Goal: Task Accomplishment & Management: Use online tool/utility

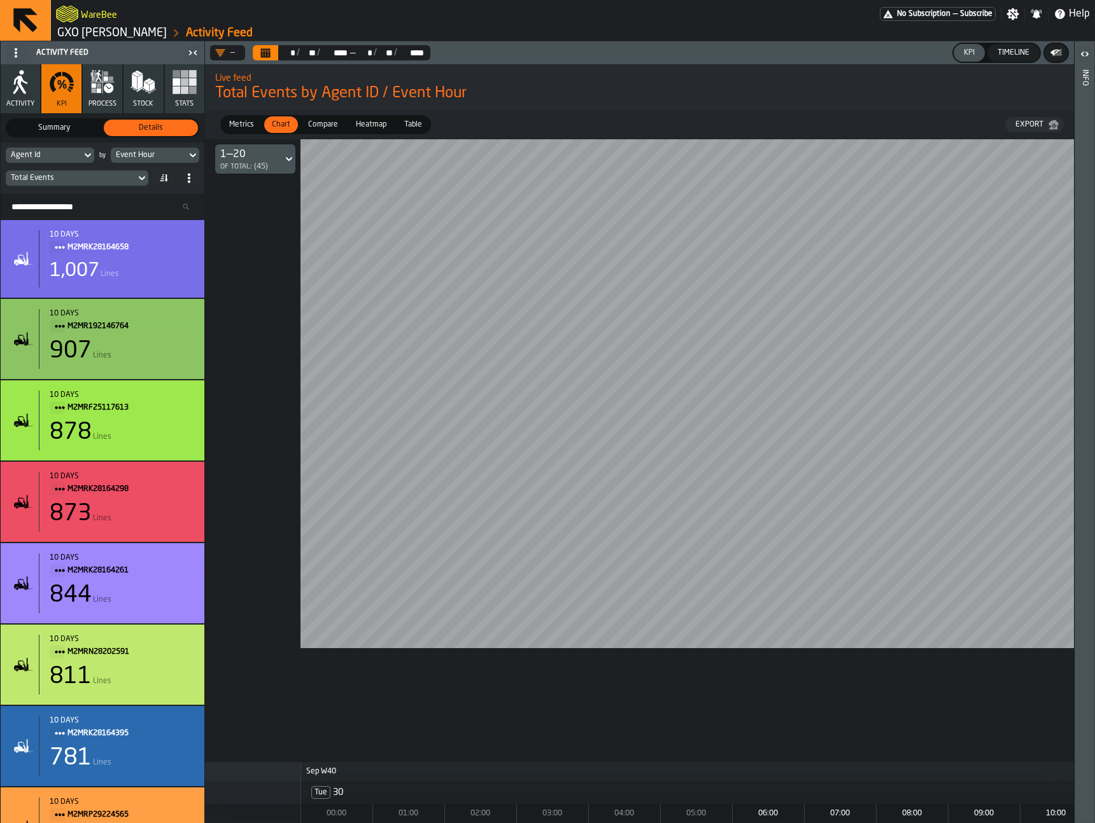
click at [16, 49] on circle at bounding box center [16, 49] width 3 height 3
click at [34, 79] on div "Show Feed Menu" at bounding box center [52, 78] width 78 height 15
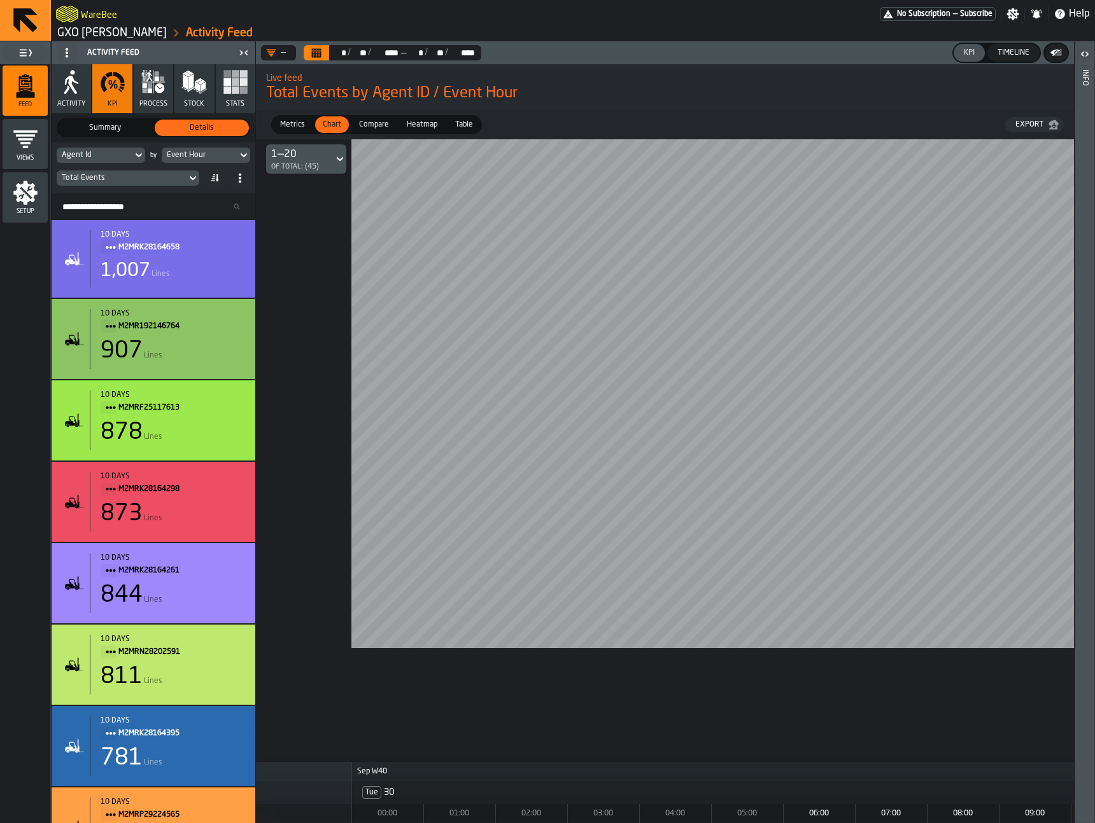
click at [34, 211] on span "Setup" at bounding box center [25, 211] width 45 height 7
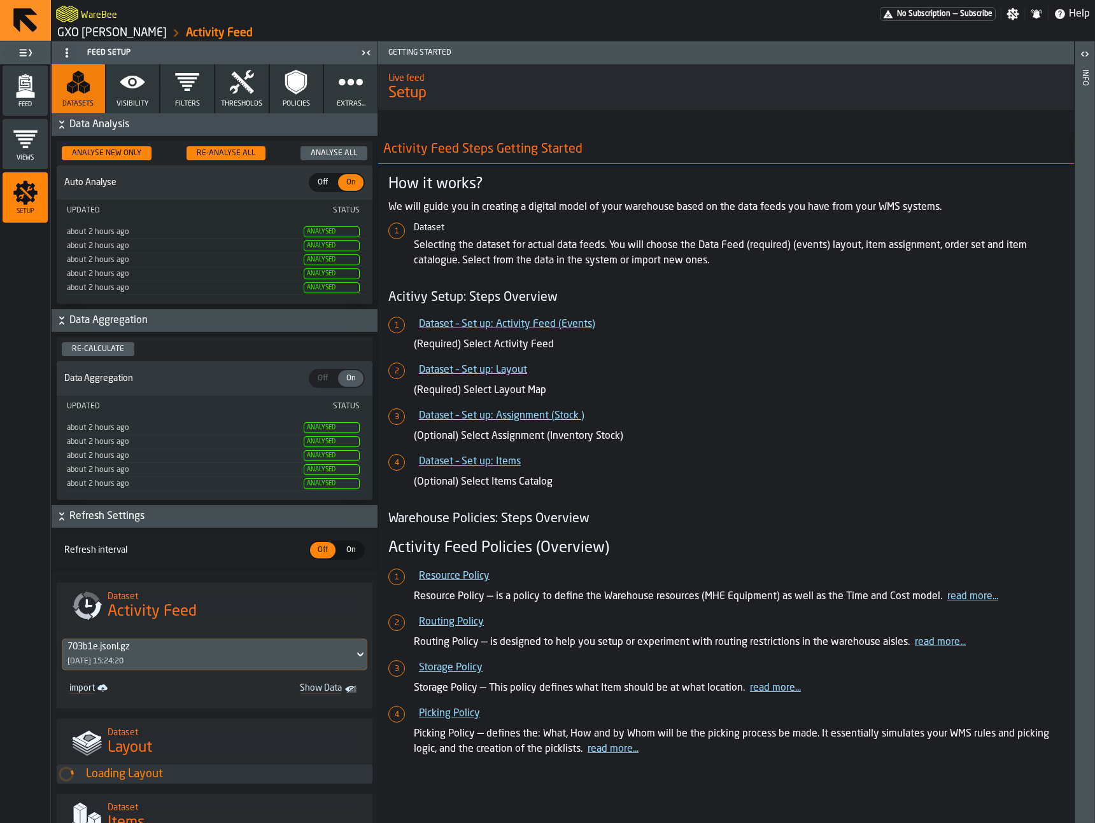
click at [330, 87] on button "Extras..." at bounding box center [350, 88] width 53 height 49
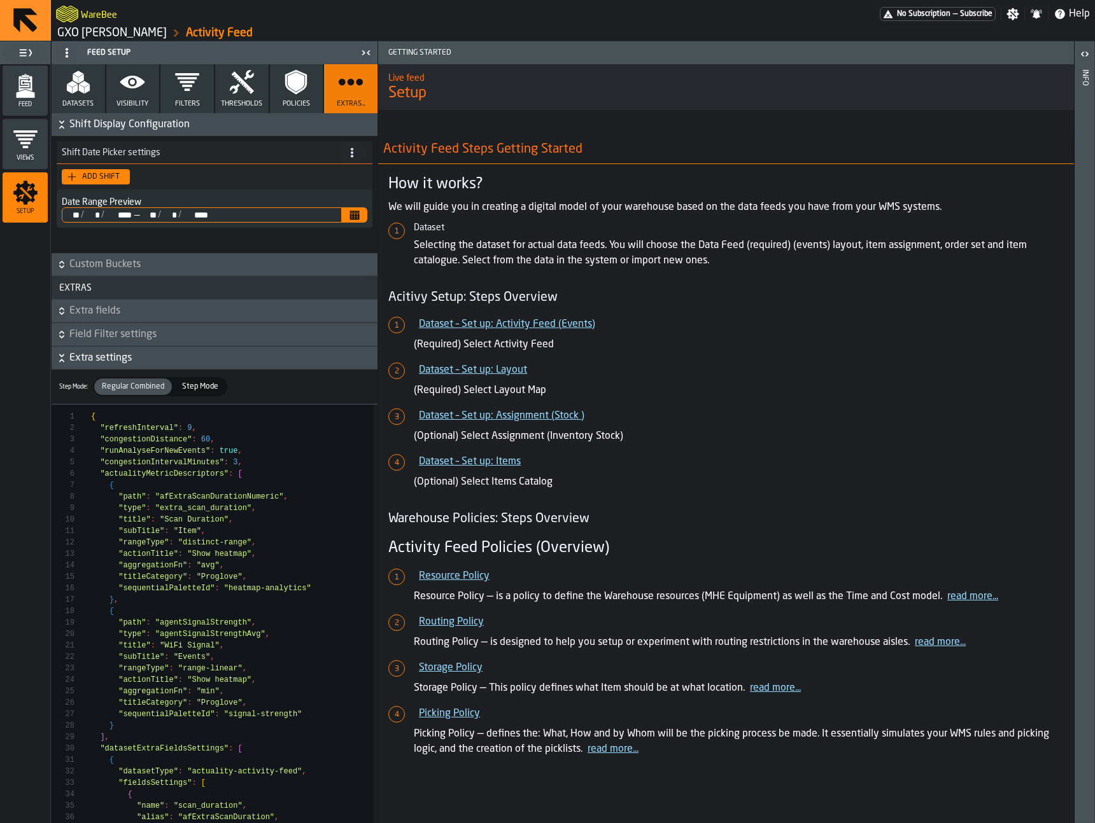
scroll to position [3, 0]
click at [138, 333] on span "Field Filter settings" at bounding box center [221, 332] width 305 height 15
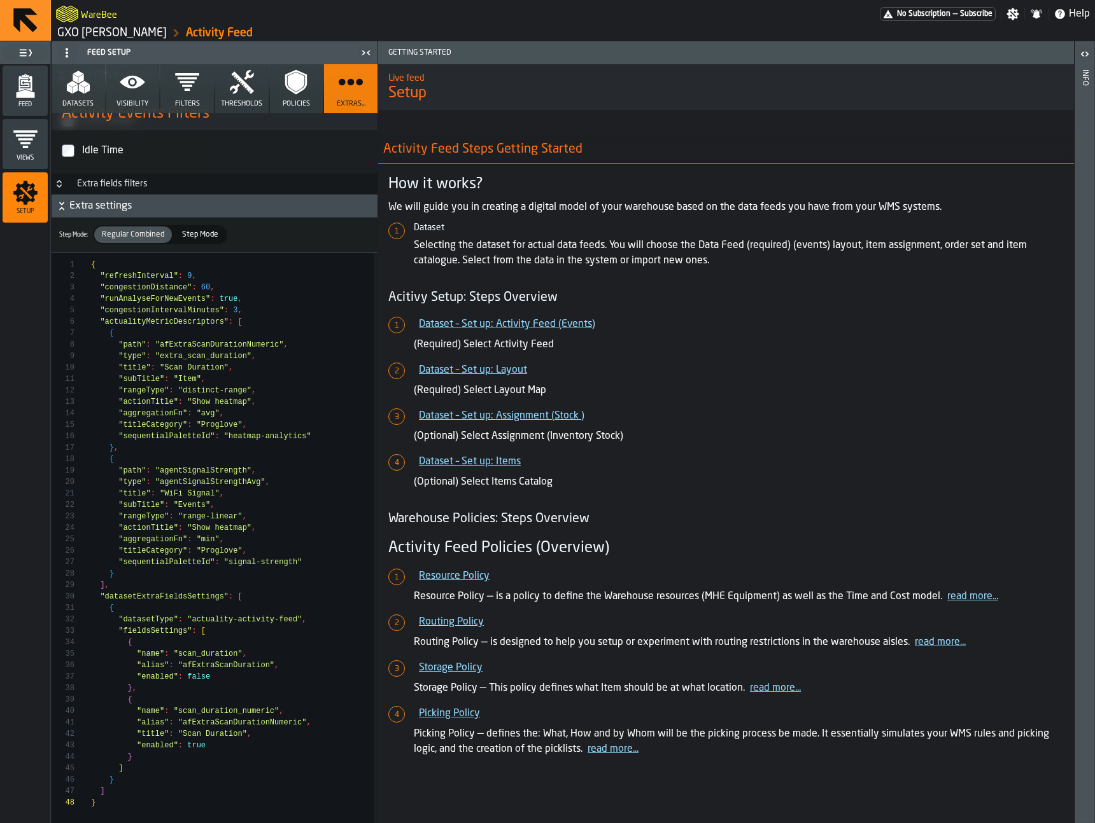
scroll to position [2203, 0]
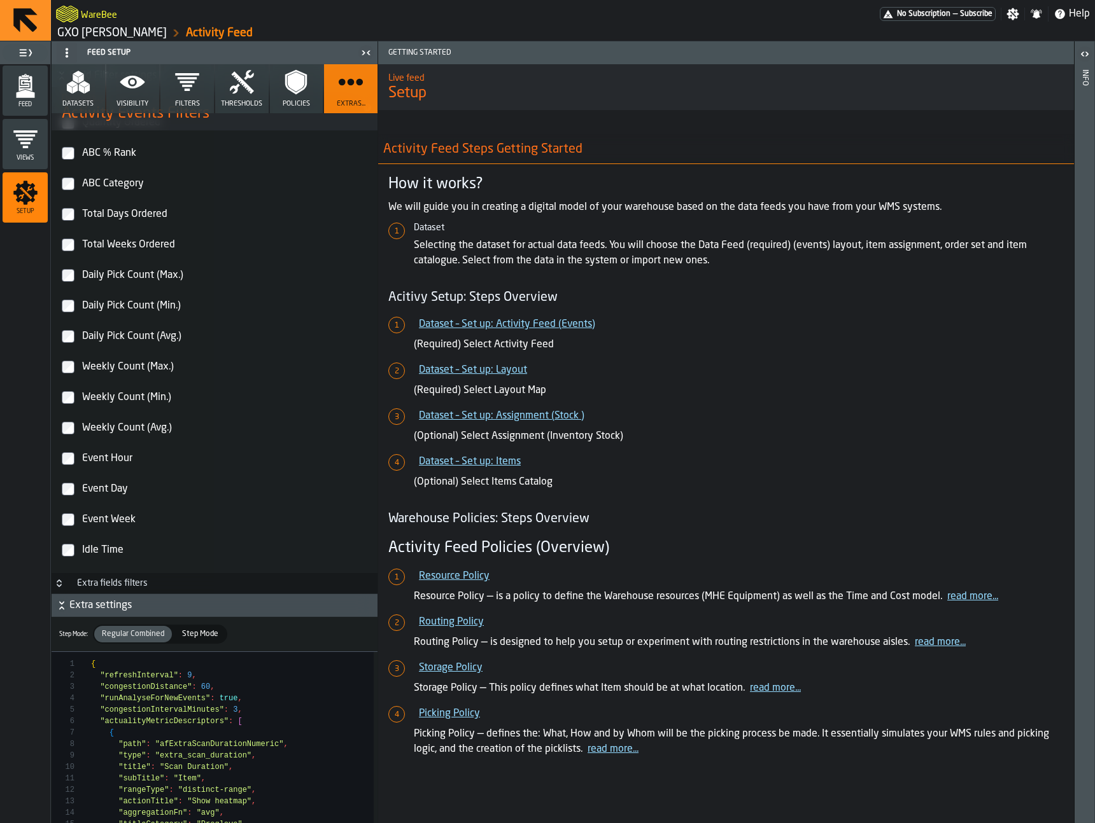
click at [171, 585] on h3 "Extra fields filters" at bounding box center [215, 583] width 326 height 21
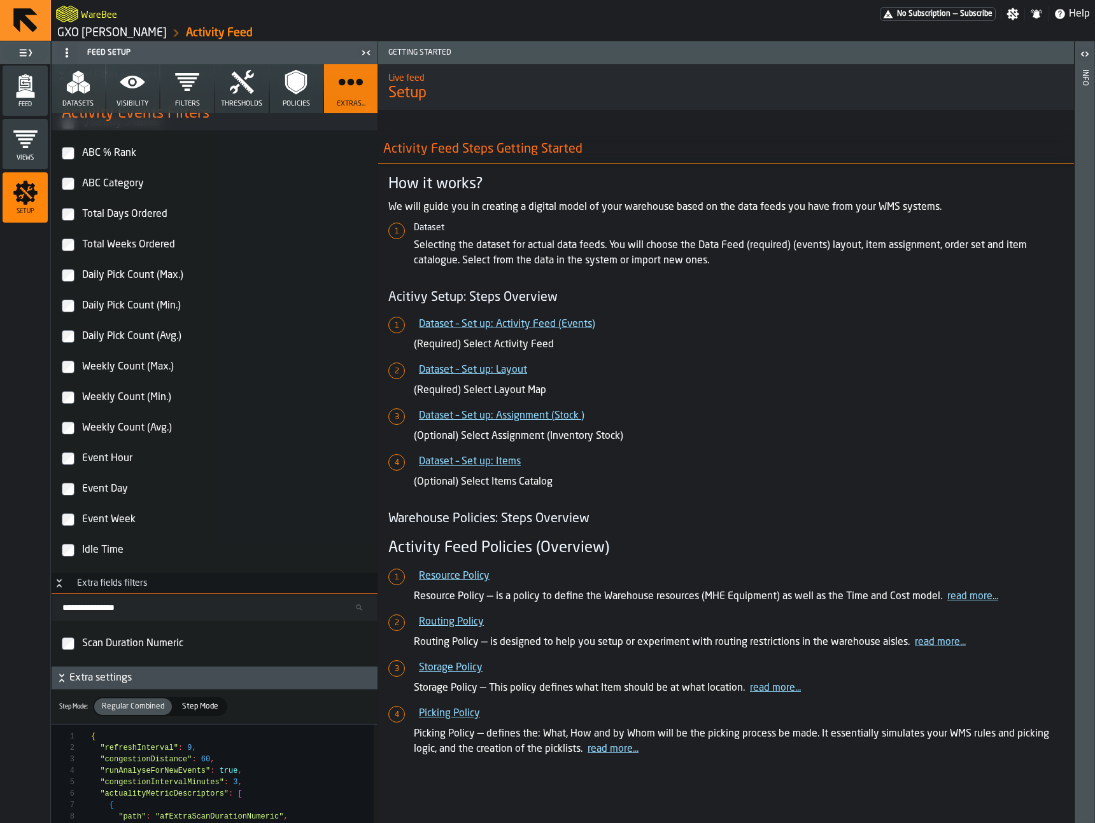
click at [171, 585] on h3 "Extra fields filters" at bounding box center [215, 583] width 326 height 21
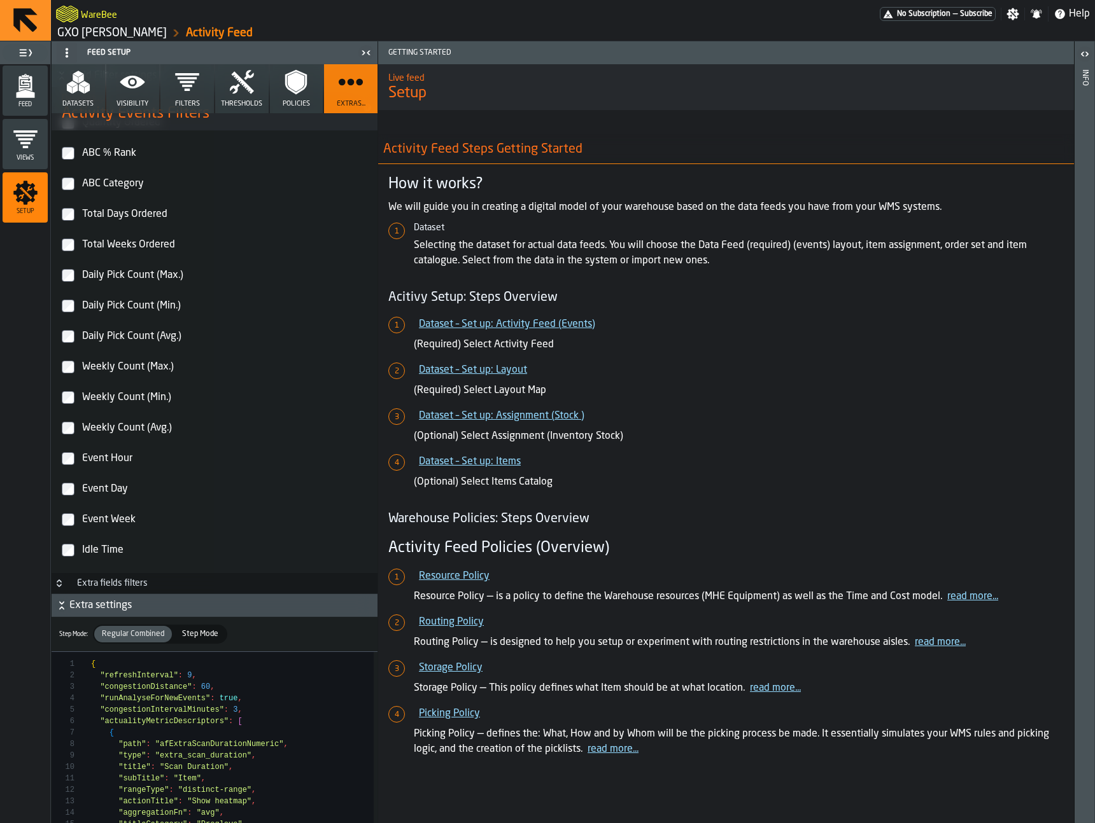
click at [171, 585] on h3 "Extra fields filters" at bounding box center [215, 583] width 326 height 21
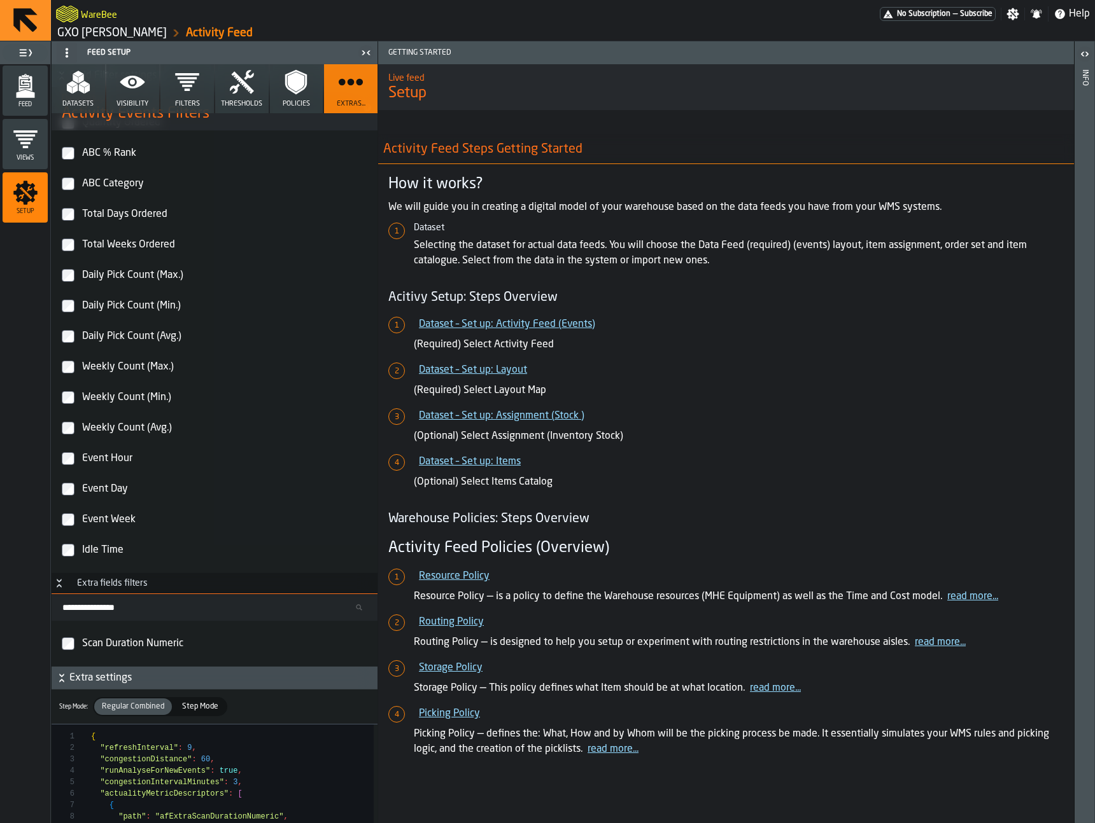
click at [171, 587] on h3 "Extra fields filters" at bounding box center [215, 583] width 326 height 21
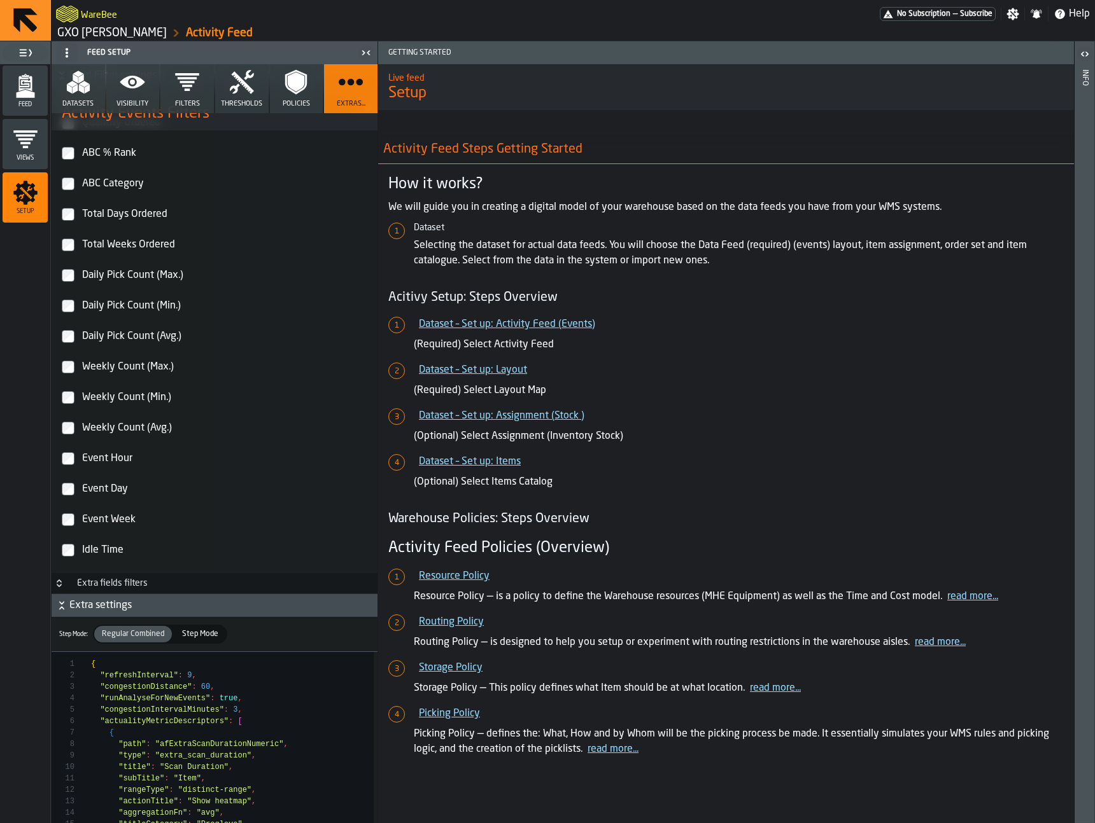
click at [171, 575] on h3 "Extra fields filters" at bounding box center [215, 583] width 326 height 21
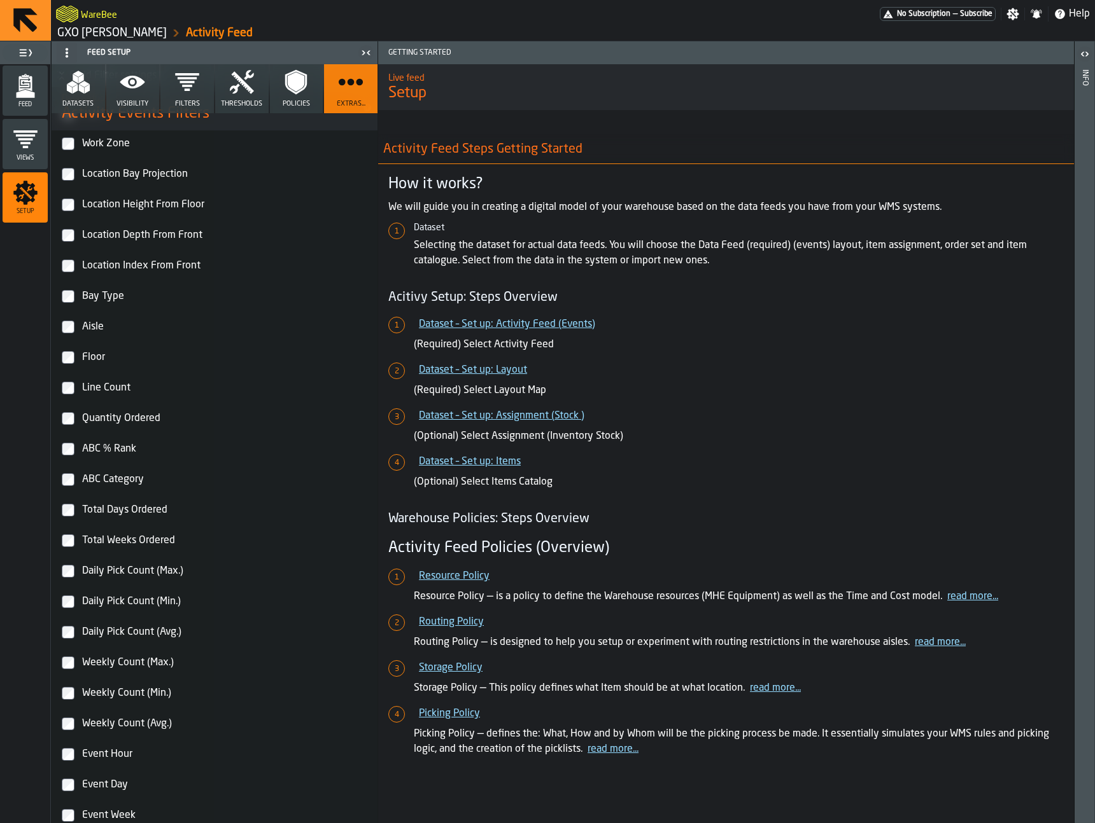
scroll to position [0, 0]
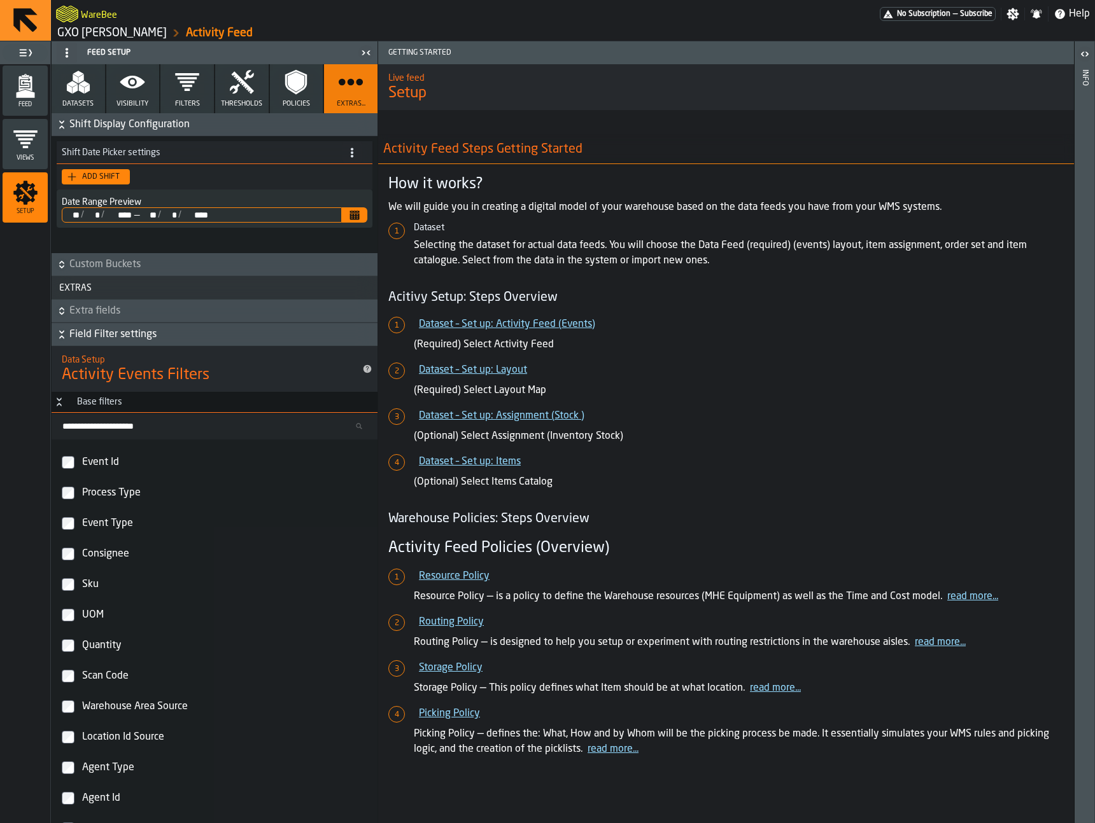
click at [150, 314] on span "Extra fields" at bounding box center [221, 311] width 305 height 15
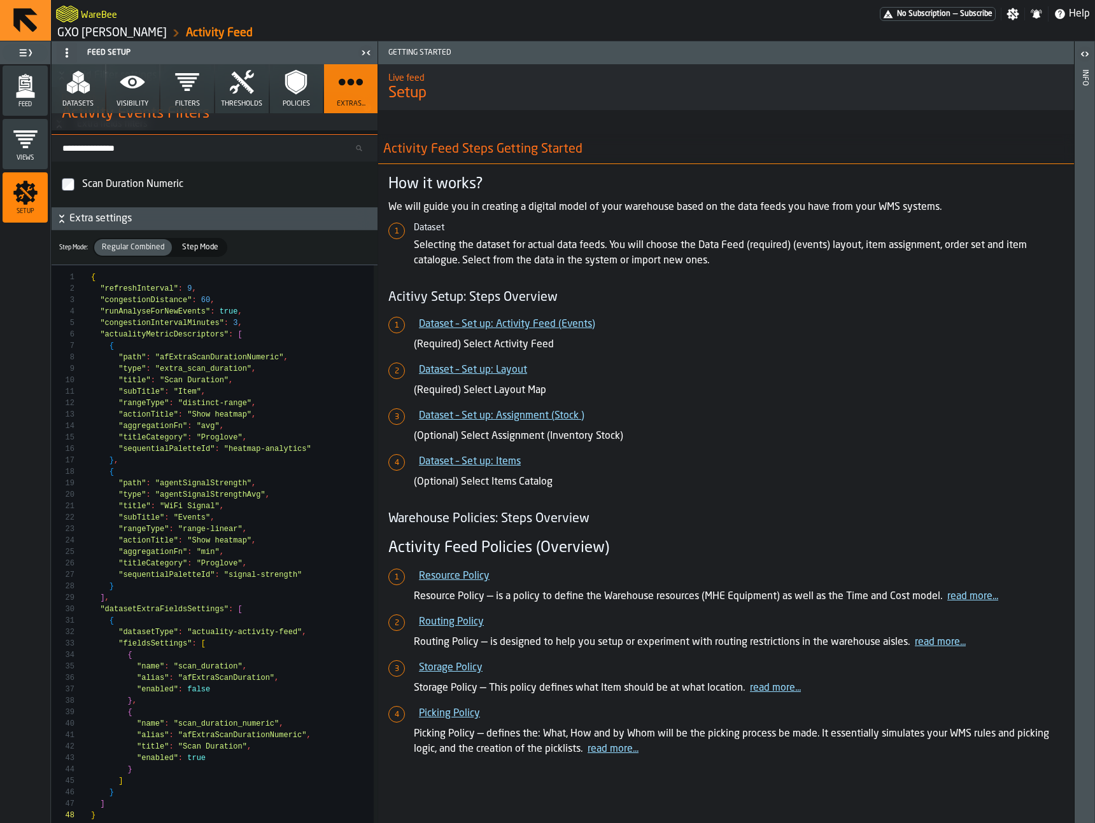
scroll to position [5628, 0]
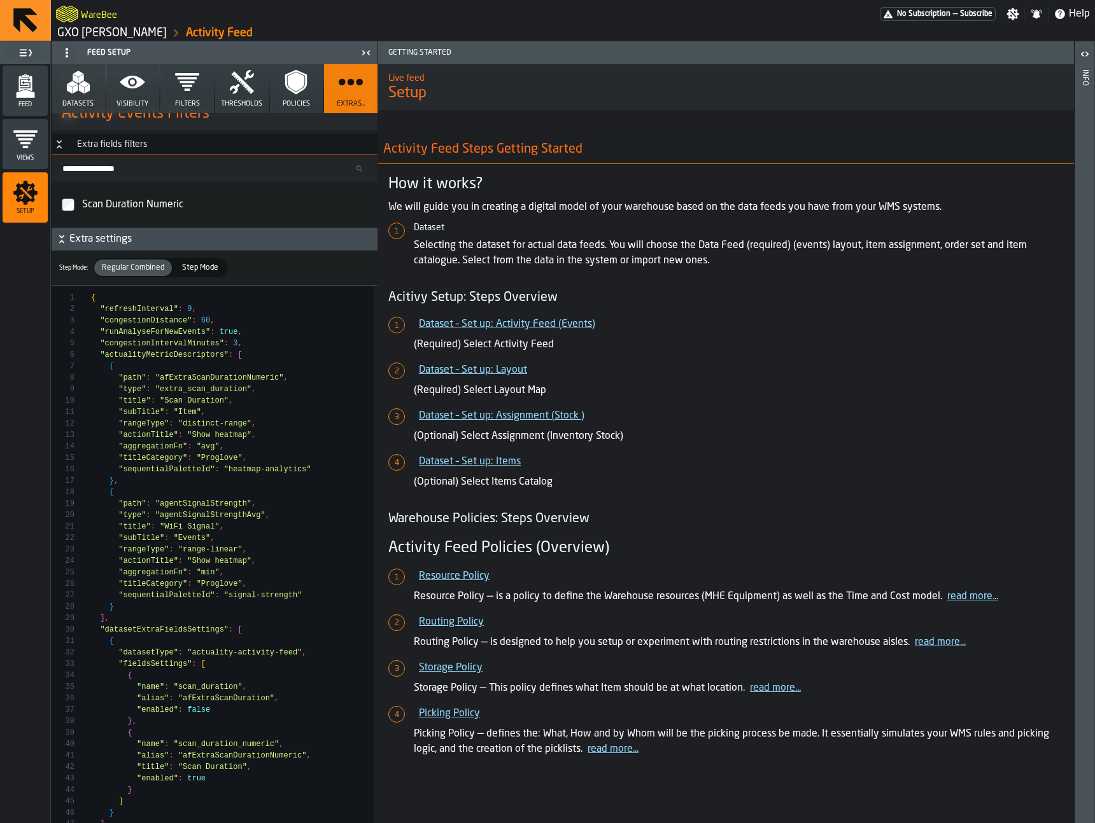
click at [189, 264] on span "Step Mode" at bounding box center [200, 267] width 46 height 11
click at [139, 262] on span "Regular Combined" at bounding box center [133, 267] width 73 height 11
click at [180, 263] on span "Step Mode" at bounding box center [200, 267] width 46 height 11
click at [122, 261] on div "Regular Combined" at bounding box center [133, 268] width 78 height 17
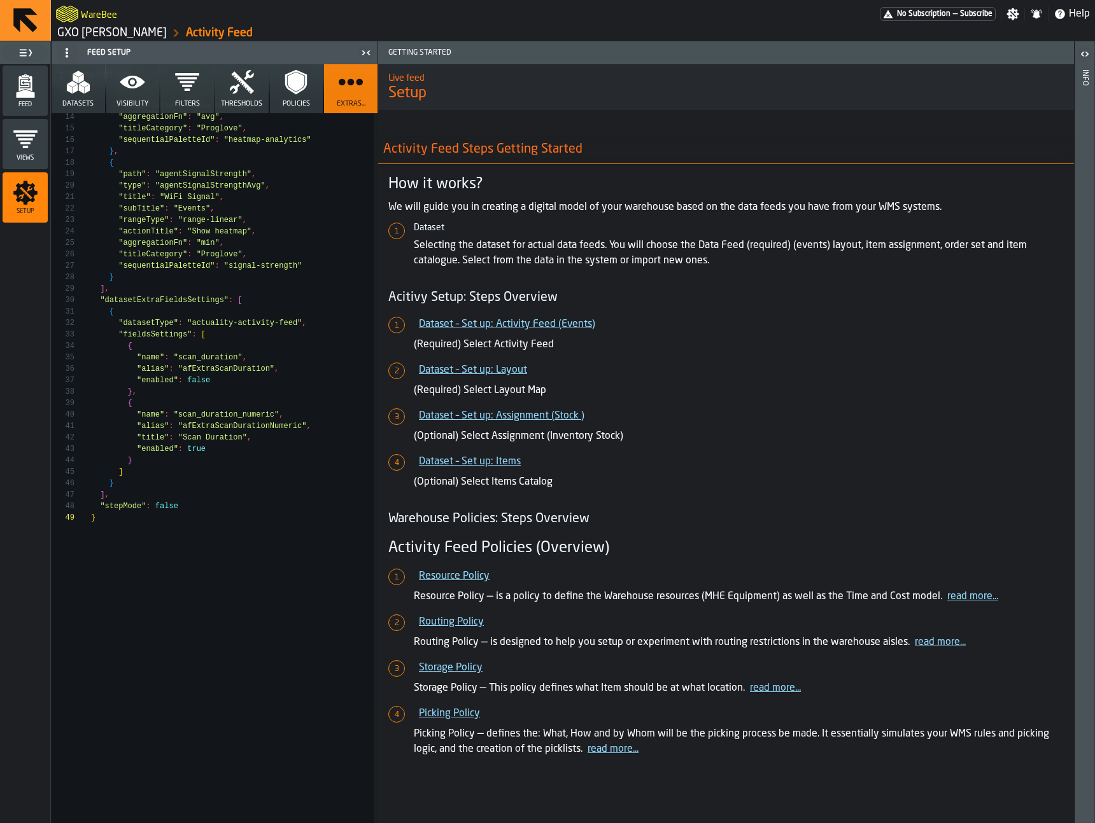
scroll to position [5978, 0]
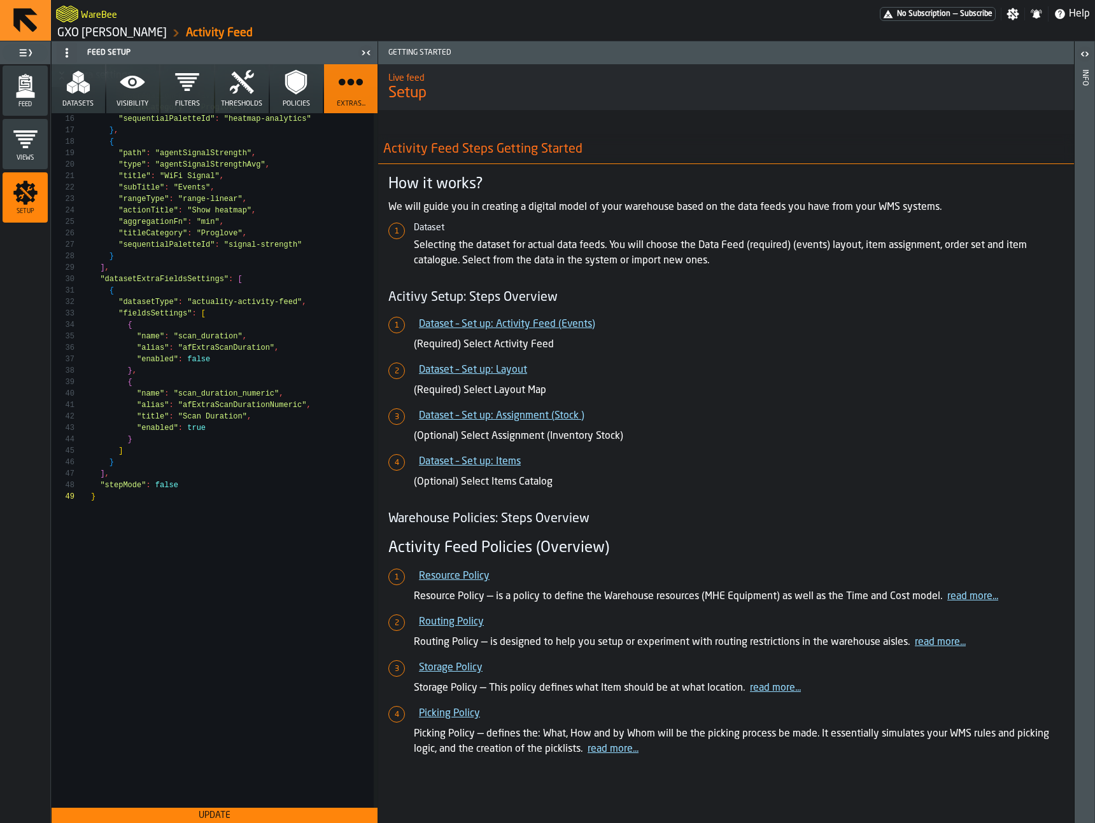
click at [174, 454] on div "{ "refreshInterval" : 9 , "congestionDistance" : 60 , "runAnalyseForNewEvents" …" at bounding box center [232, 371] width 283 height 873
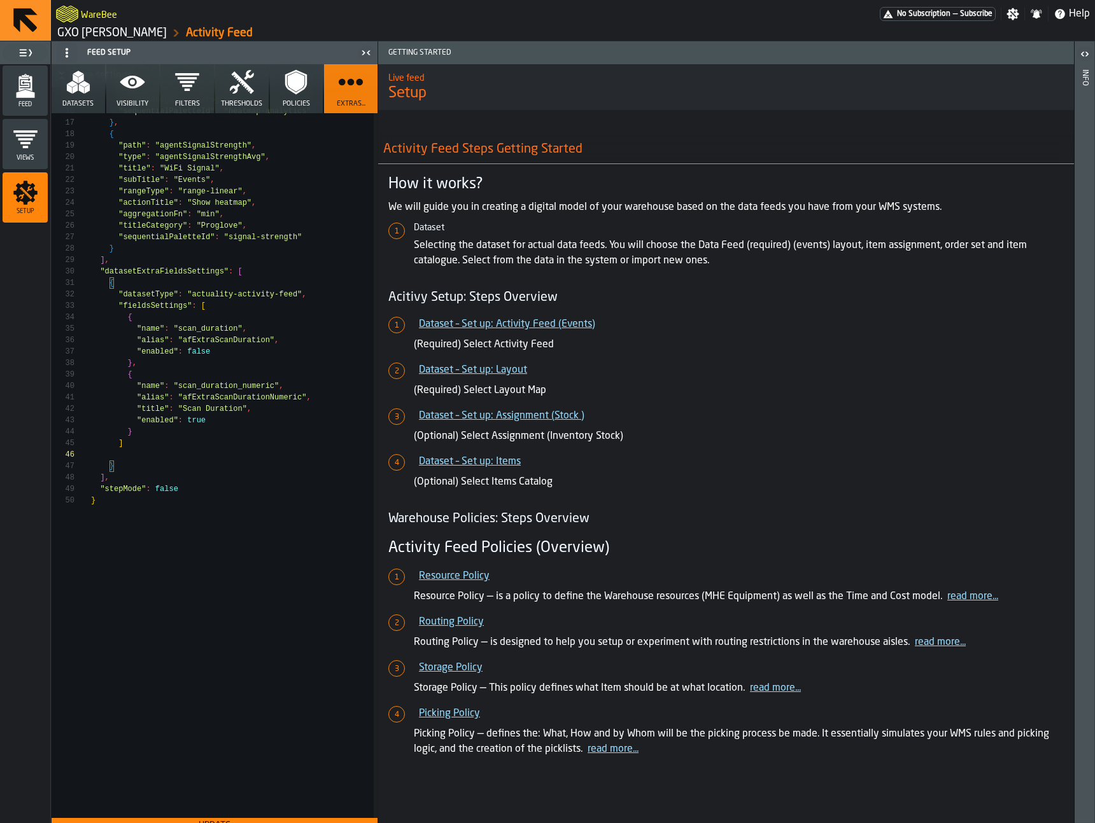
scroll to position [5996, 0]
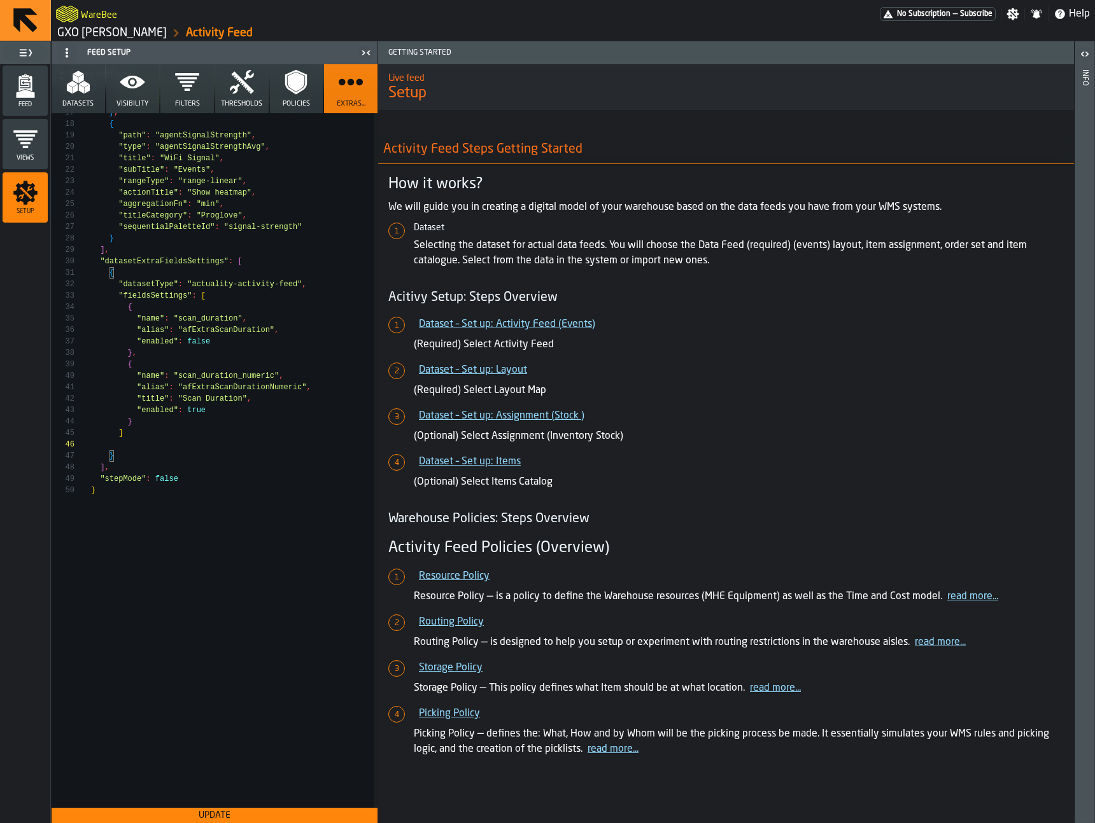
type textarea "**********"
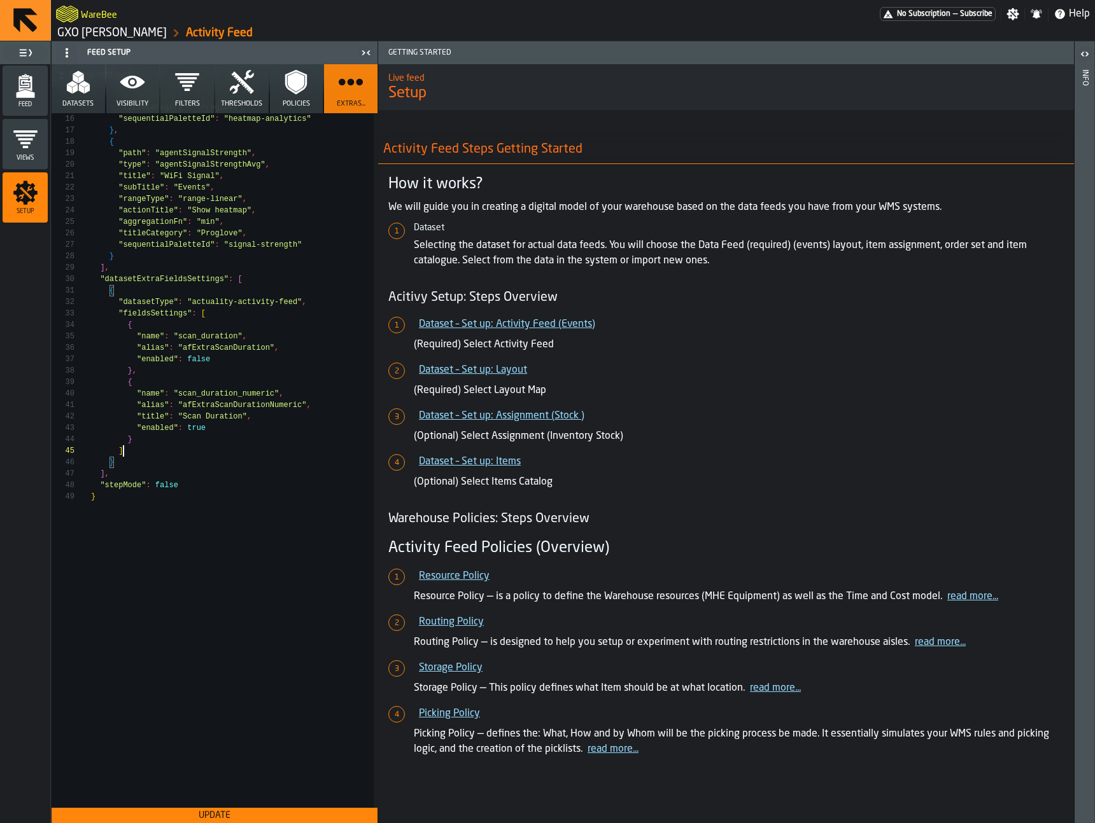
scroll to position [46, 0]
click at [729, 507] on article "Activity Feed Steps Getting Started How it works? We will guide you in creating…" at bounding box center [725, 447] width 675 height 622
click at [95, 81] on button "Datasets" at bounding box center [78, 88] width 53 height 49
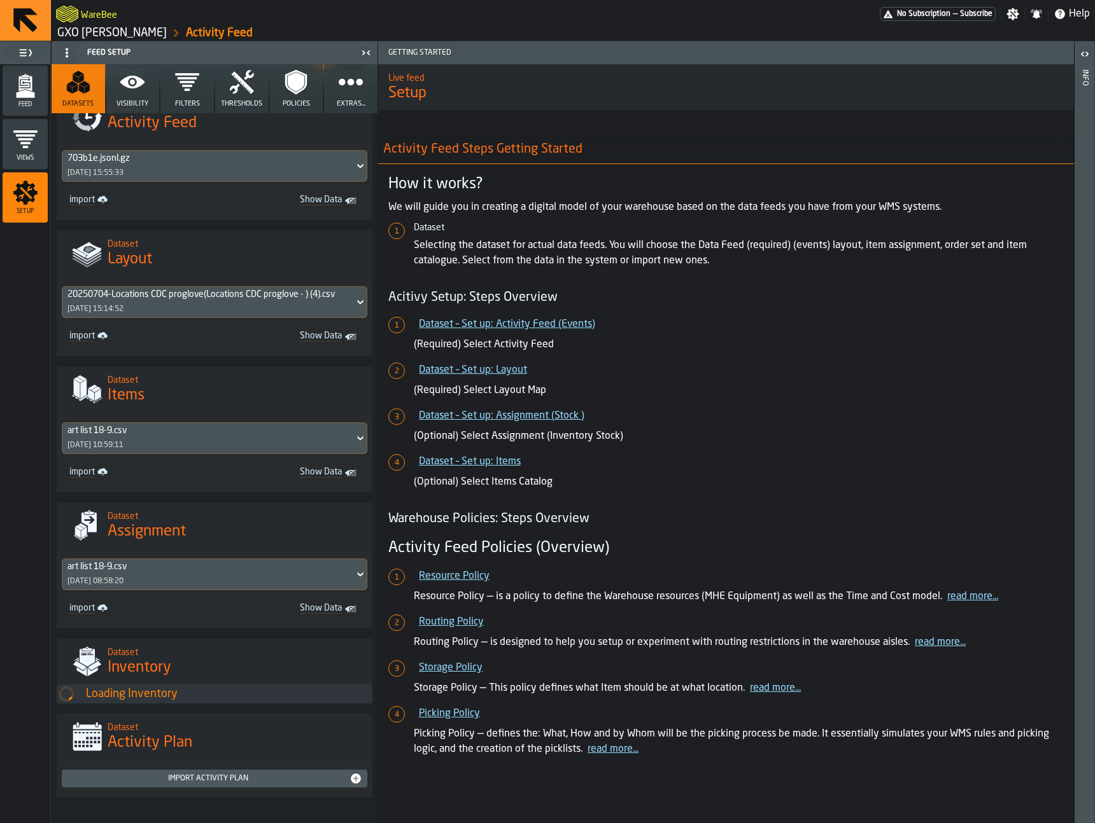
scroll to position [508, 0]
click at [23, 86] on icon "menu Feed" at bounding box center [24, 83] width 13 height 15
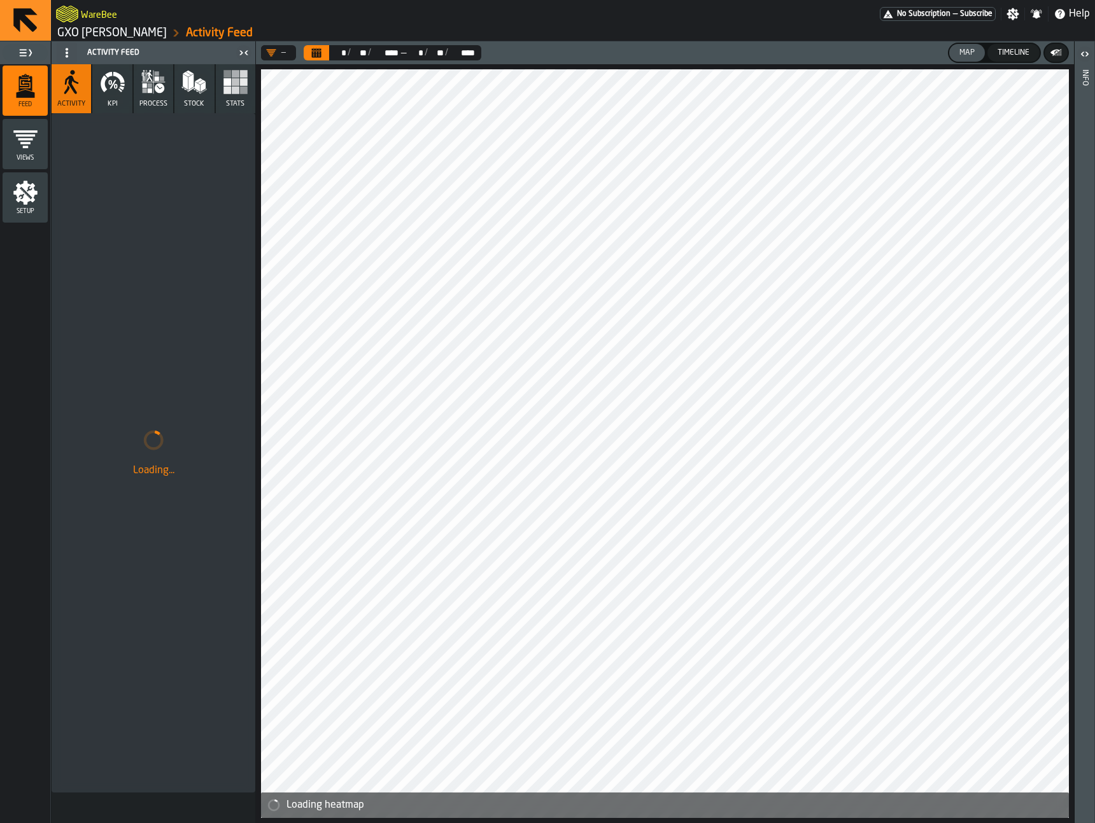
click at [146, 75] on icon "button" at bounding box center [149, 76] width 6 height 9
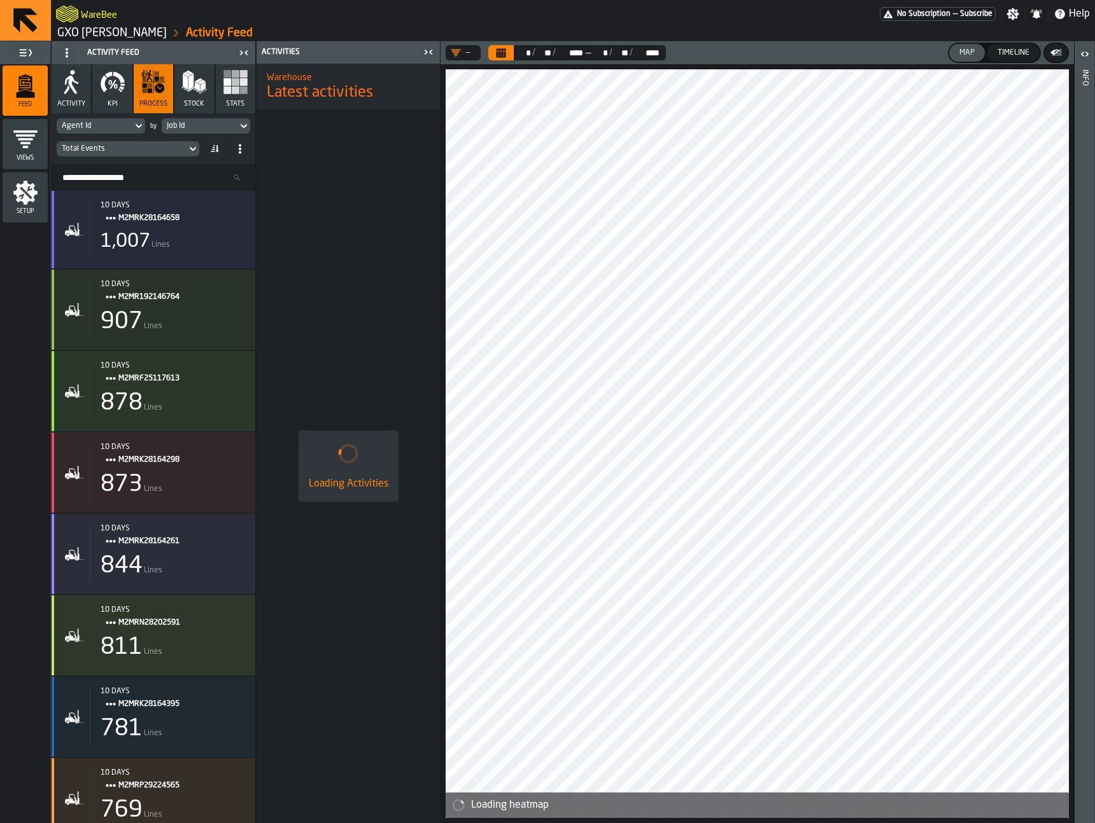
click at [113, 83] on icon "button" at bounding box center [112, 84] width 6 height 9
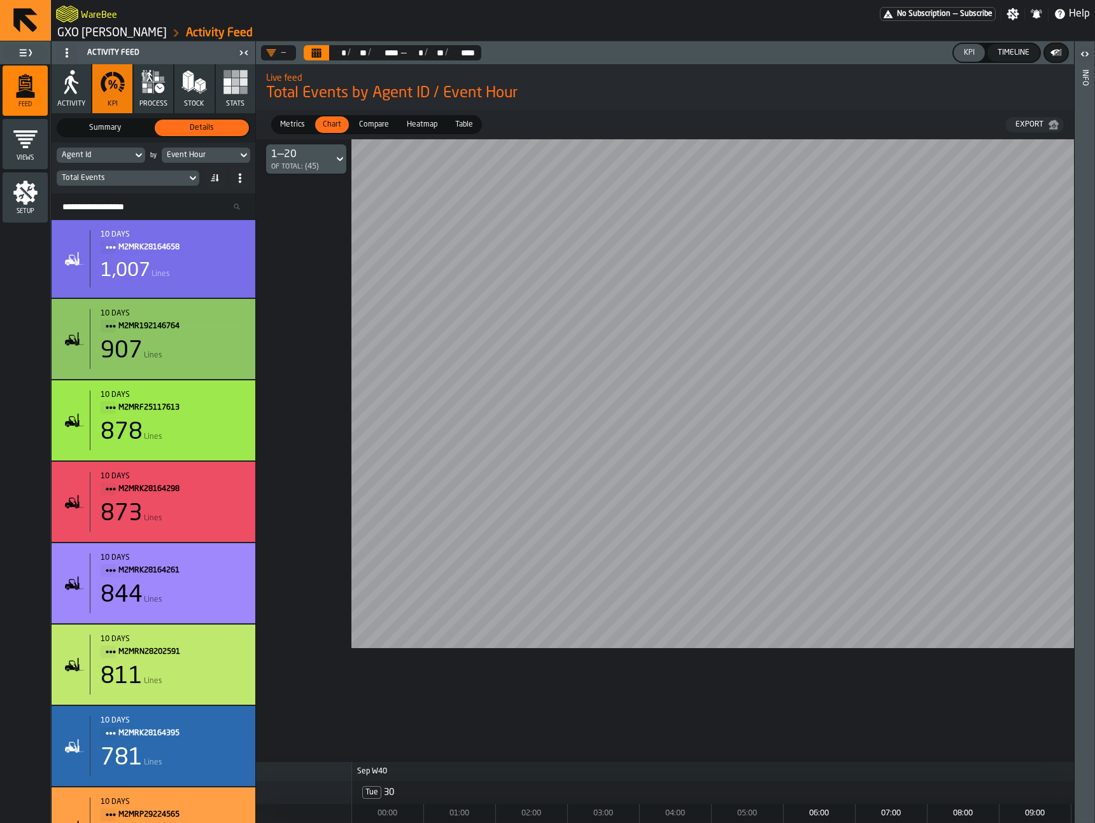
click at [166, 90] on button "process" at bounding box center [153, 88] width 39 height 49
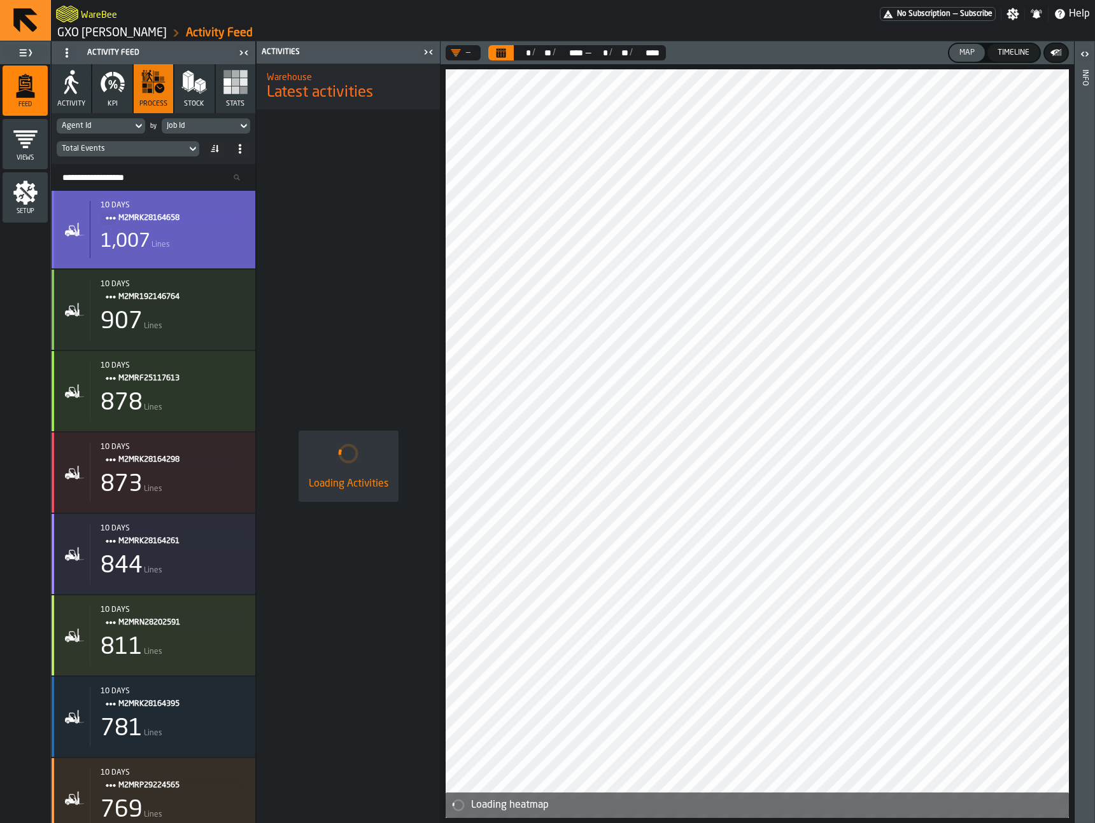
click at [202, 235] on div "1,007 Lines" at bounding box center [173, 241] width 144 height 23
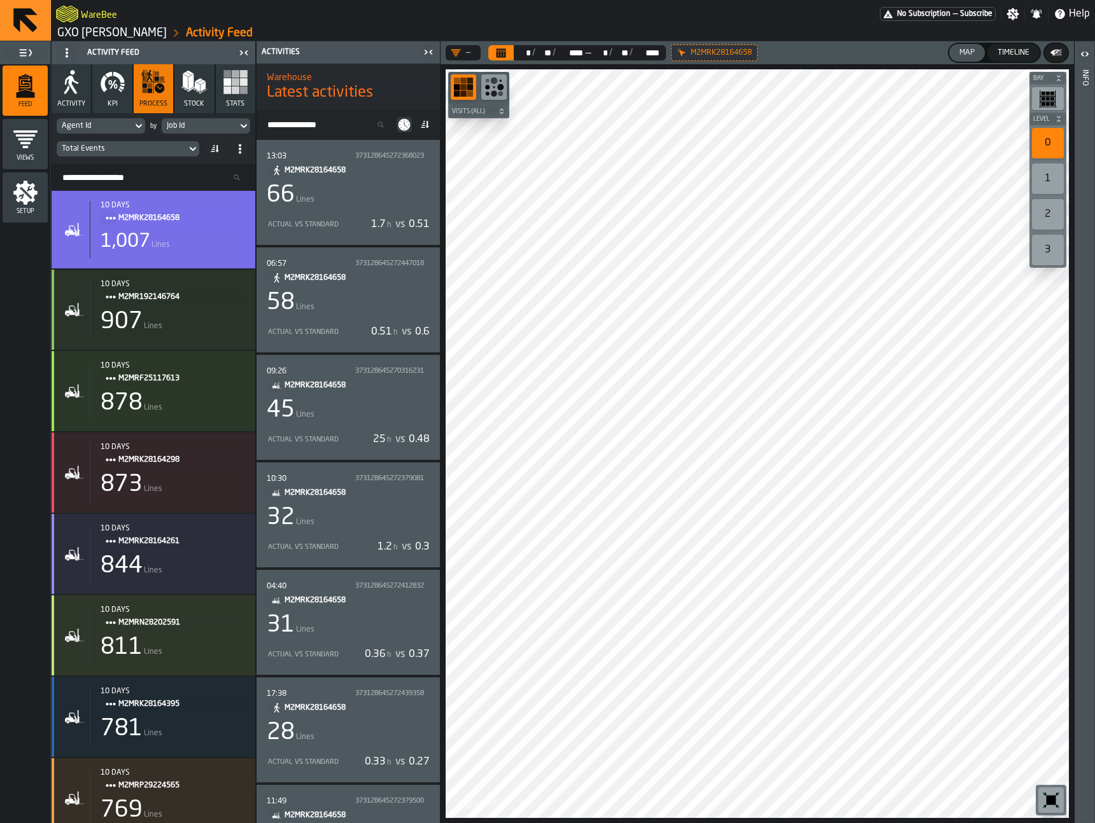
click at [391, 183] on div "66 Lines" at bounding box center [348, 195] width 163 height 25
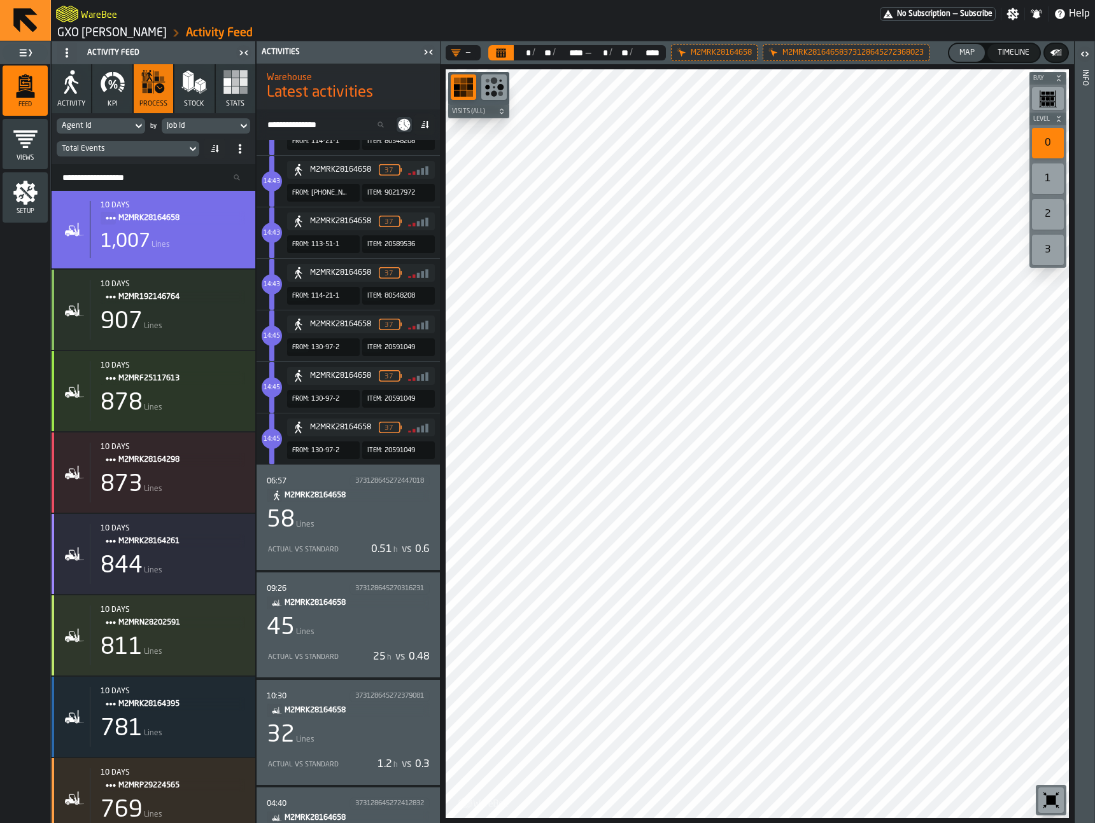
scroll to position [2004, 0]
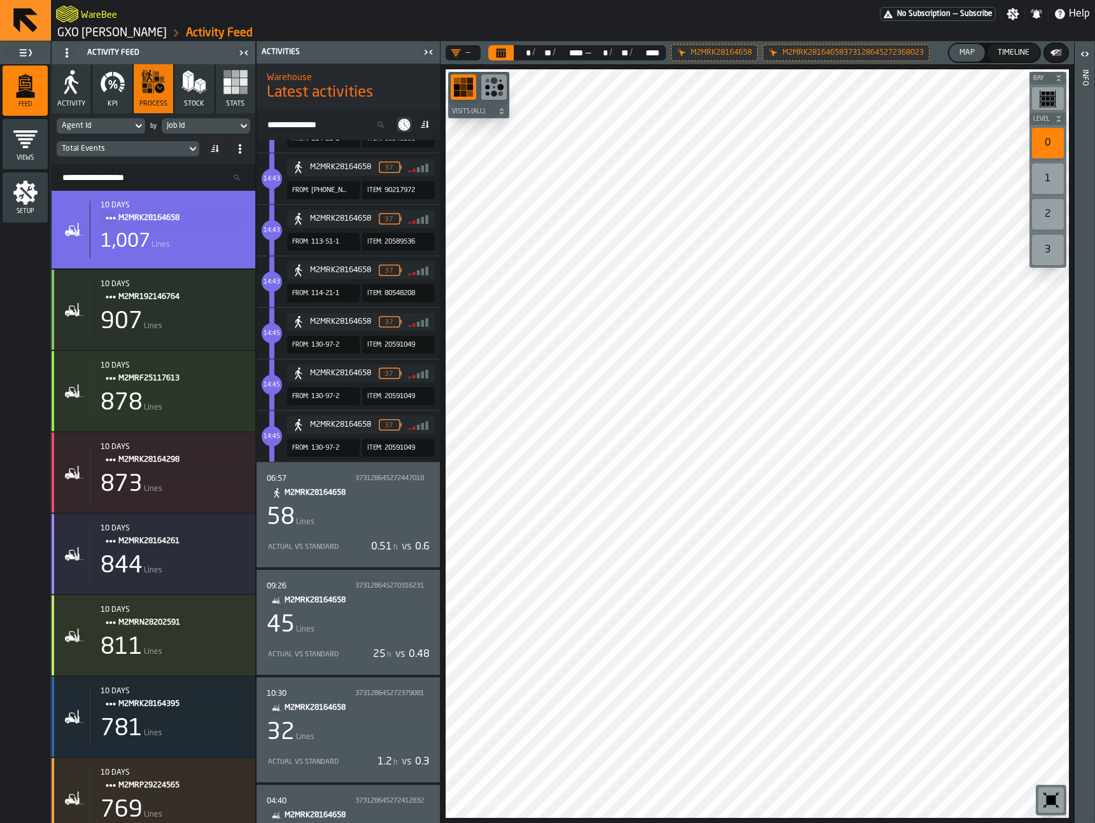
click at [368, 532] on div "06:57 373128645272447018 M2MRK28164658 58 Lines Actual vs Standard 0.51 h vs 0.6" at bounding box center [348, 515] width 163 height 85
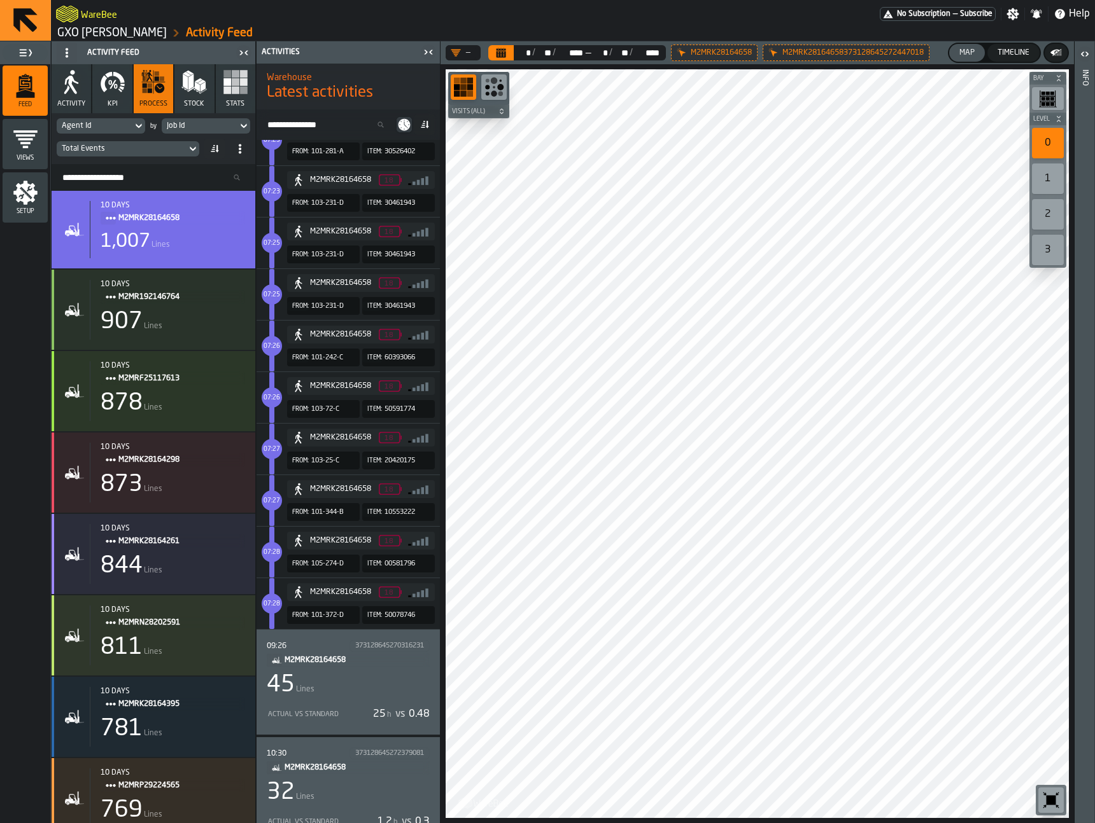
scroll to position [2755, 0]
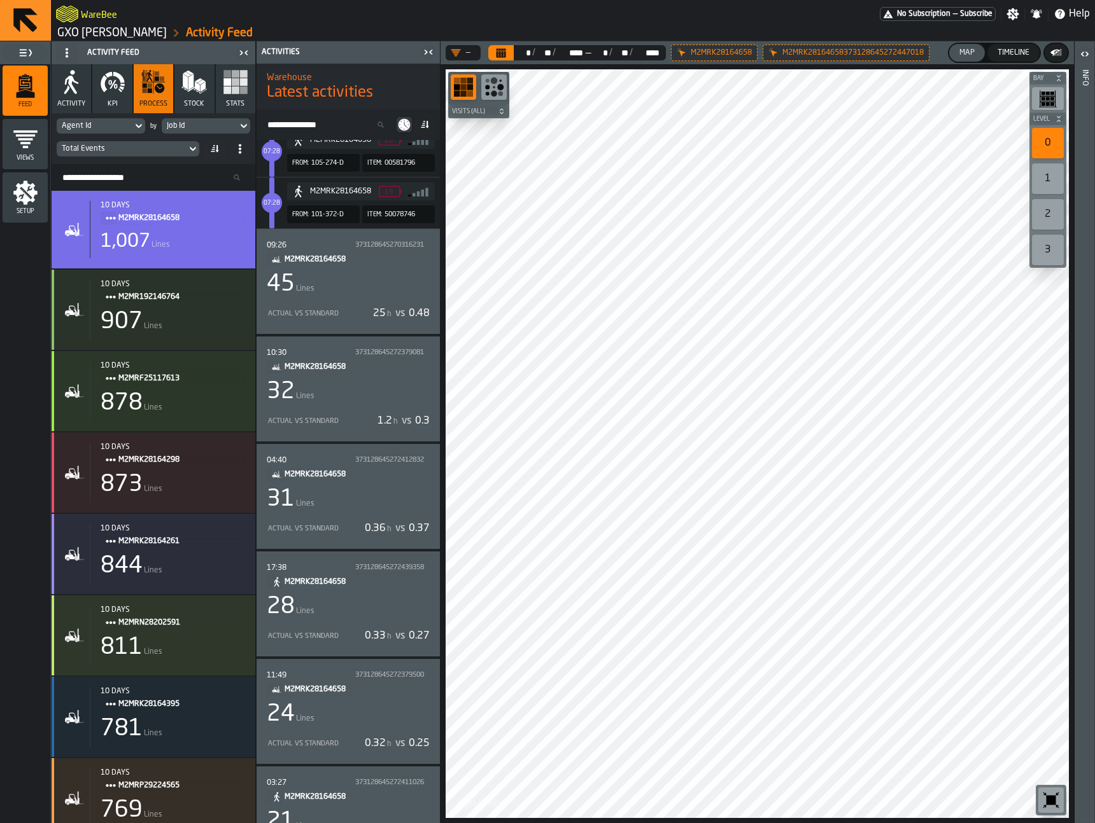
drag, startPoint x: 379, startPoint y: 492, endPoint x: 429, endPoint y: 559, distance: 83.6
click at [379, 492] on div "31 Lines" at bounding box center [348, 499] width 163 height 25
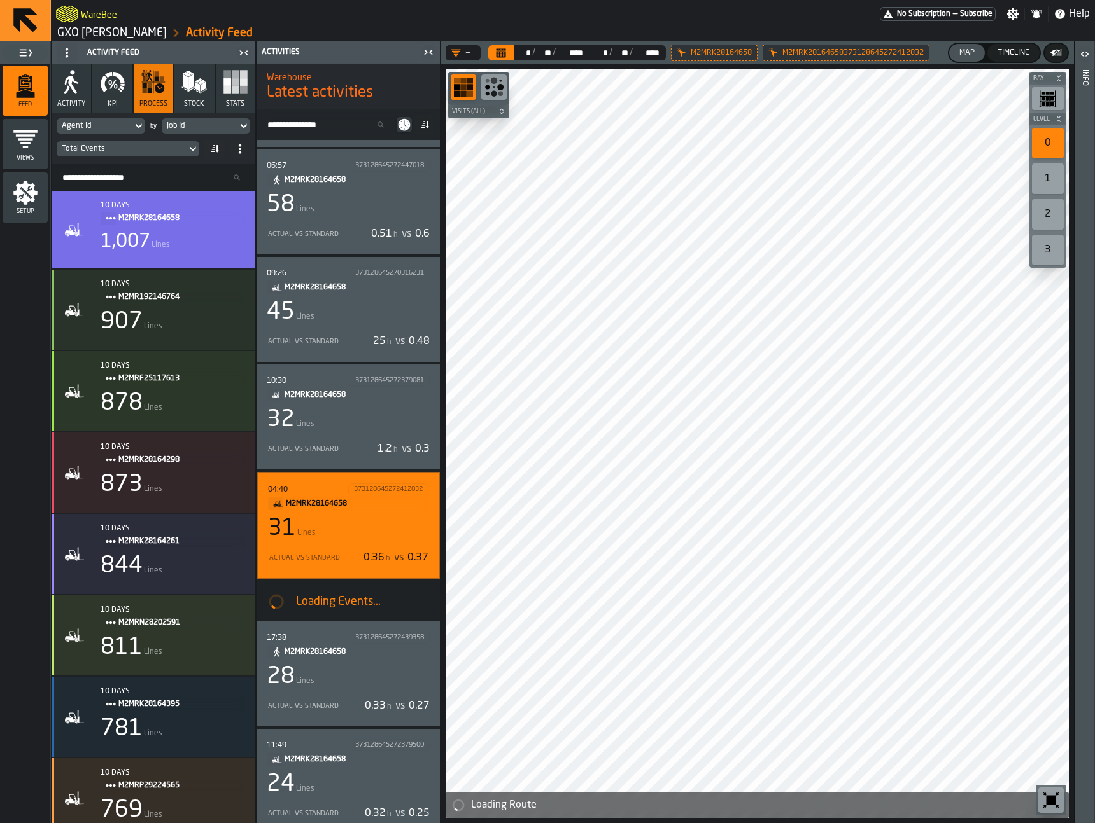
scroll to position [400, 0]
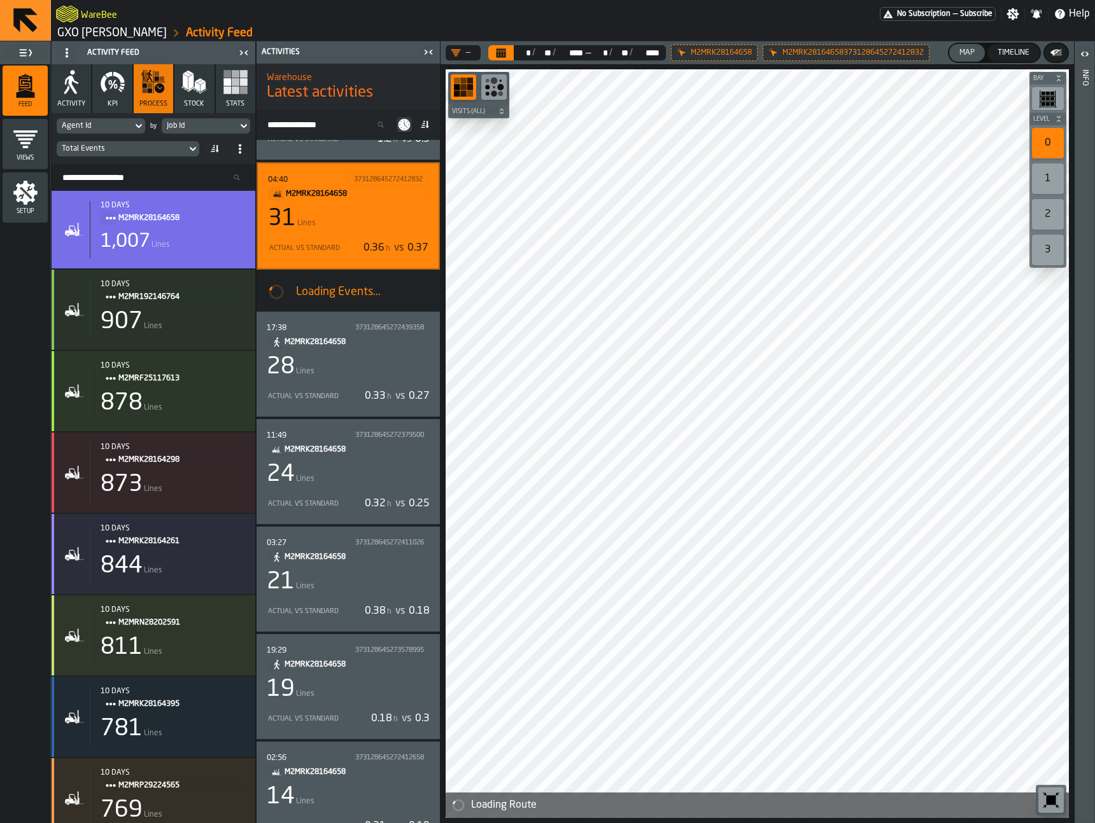
click at [1025, 52] on div "Timeline" at bounding box center [1013, 52] width 42 height 9
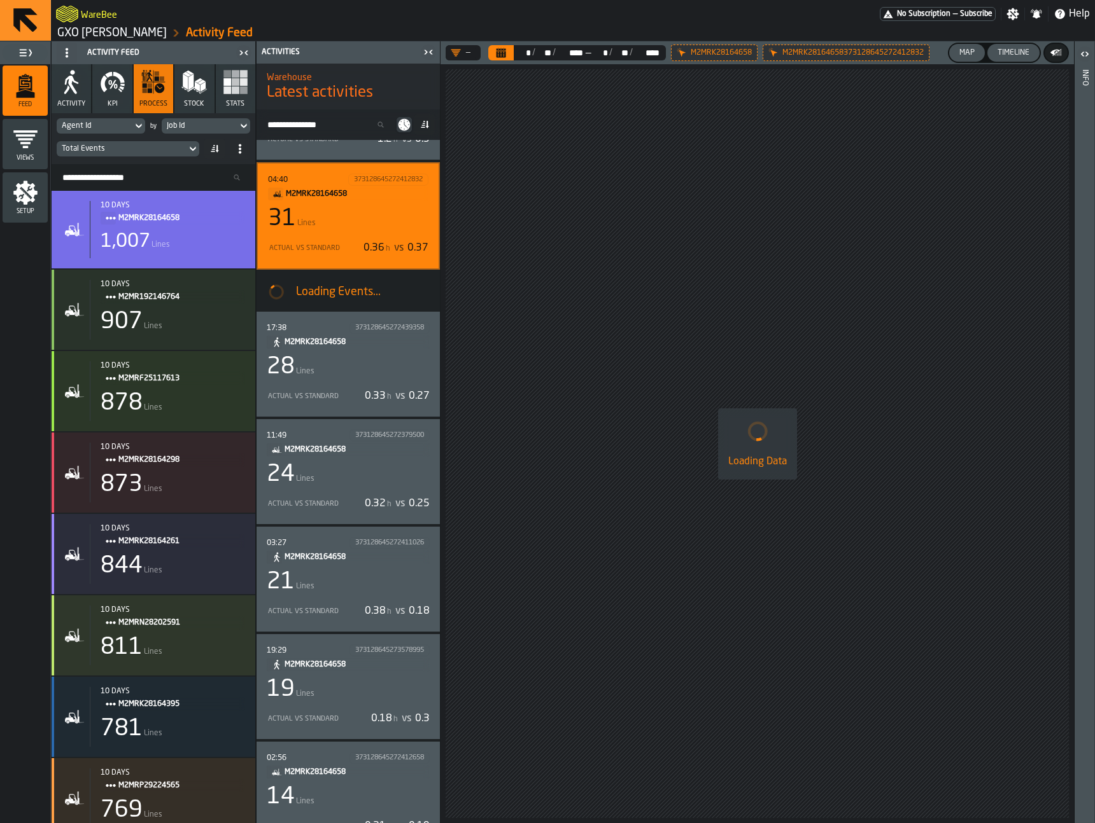
click at [965, 50] on div "Map" at bounding box center [966, 52] width 25 height 9
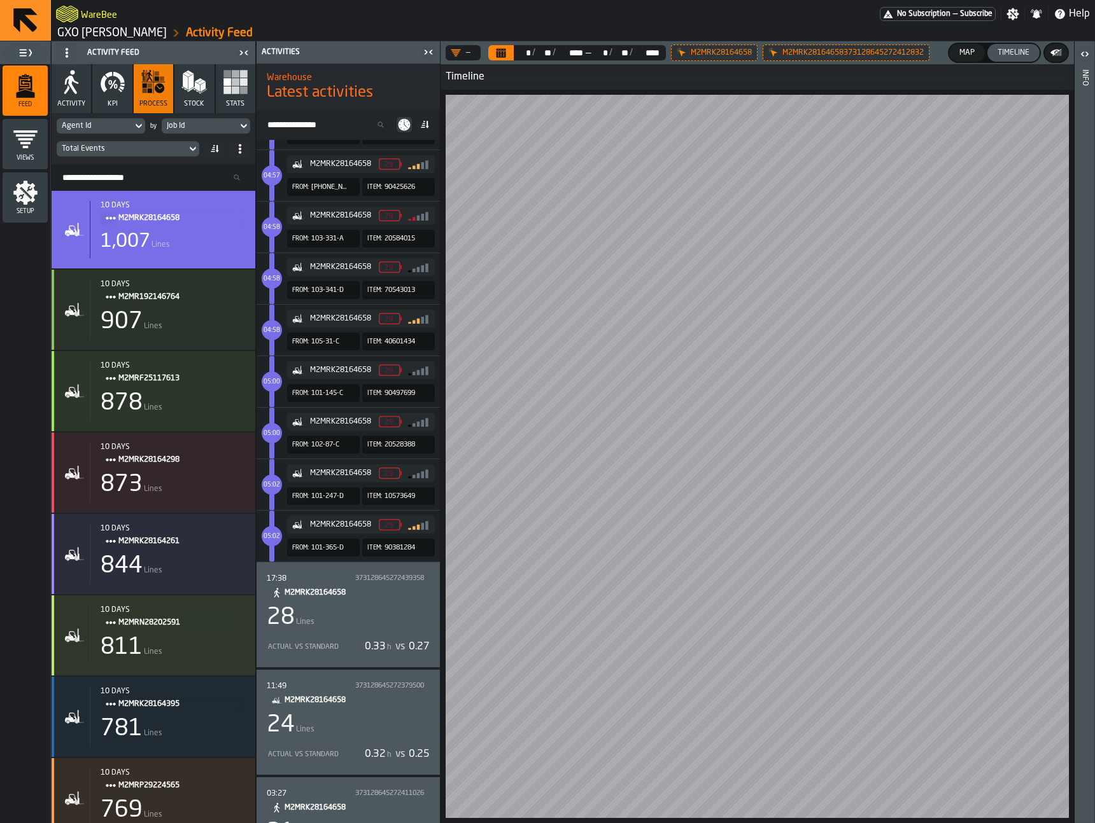
scroll to position [1461, 0]
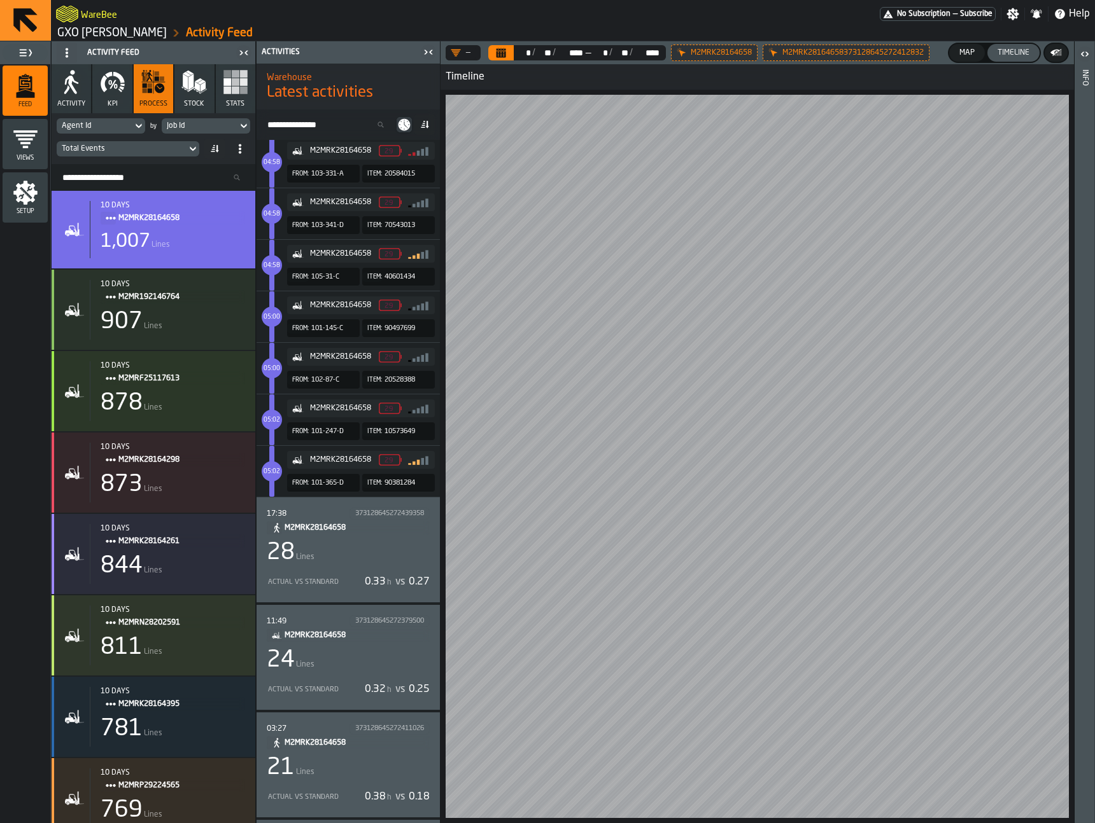
click at [405, 648] on div "24 Lines" at bounding box center [348, 660] width 163 height 25
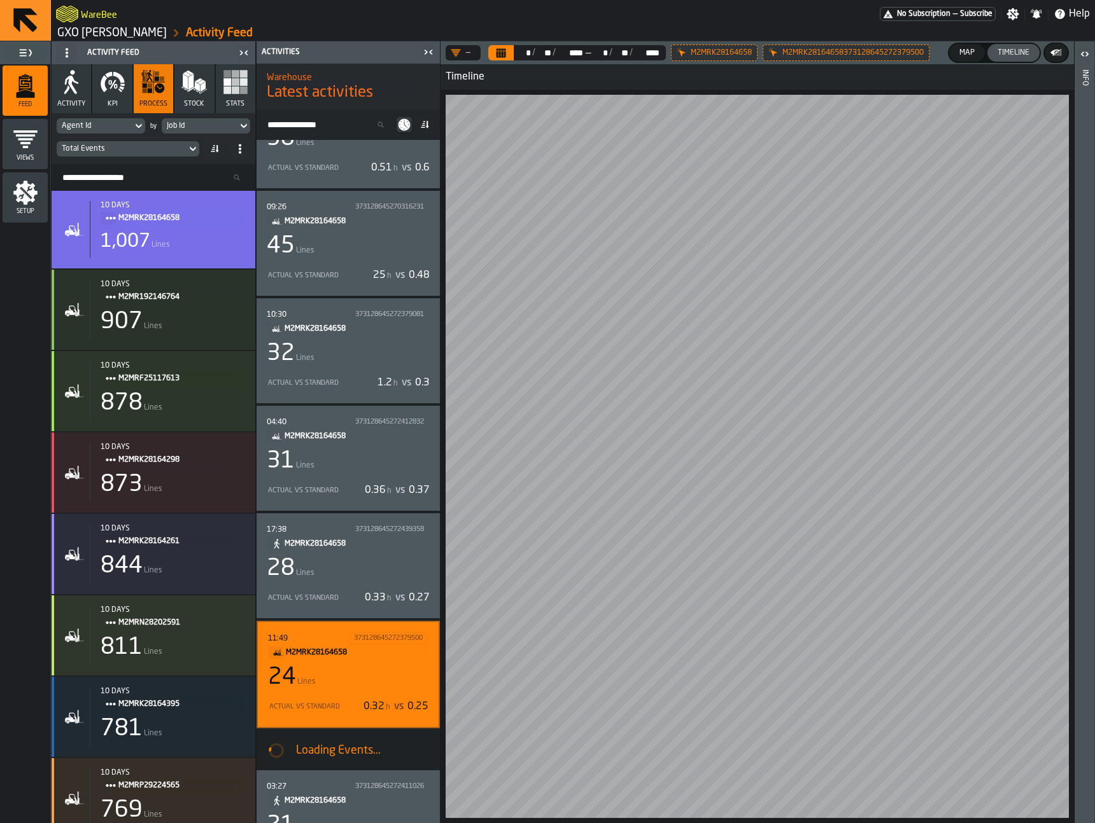
scroll to position [0, 0]
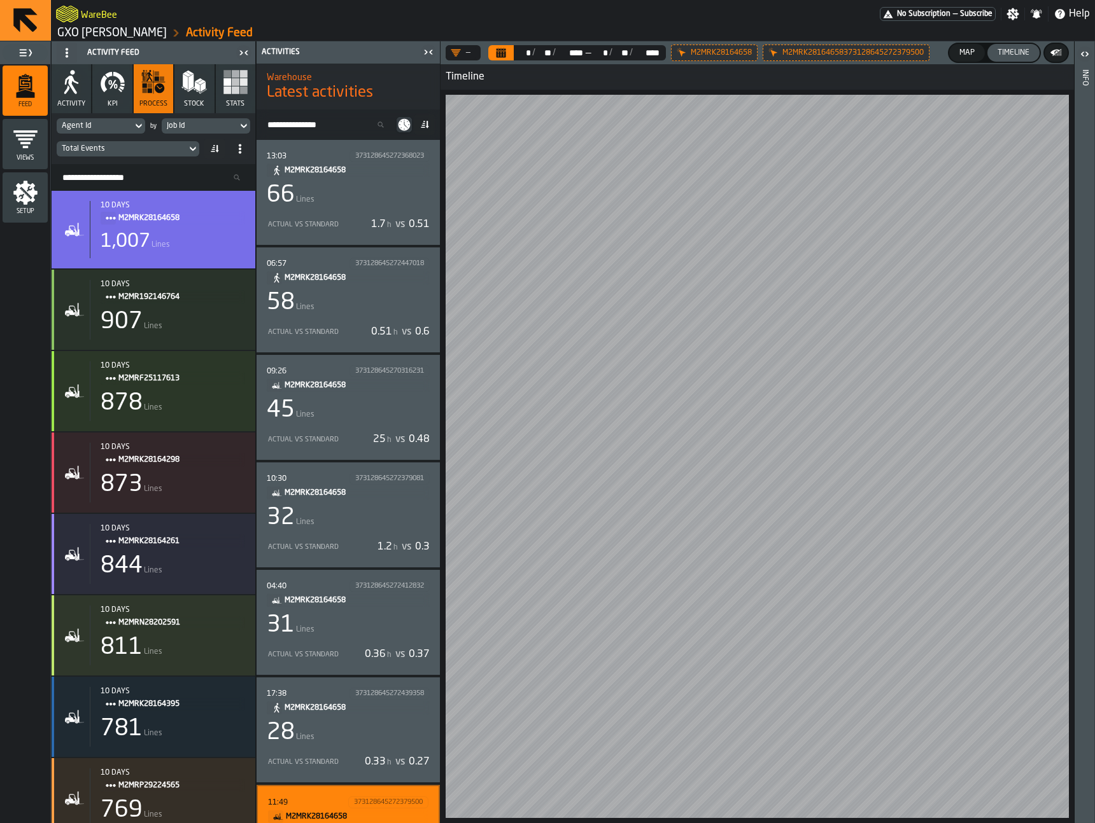
click at [390, 507] on div "32 Lines" at bounding box center [348, 517] width 163 height 25
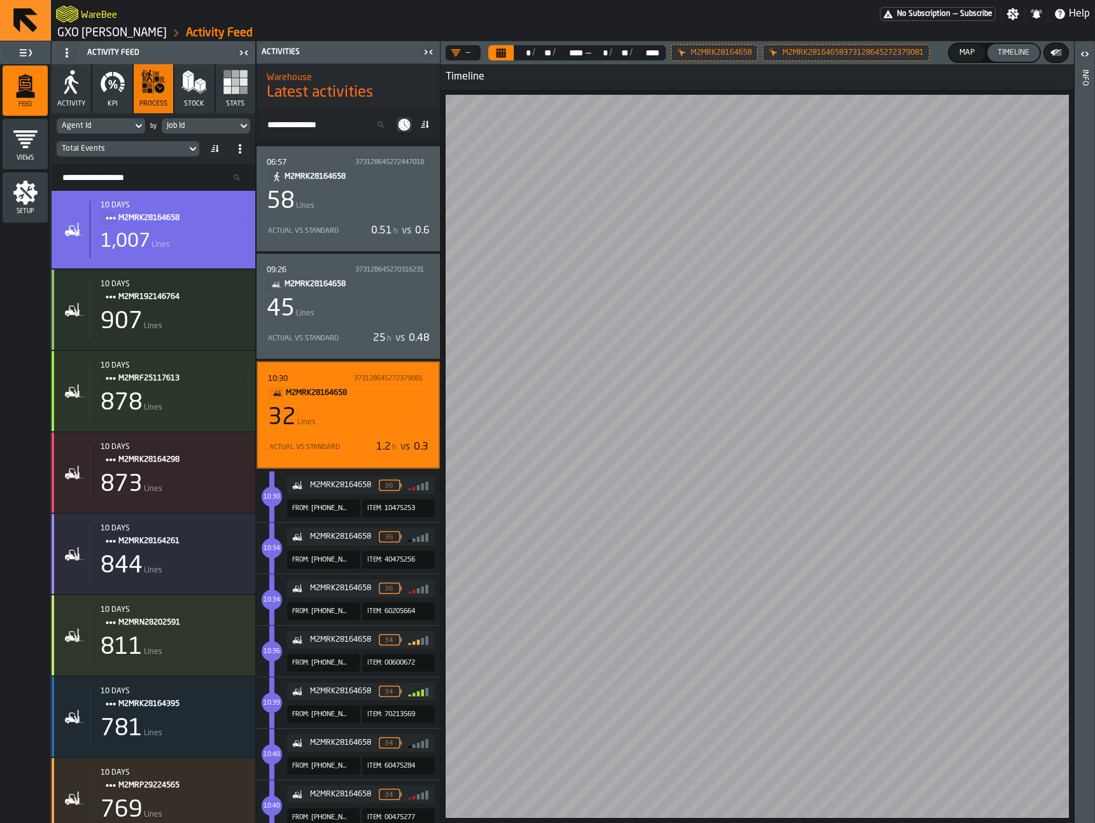
scroll to position [55, 0]
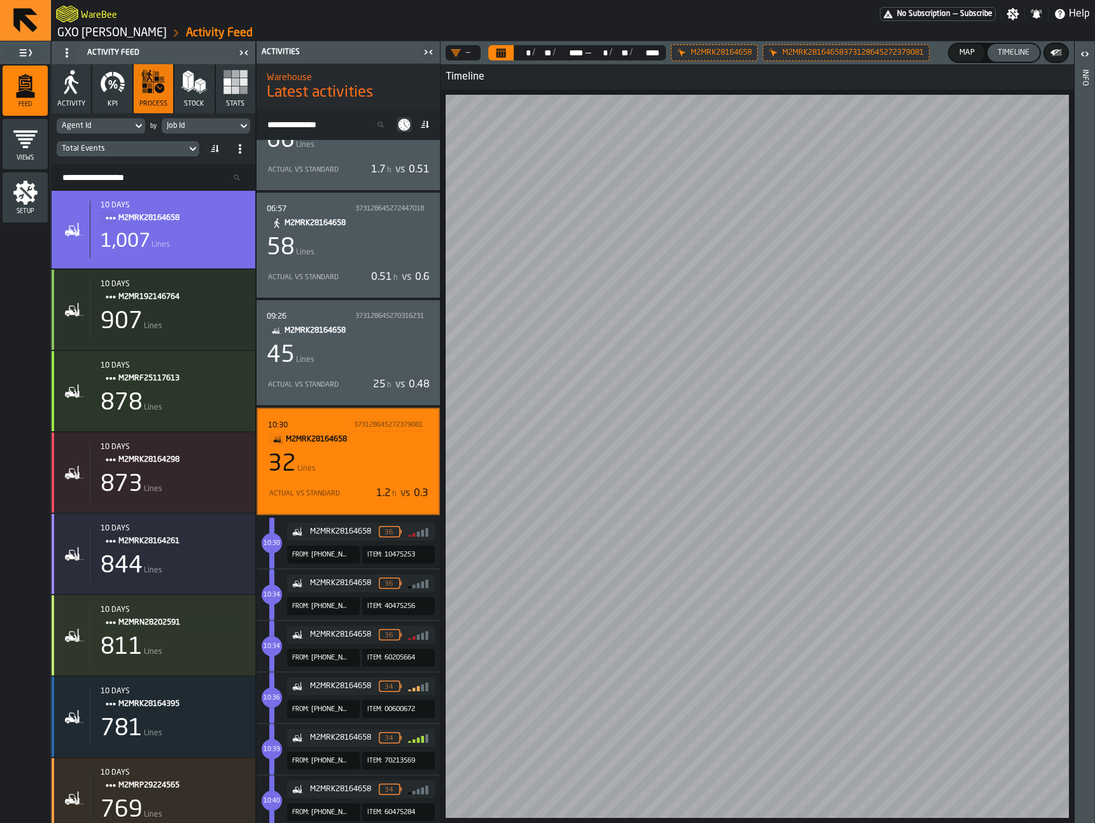
click at [356, 457] on div "32 Lines" at bounding box center [348, 464] width 160 height 25
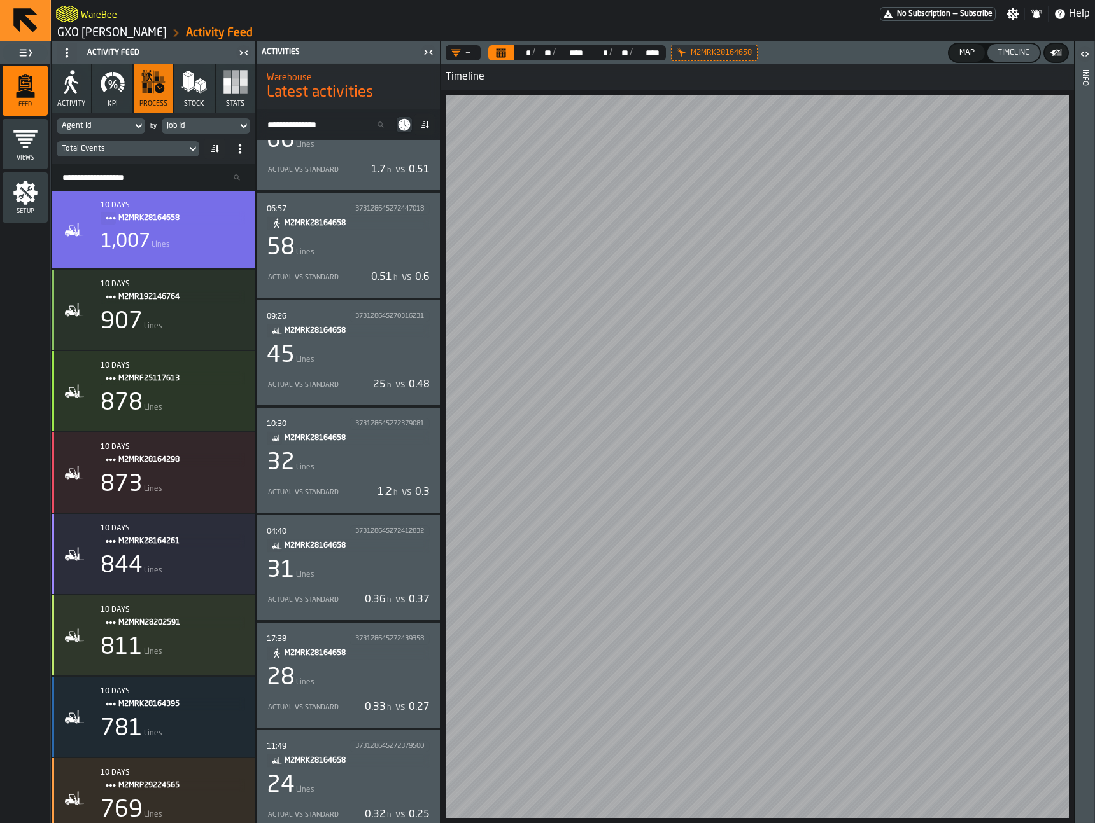
click at [365, 365] on div "45 Lines" at bounding box center [348, 355] width 163 height 25
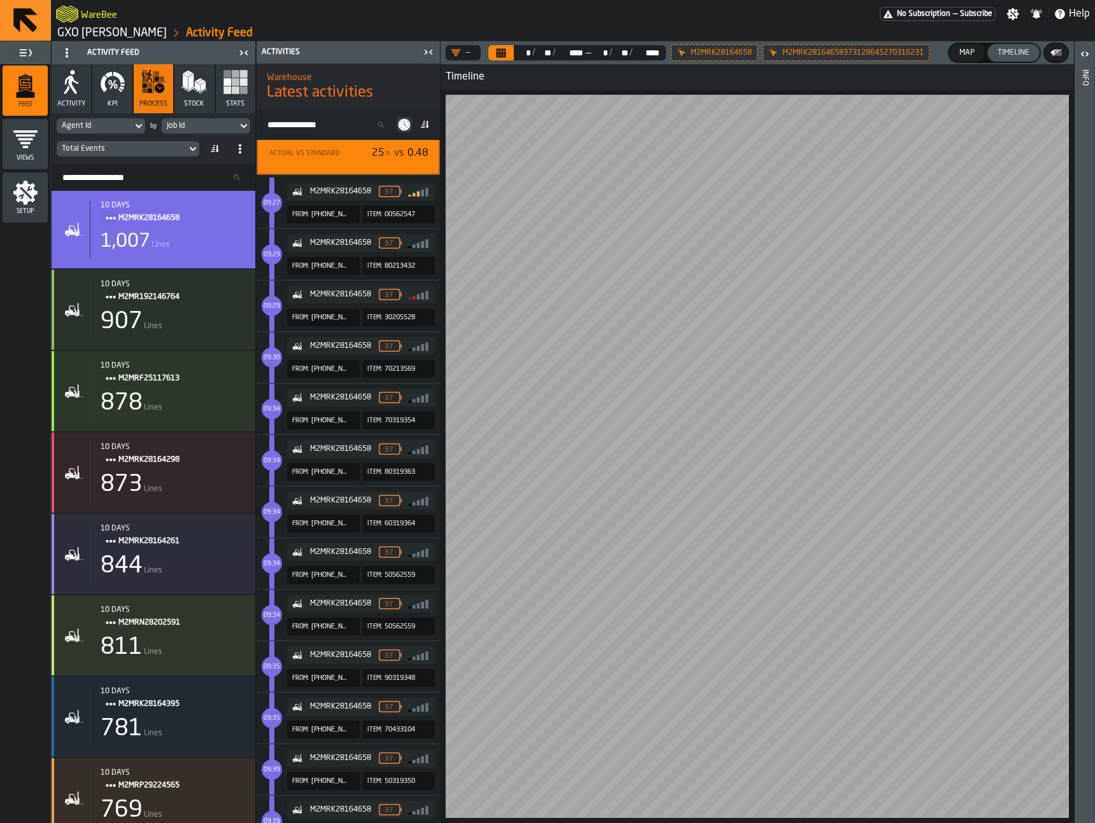
scroll to position [0, 0]
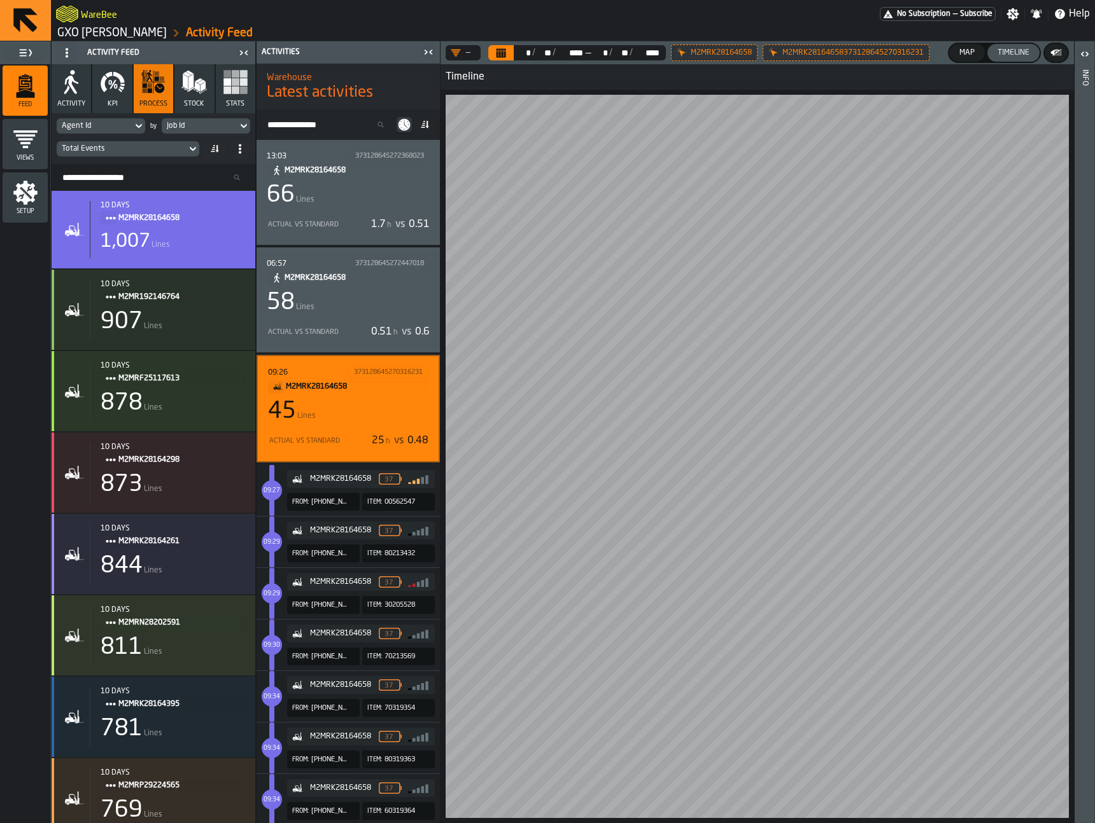
click at [350, 399] on div "45 Lines" at bounding box center [348, 411] width 160 height 25
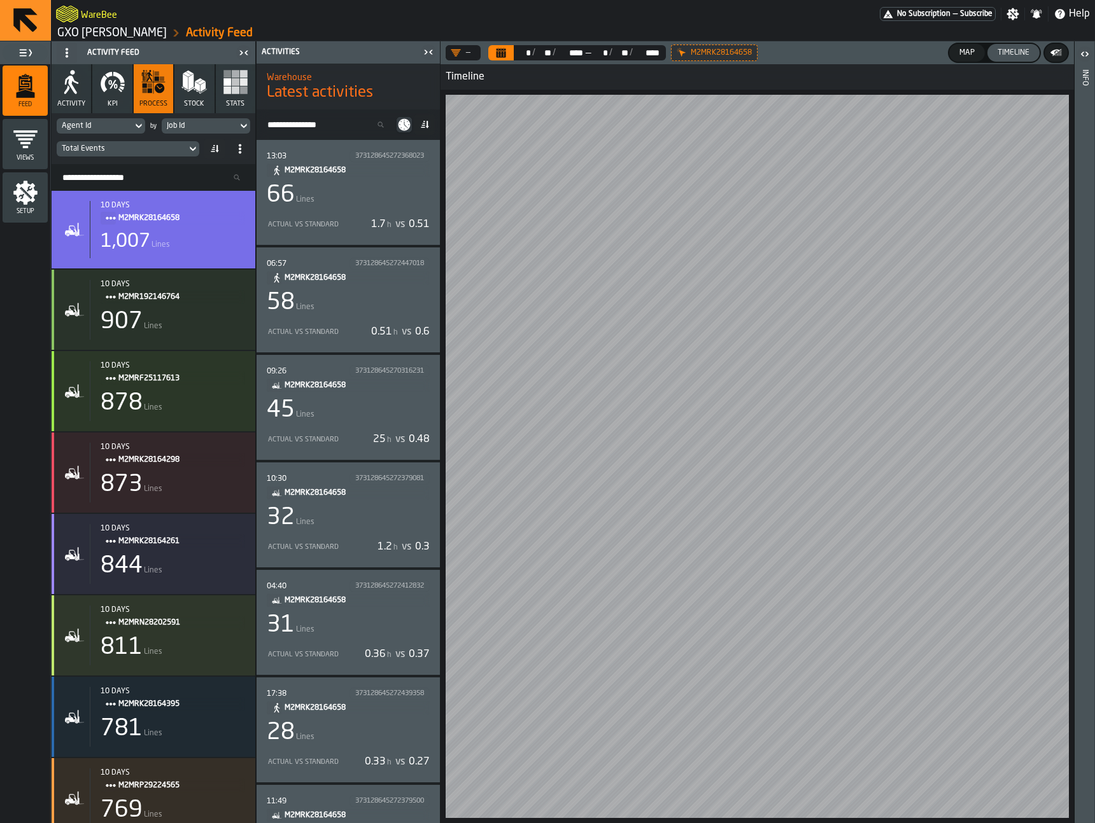
click at [365, 304] on div "58 Lines" at bounding box center [348, 302] width 163 height 25
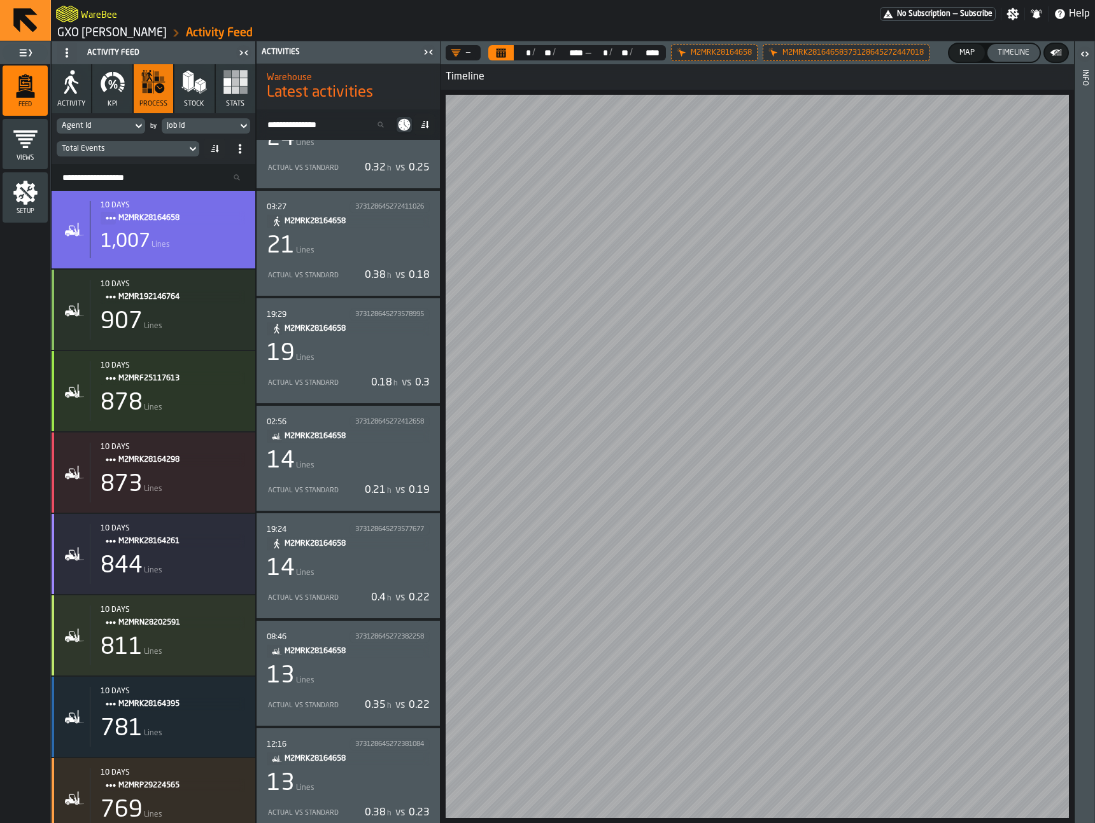
scroll to position [3393, 0]
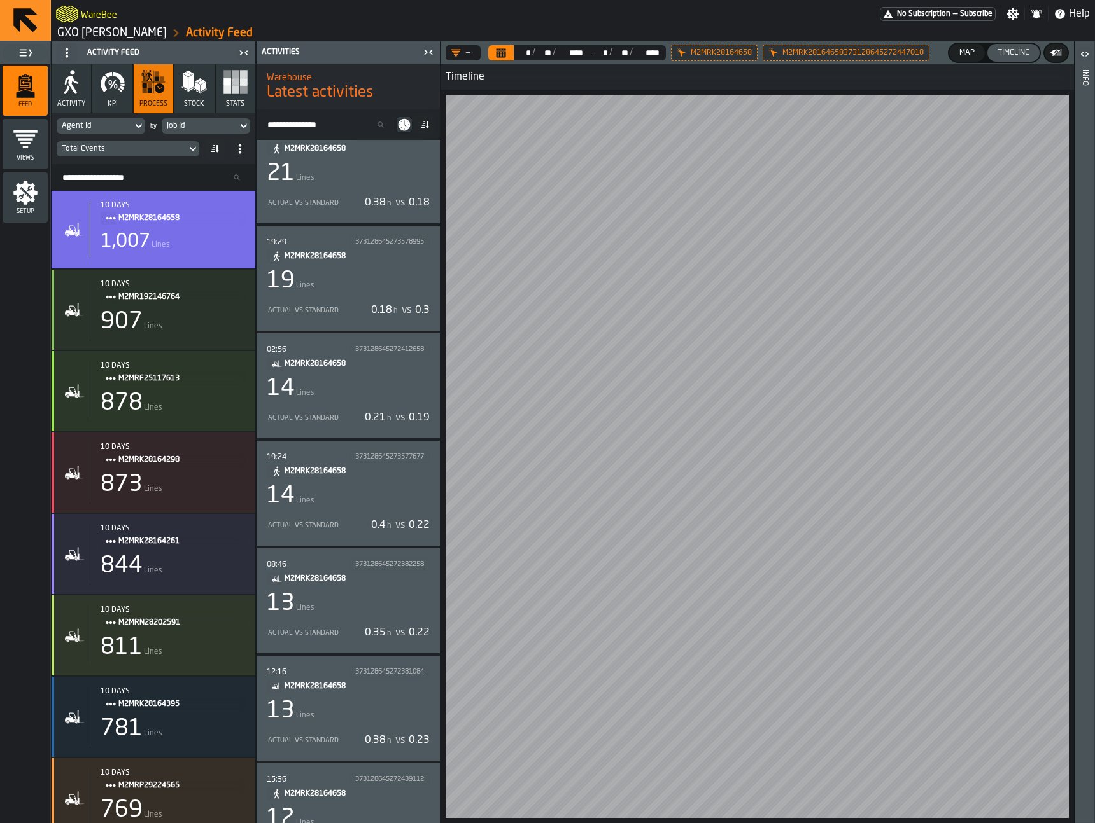
click at [393, 594] on div "13 Lines" at bounding box center [348, 603] width 163 height 25
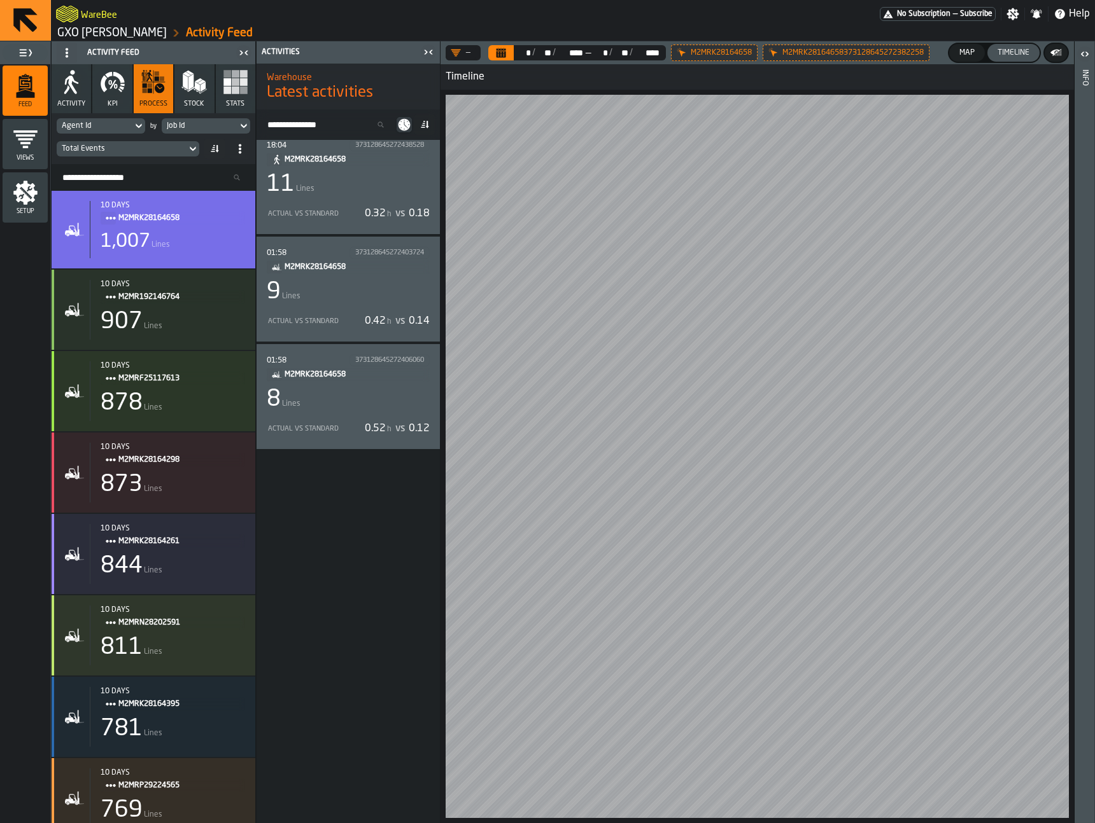
scroll to position [0, 0]
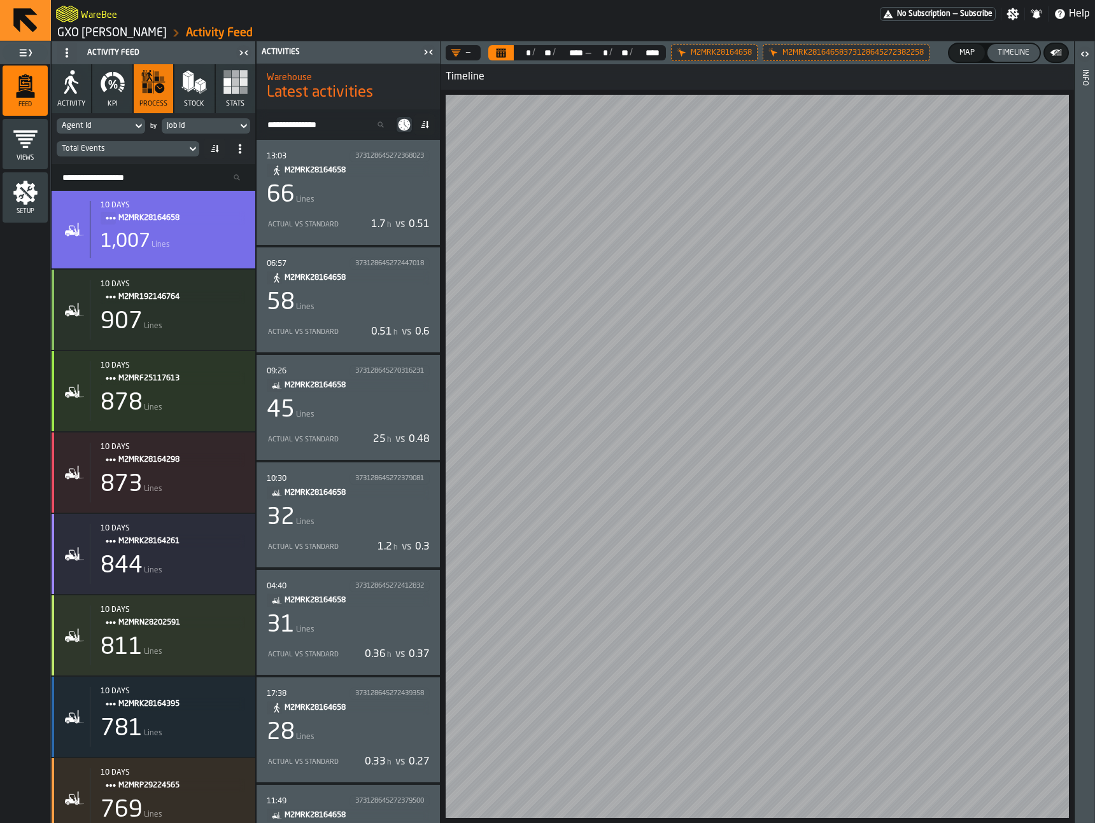
click at [183, 122] on div "Job Id" at bounding box center [200, 126] width 66 height 9
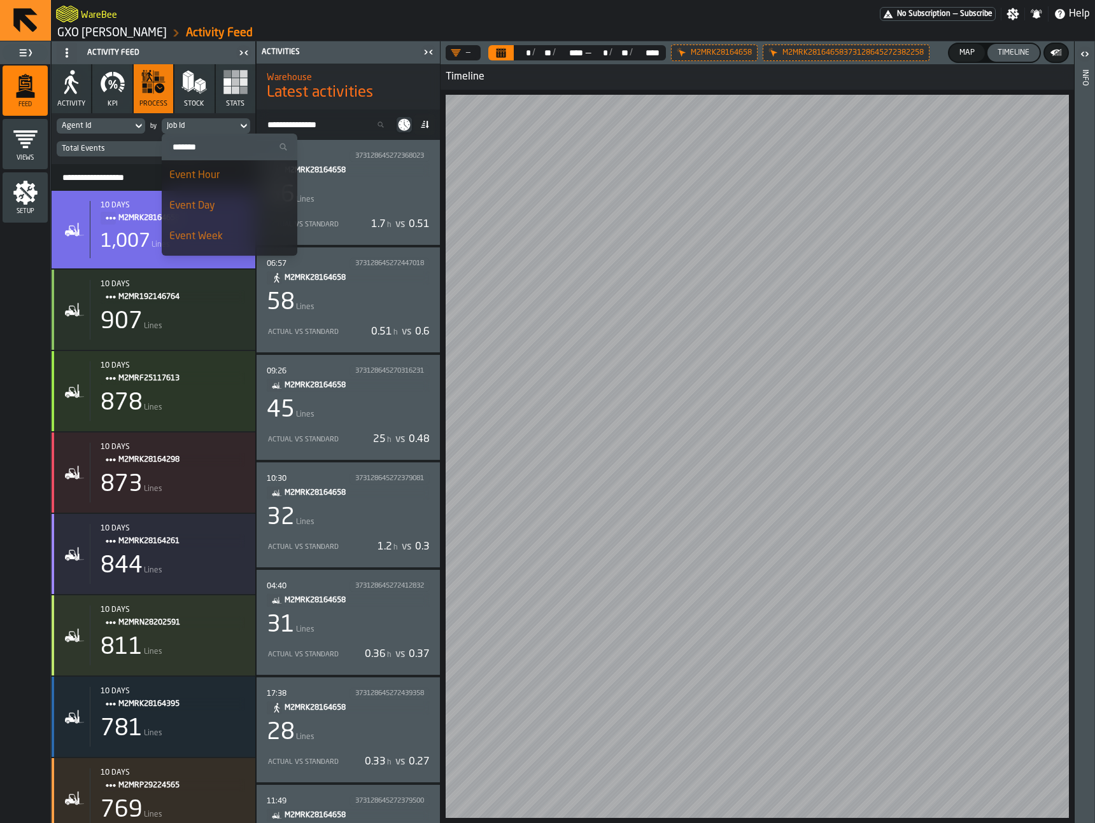
click at [209, 152] on input "Search" at bounding box center [229, 147] width 125 height 17
click at [363, 107] on div "Warehouse Latest activities" at bounding box center [347, 86] width 183 height 53
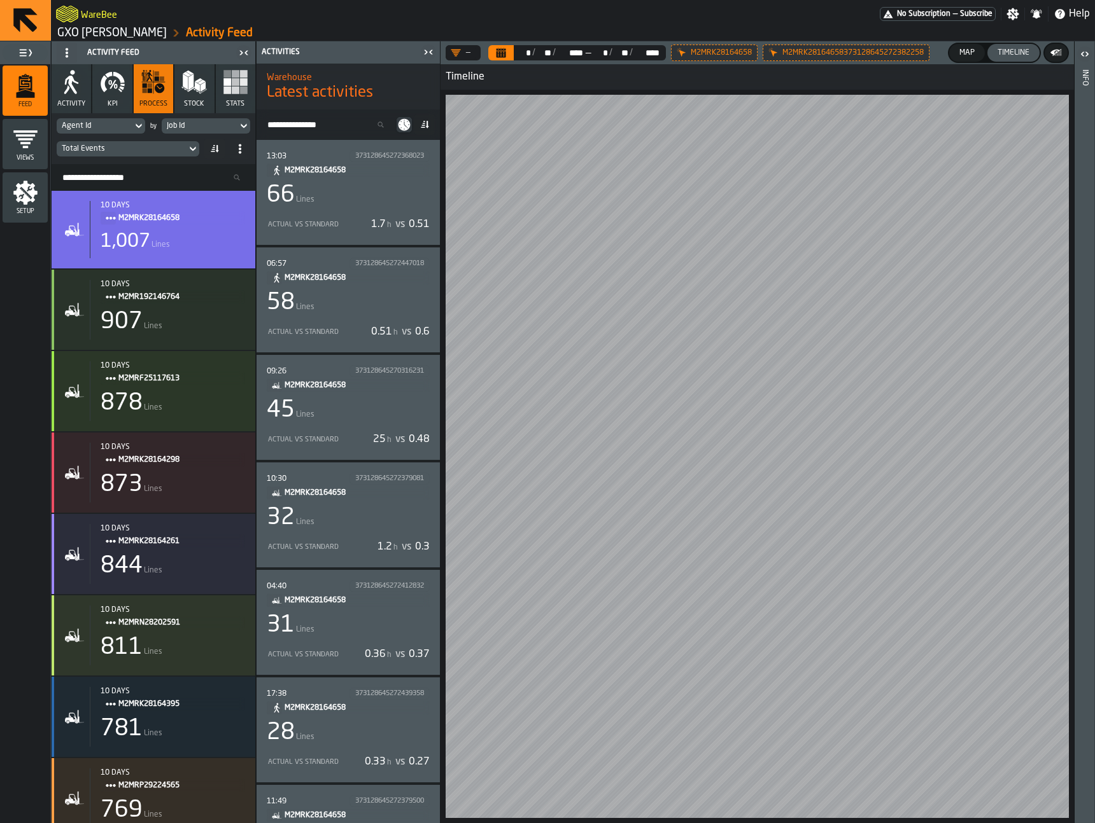
click at [209, 120] on div "Job Id" at bounding box center [200, 126] width 76 height 14
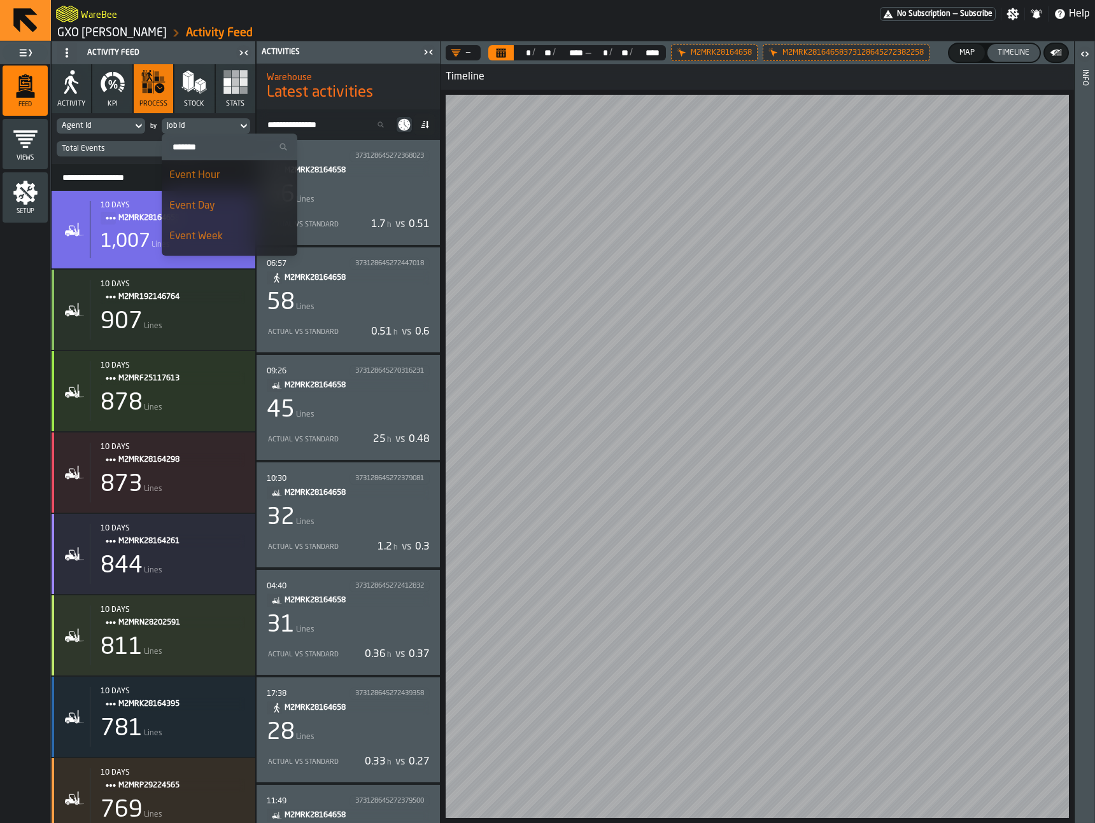
click at [208, 142] on input "Search" at bounding box center [229, 147] width 125 height 17
click at [209, 145] on input "Search" at bounding box center [229, 147] width 125 height 17
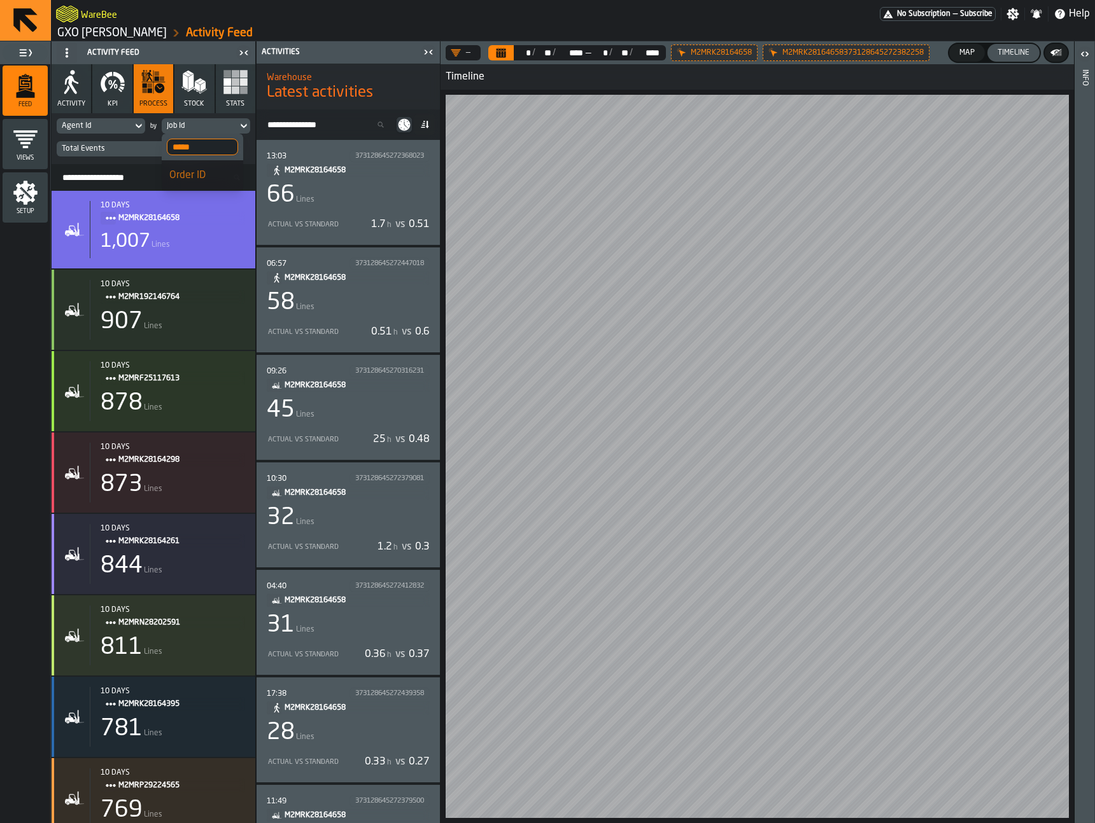
type input "*****"
click at [213, 176] on div "Order ID" at bounding box center [202, 175] width 66 height 15
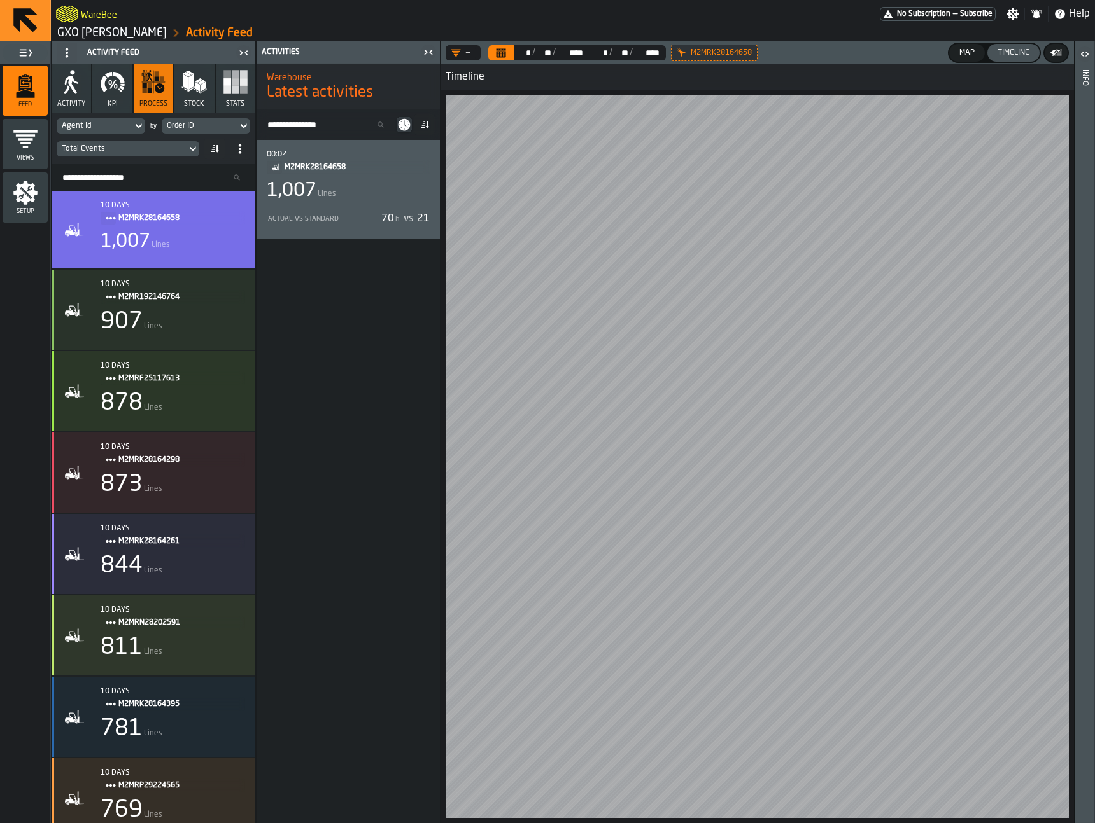
click at [208, 123] on div "Order ID" at bounding box center [200, 126] width 66 height 9
click at [206, 144] on input "*****" at bounding box center [202, 147] width 71 height 17
click at [206, 143] on input "*****" at bounding box center [202, 147] width 71 height 17
type input "***"
click at [202, 177] on div "Job Id" at bounding box center [202, 175] width 66 height 15
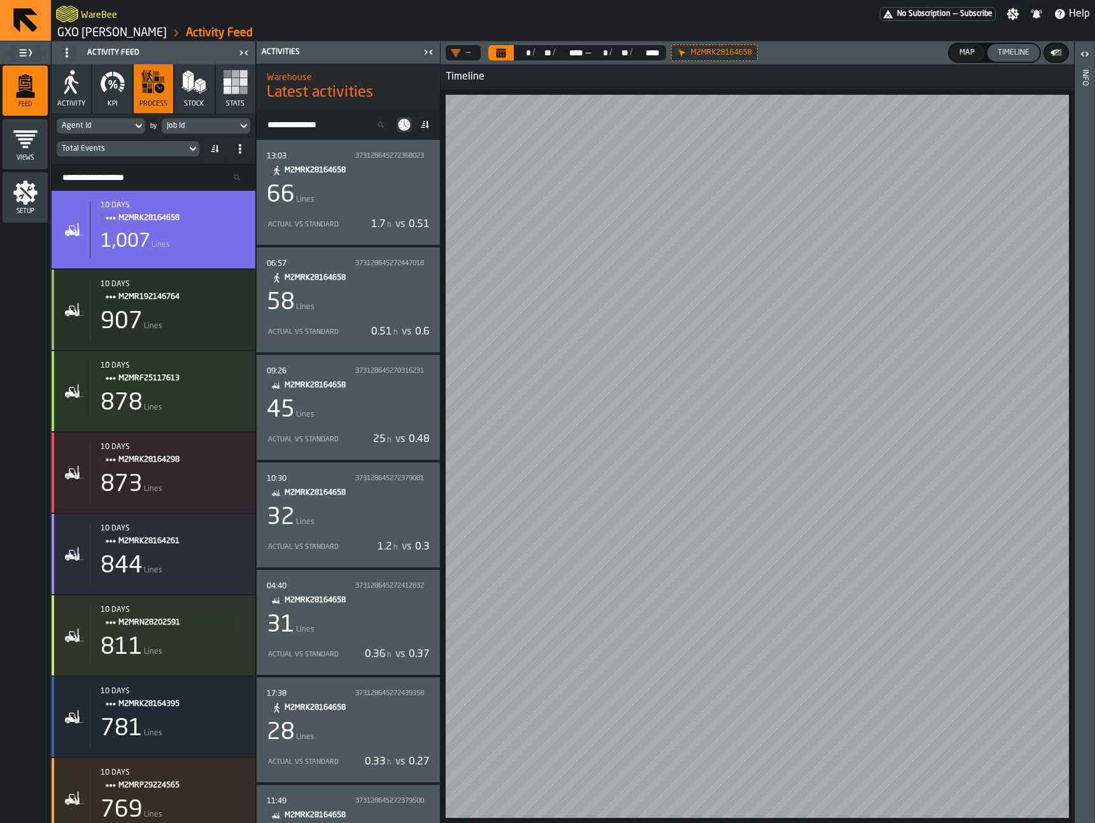
click at [335, 214] on div "Actual vs Standard 1.7 h vs 0.51" at bounding box center [348, 224] width 163 height 20
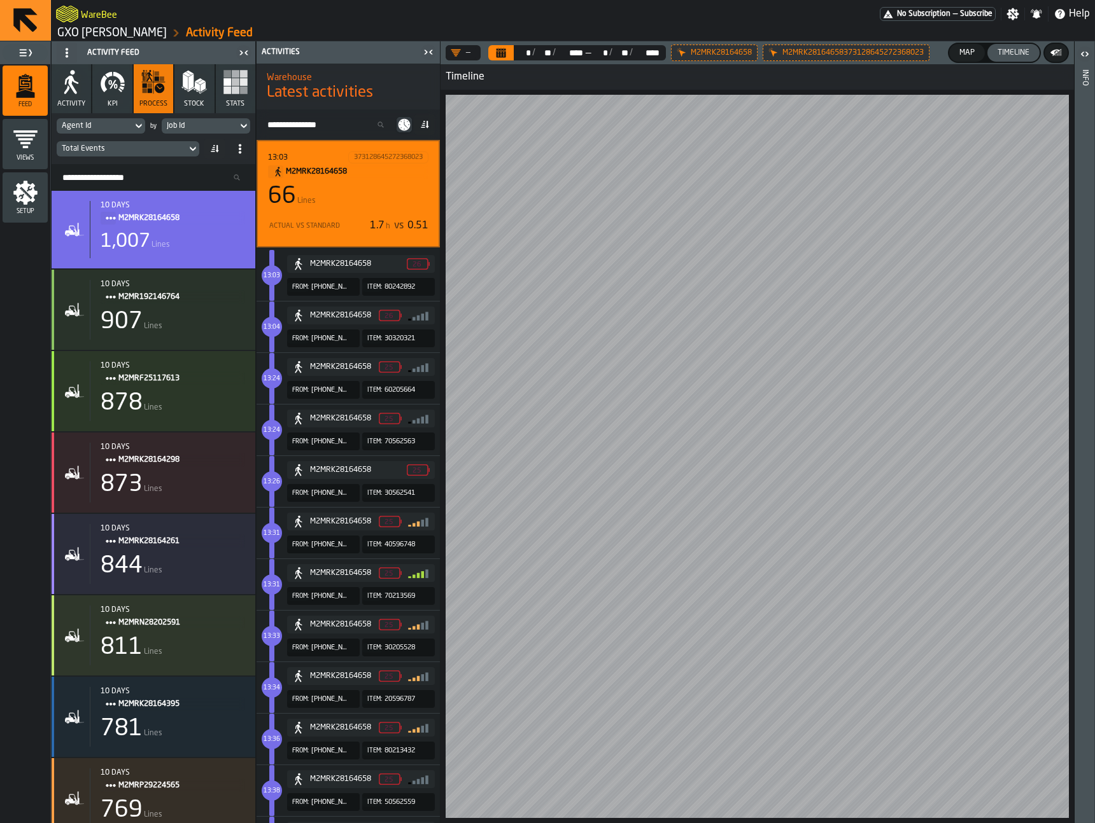
click at [181, 123] on div "Job Id" at bounding box center [200, 126] width 66 height 9
click at [201, 148] on input "***" at bounding box center [202, 147] width 71 height 17
type input "*****"
click at [186, 174] on div "Order ID" at bounding box center [202, 175] width 66 height 15
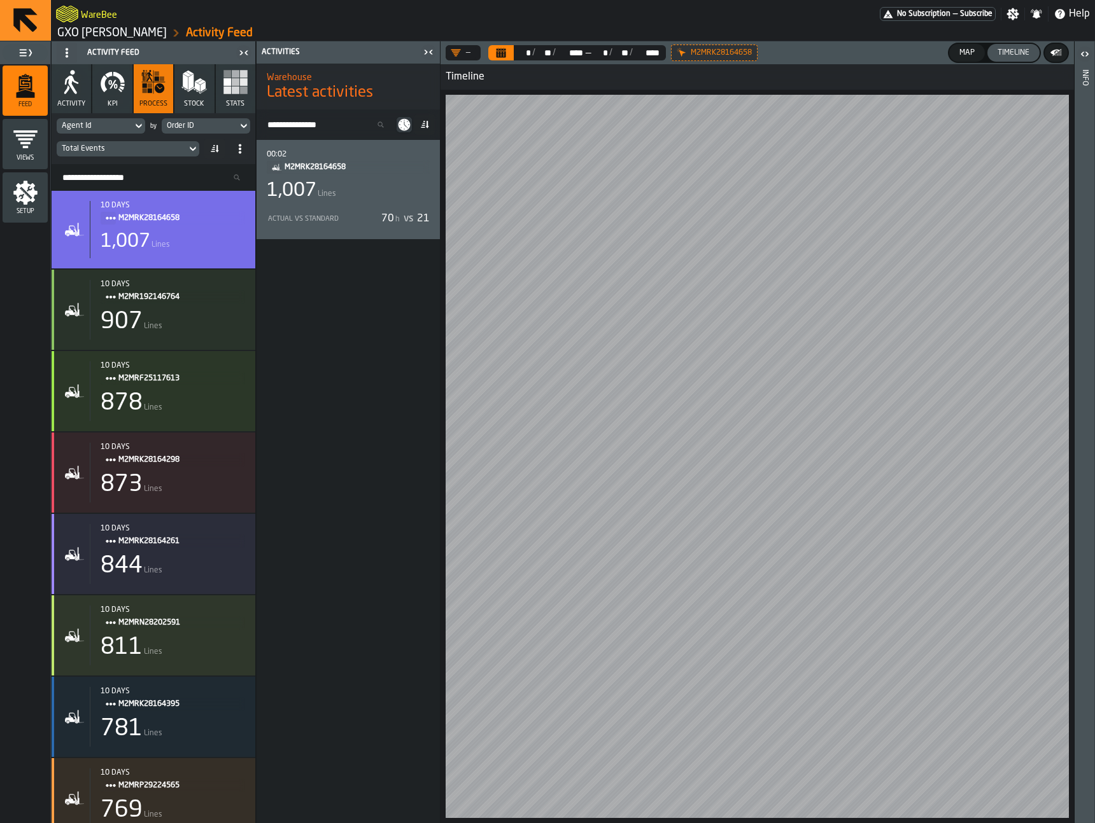
click at [218, 127] on div "Order ID" at bounding box center [200, 126] width 66 height 9
click at [220, 148] on input "*****" at bounding box center [202, 147] width 71 height 17
click at [220, 148] on input "Search" at bounding box center [202, 147] width 71 height 17
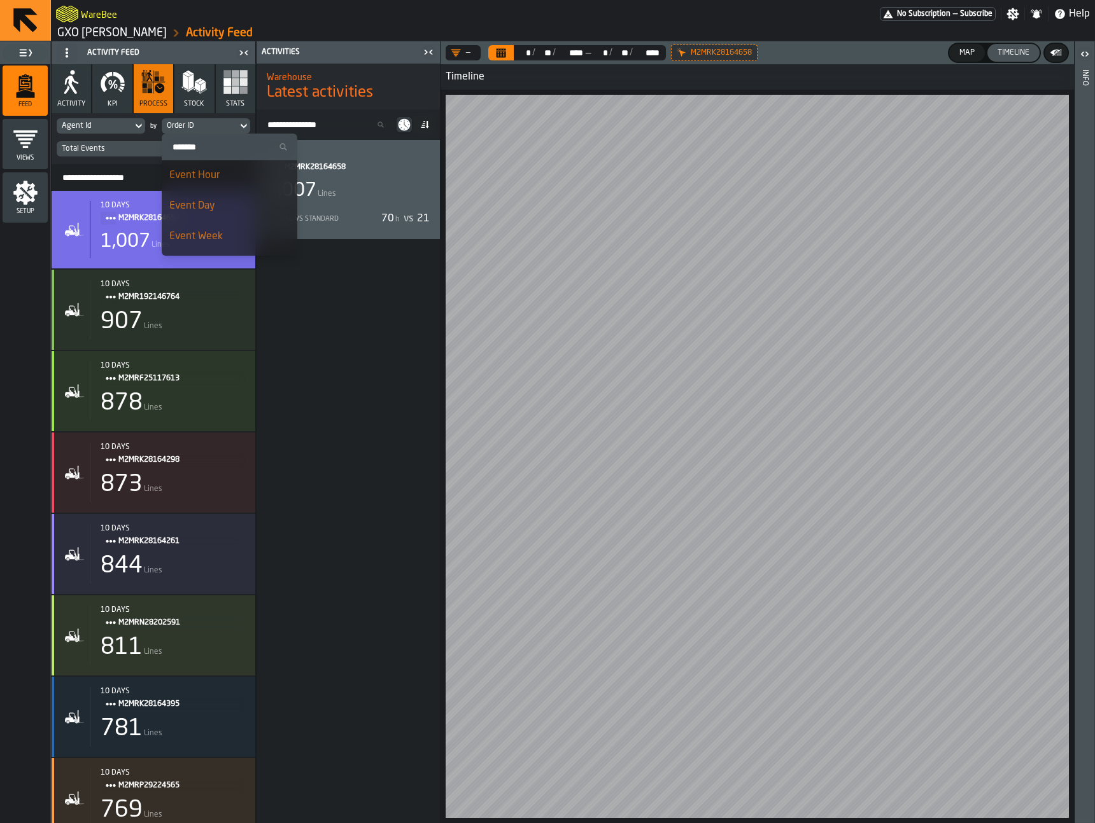
click at [352, 109] on div "Search Activity" at bounding box center [347, 124] width 183 height 31
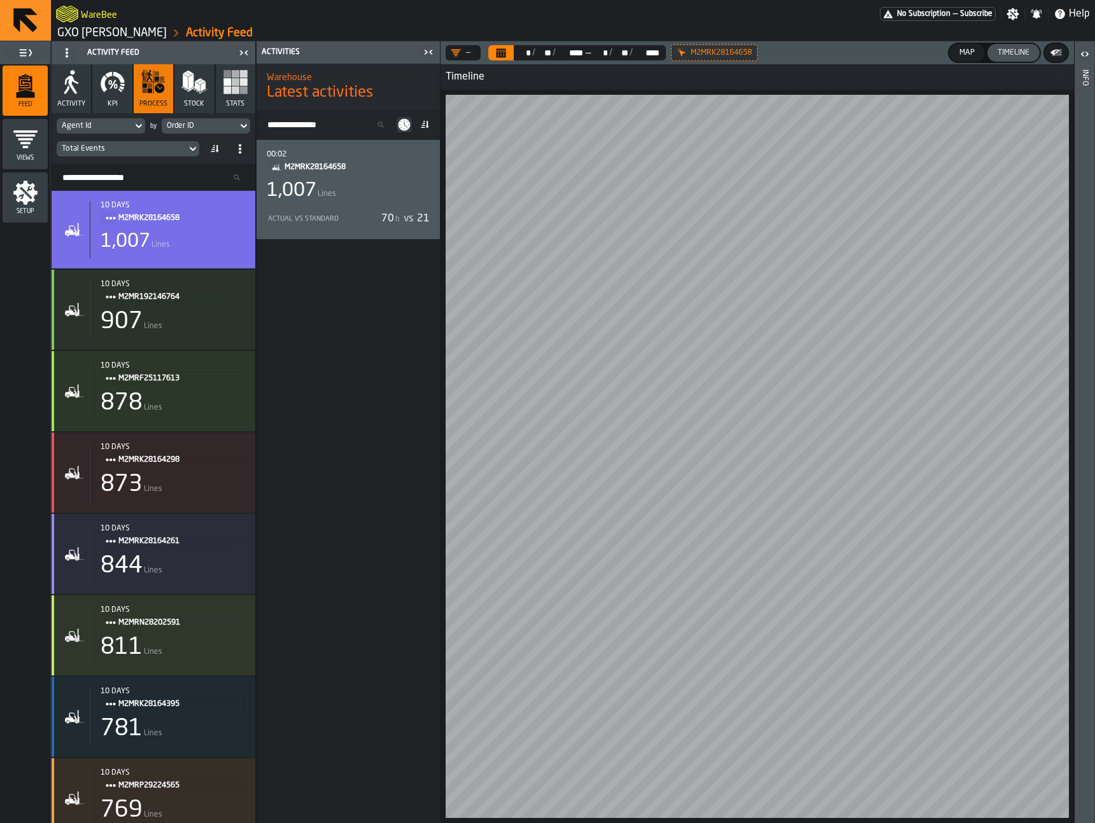
click at [225, 129] on div "Order ID" at bounding box center [200, 126] width 66 height 9
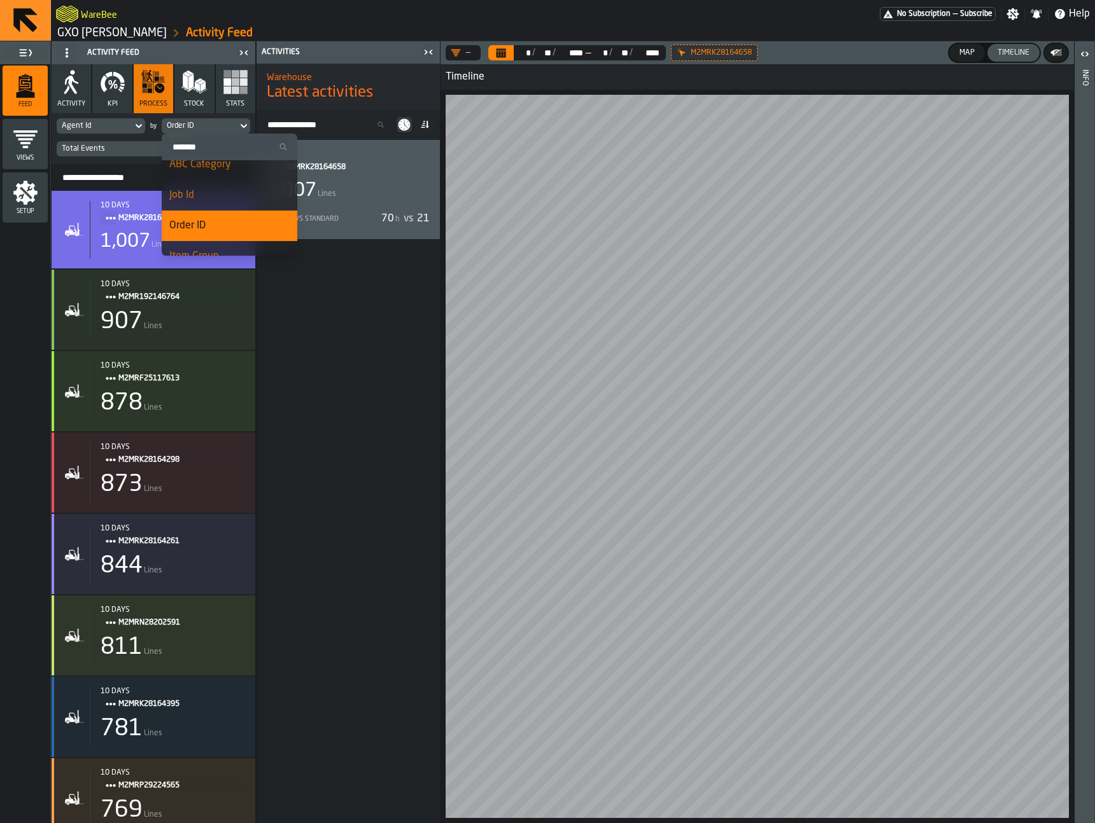
scroll to position [382, 0]
click at [218, 190] on div "Job Id" at bounding box center [229, 190] width 120 height 15
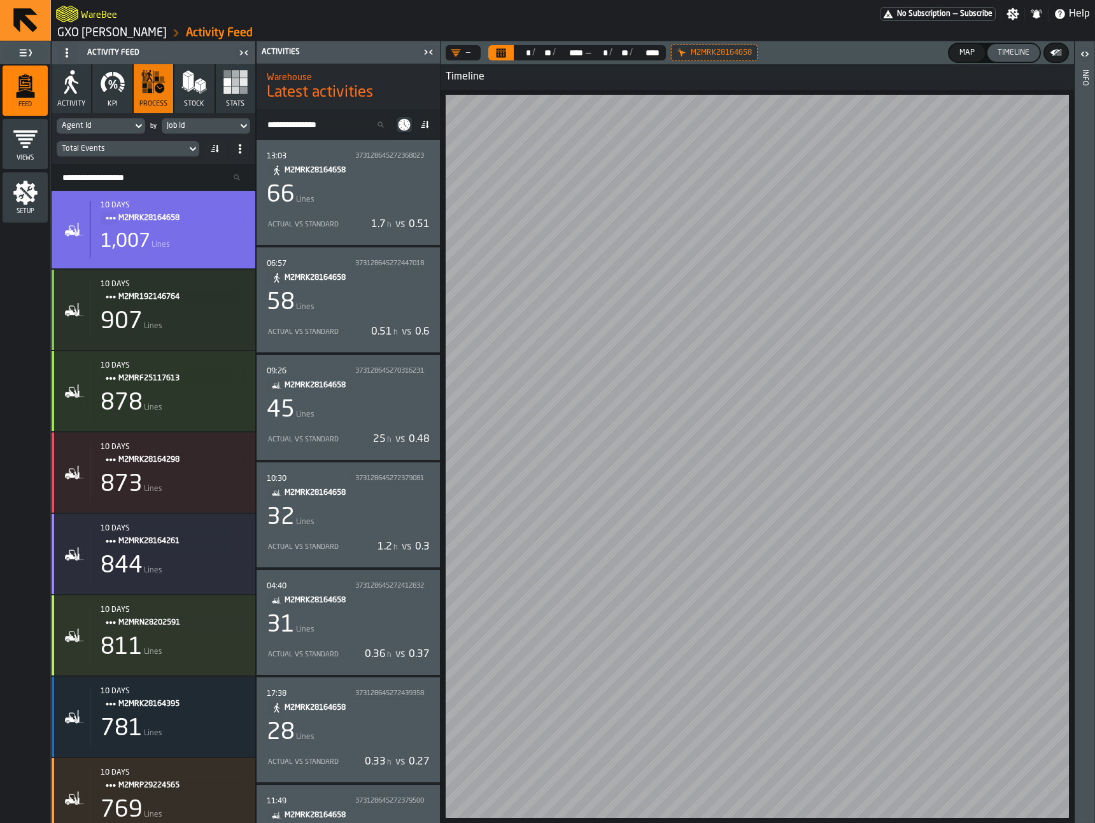
click at [962, 52] on div "Map" at bounding box center [966, 52] width 25 height 9
click at [1009, 51] on div "Timeline" at bounding box center [1013, 52] width 42 height 9
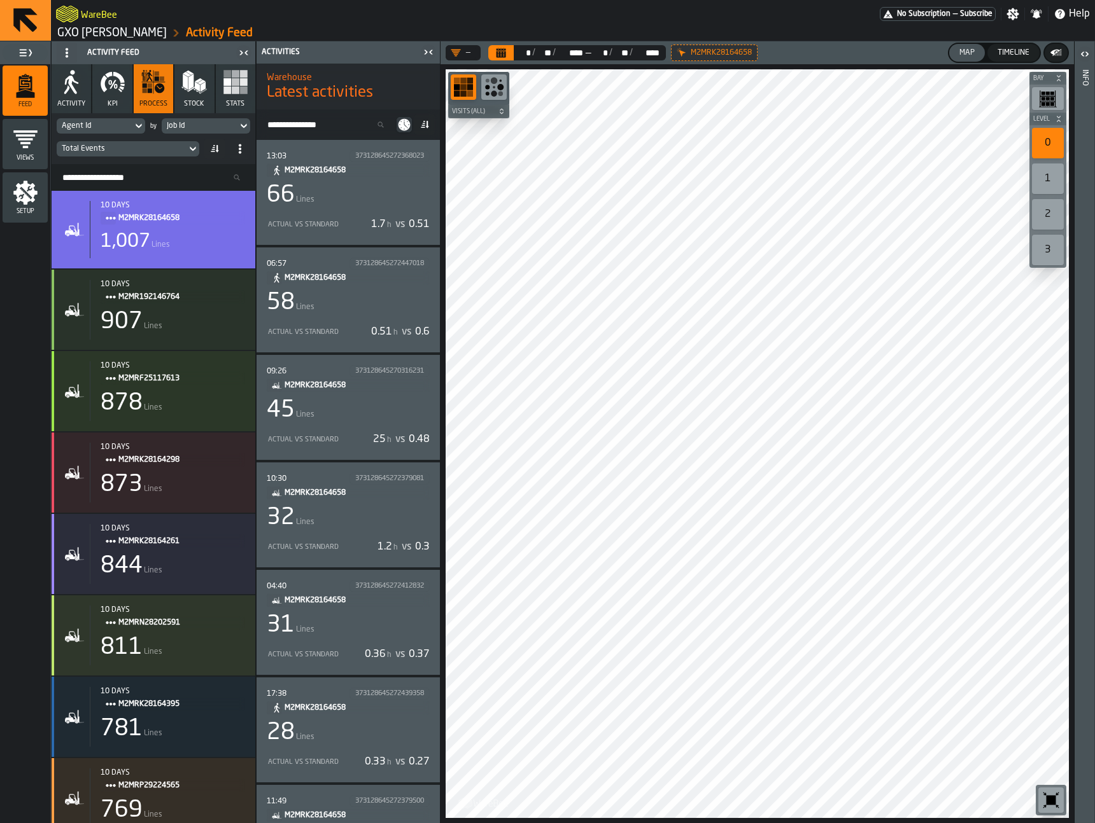
click at [346, 195] on div "66 Lines" at bounding box center [348, 195] width 163 height 25
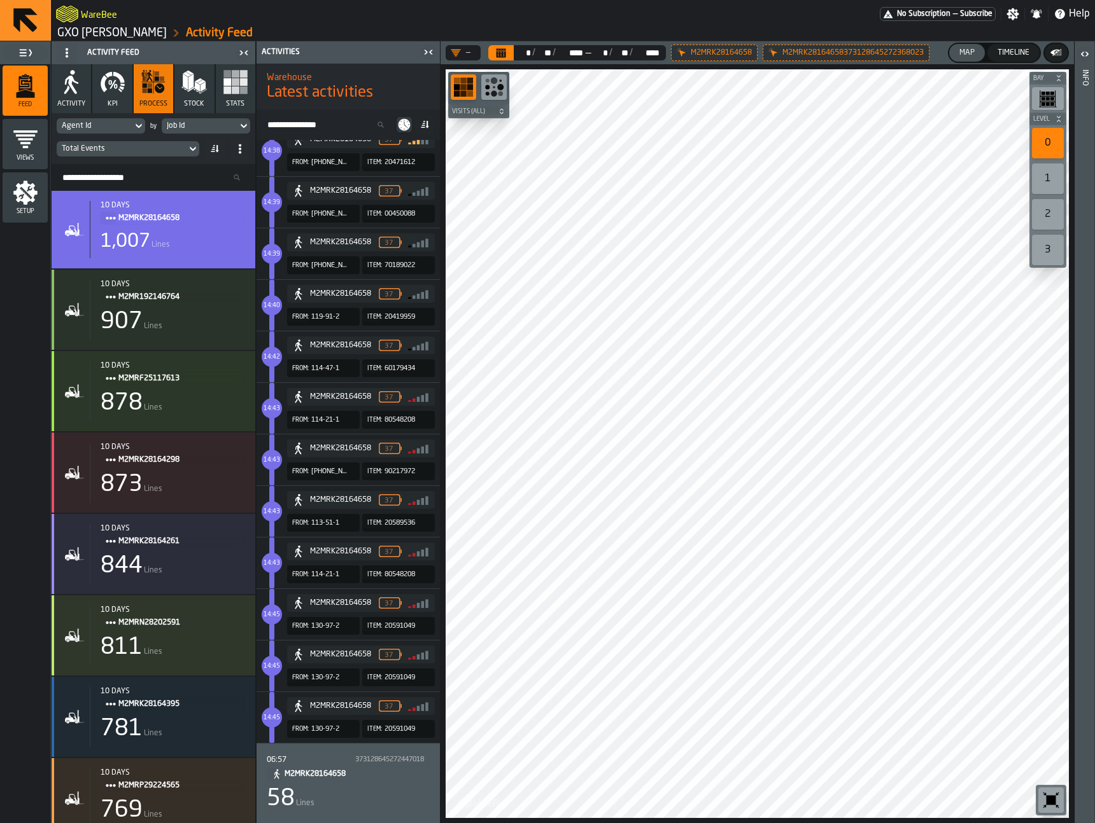
scroll to position [1305, 0]
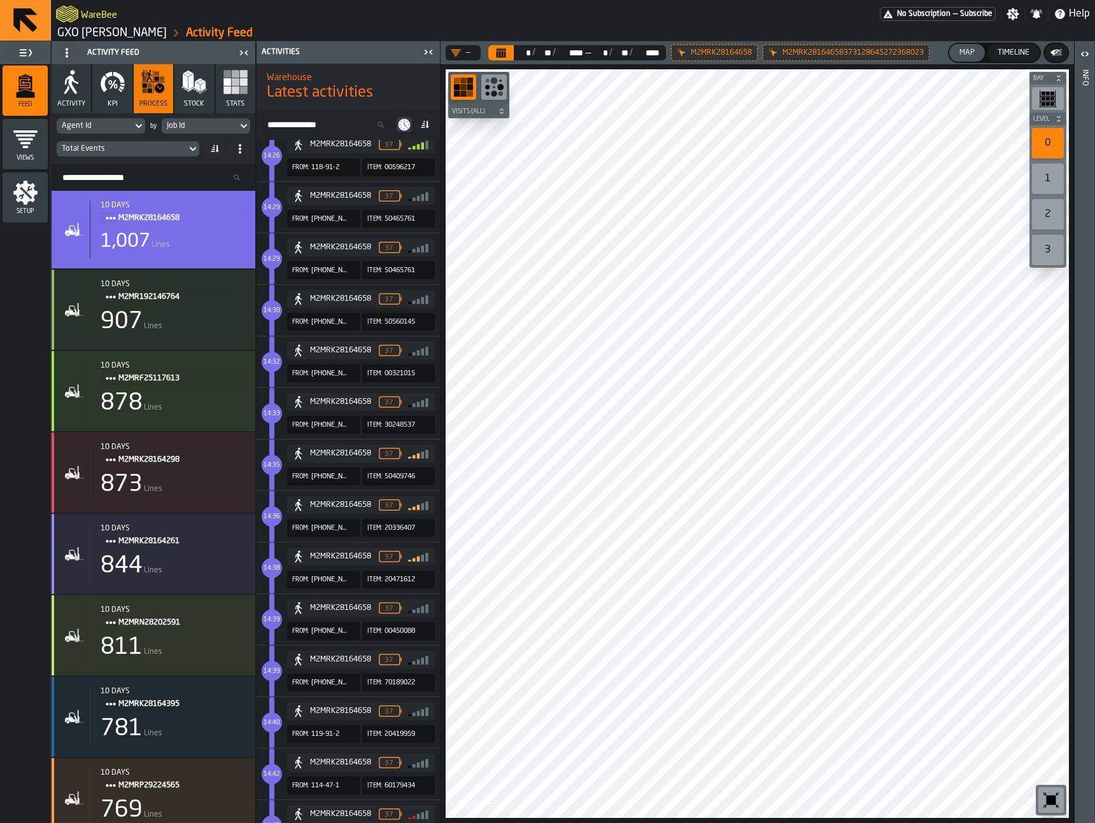
click at [23, 211] on span "Setup" at bounding box center [25, 211] width 45 height 7
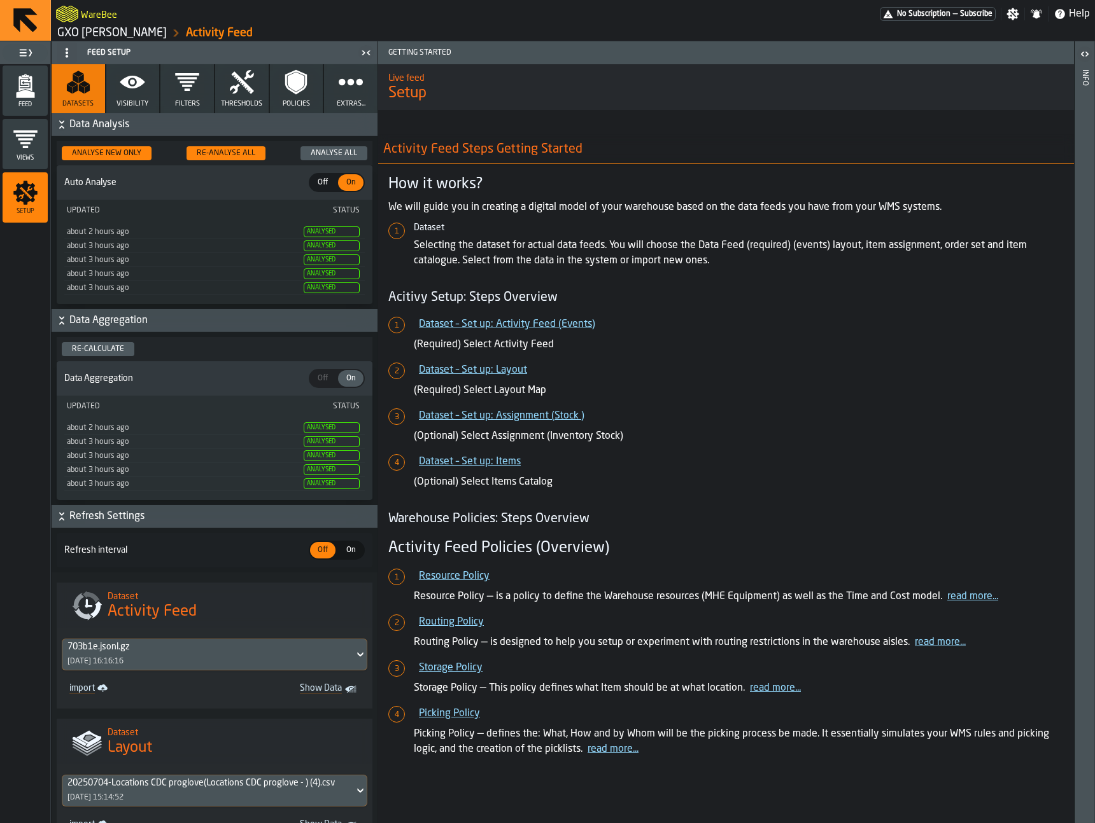
click at [140, 102] on span "Visibility" at bounding box center [132, 104] width 32 height 8
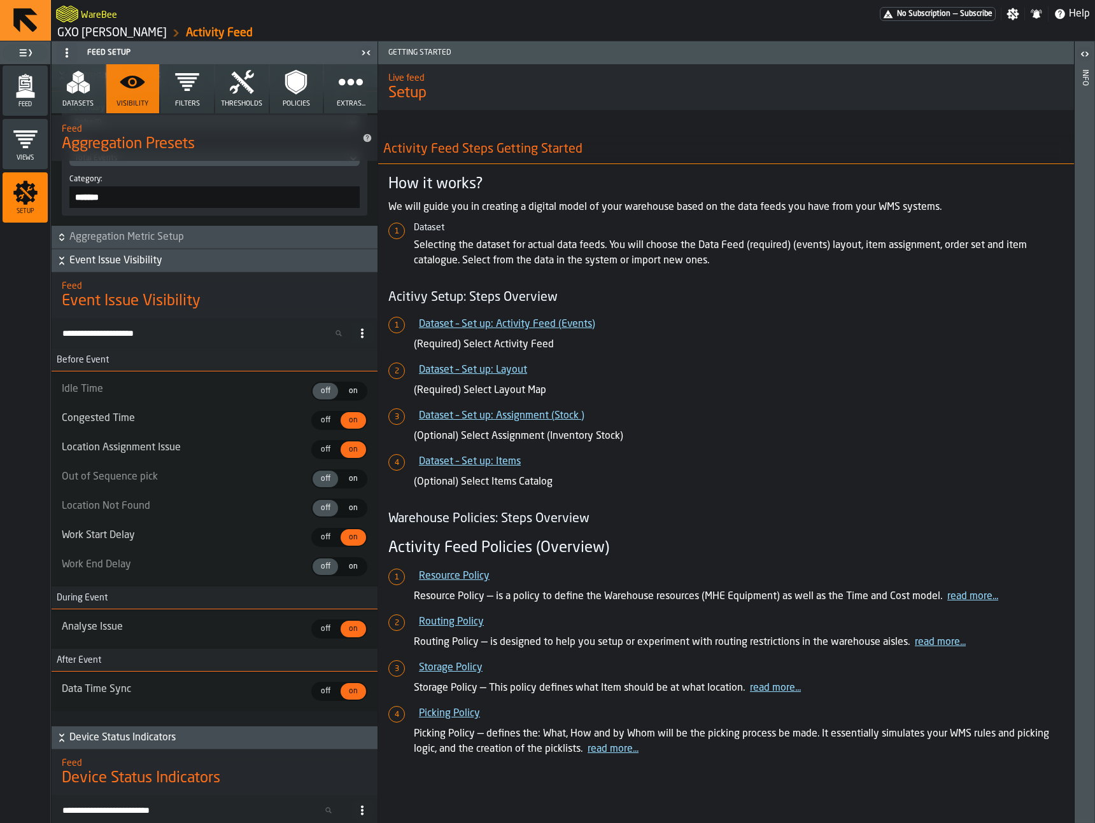
scroll to position [708, 0]
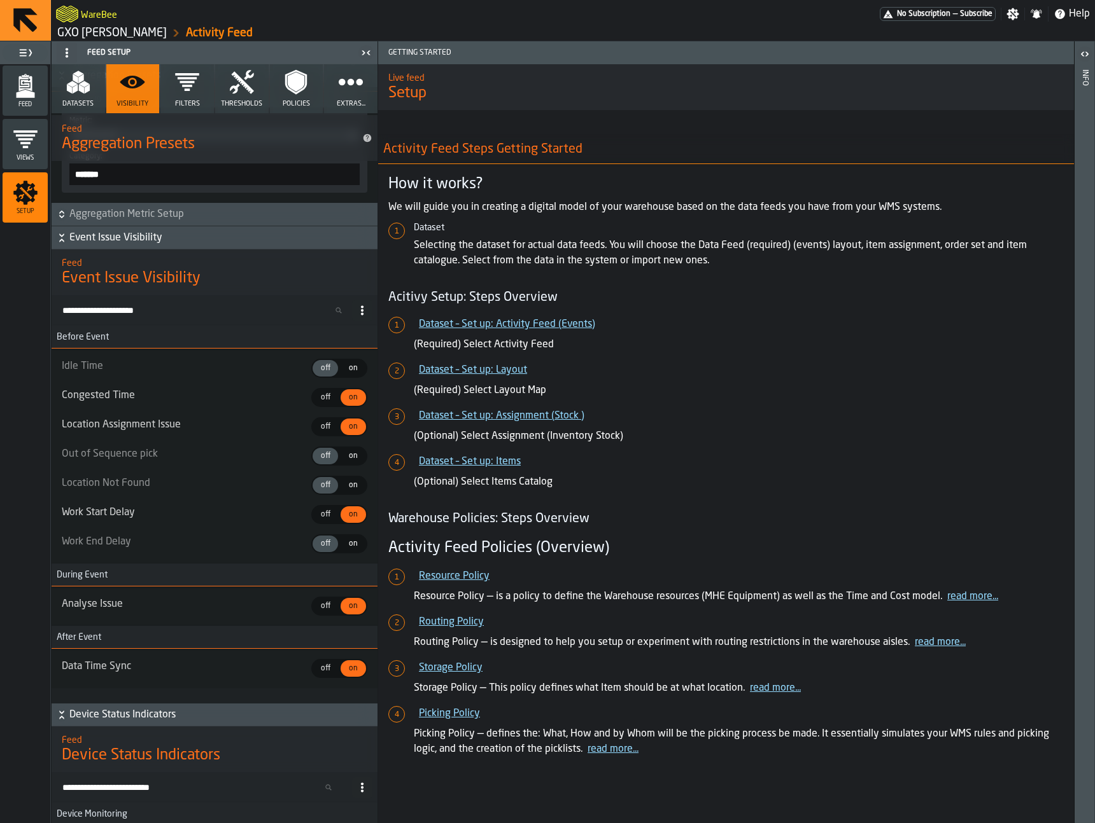
click at [333, 459] on div "off" at bounding box center [324, 456] width 25 height 17
click at [16, 99] on div "Feed" at bounding box center [25, 90] width 45 height 35
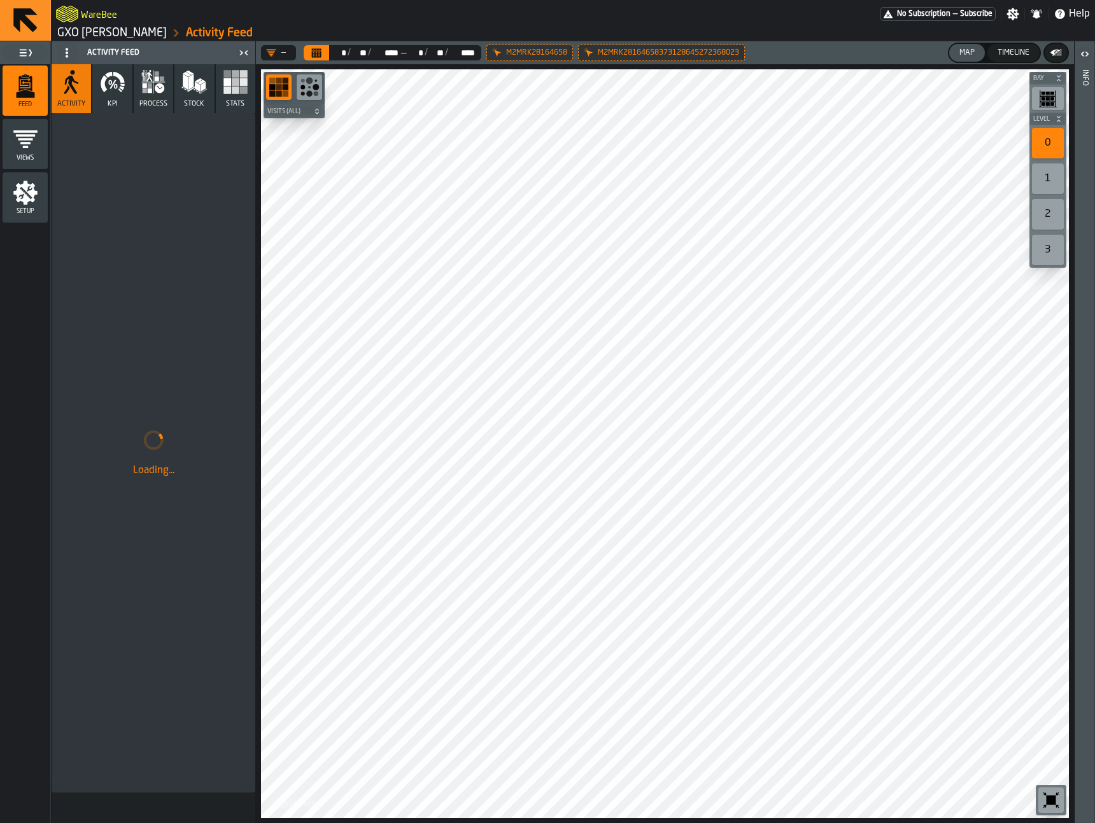
click at [148, 87] on icon "button" at bounding box center [150, 85] width 4 height 4
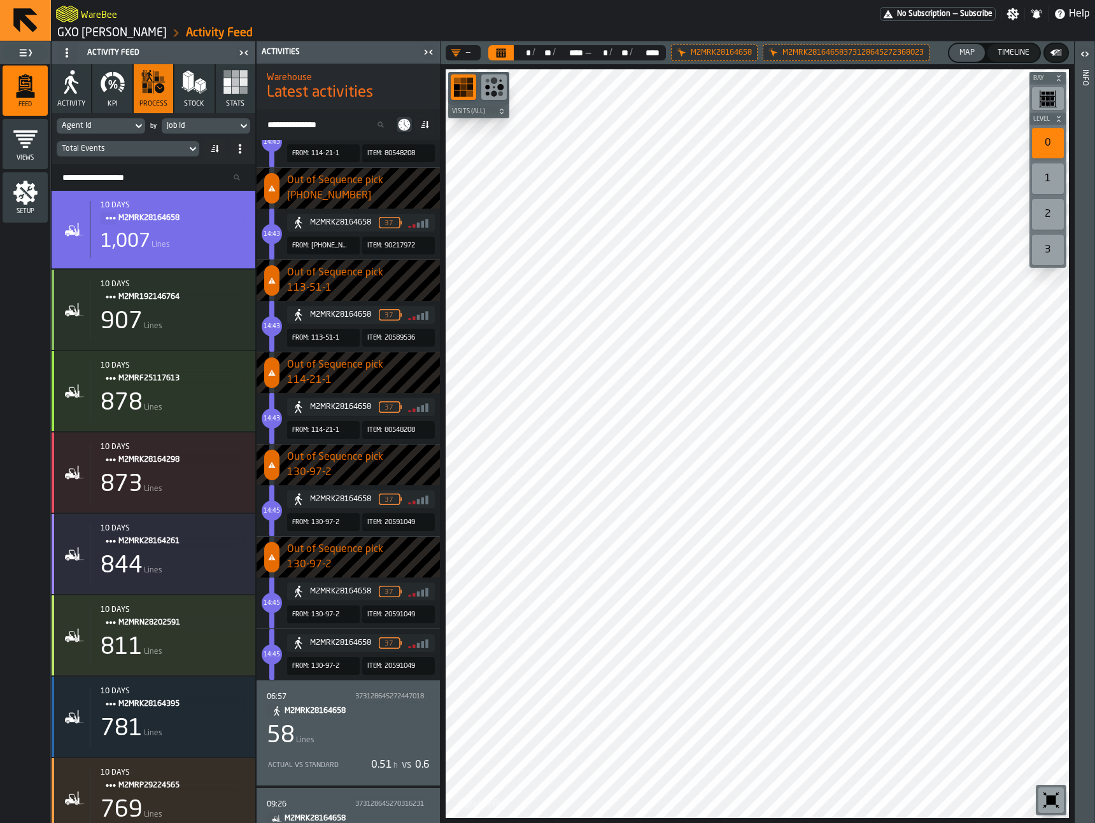
scroll to position [3538, 0]
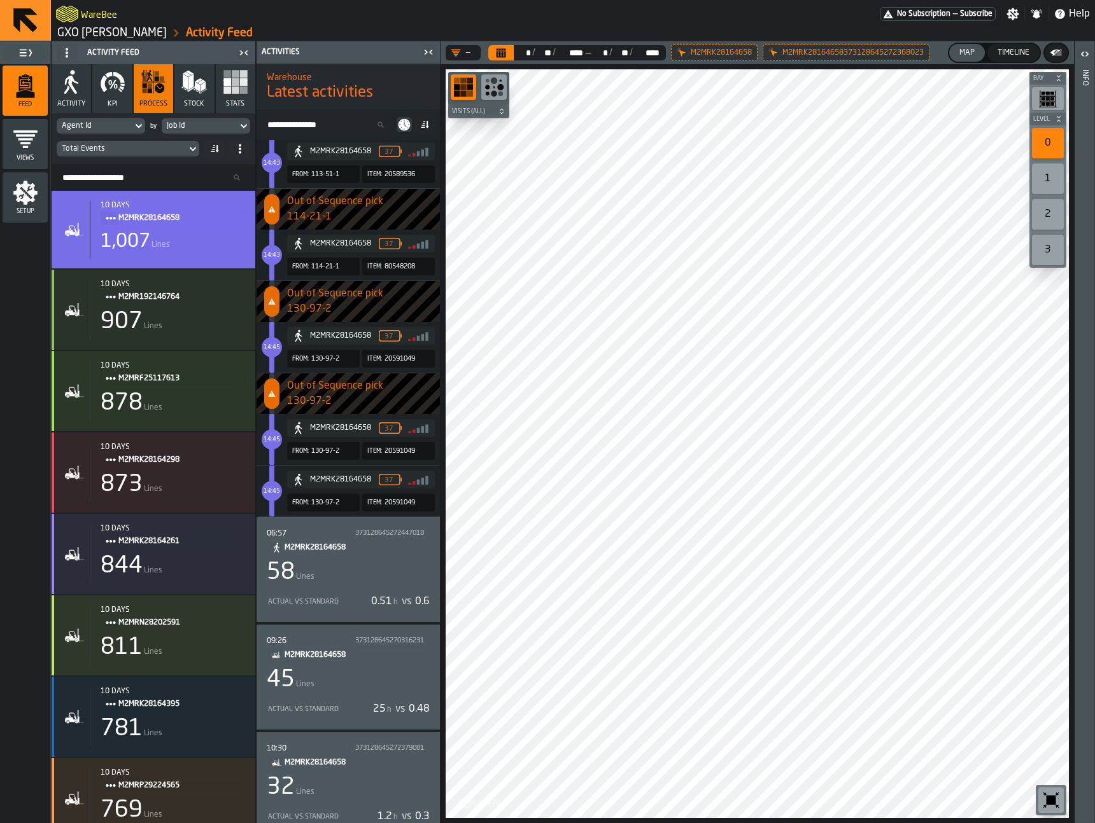
click at [357, 570] on div "58 Lines" at bounding box center [348, 572] width 163 height 25
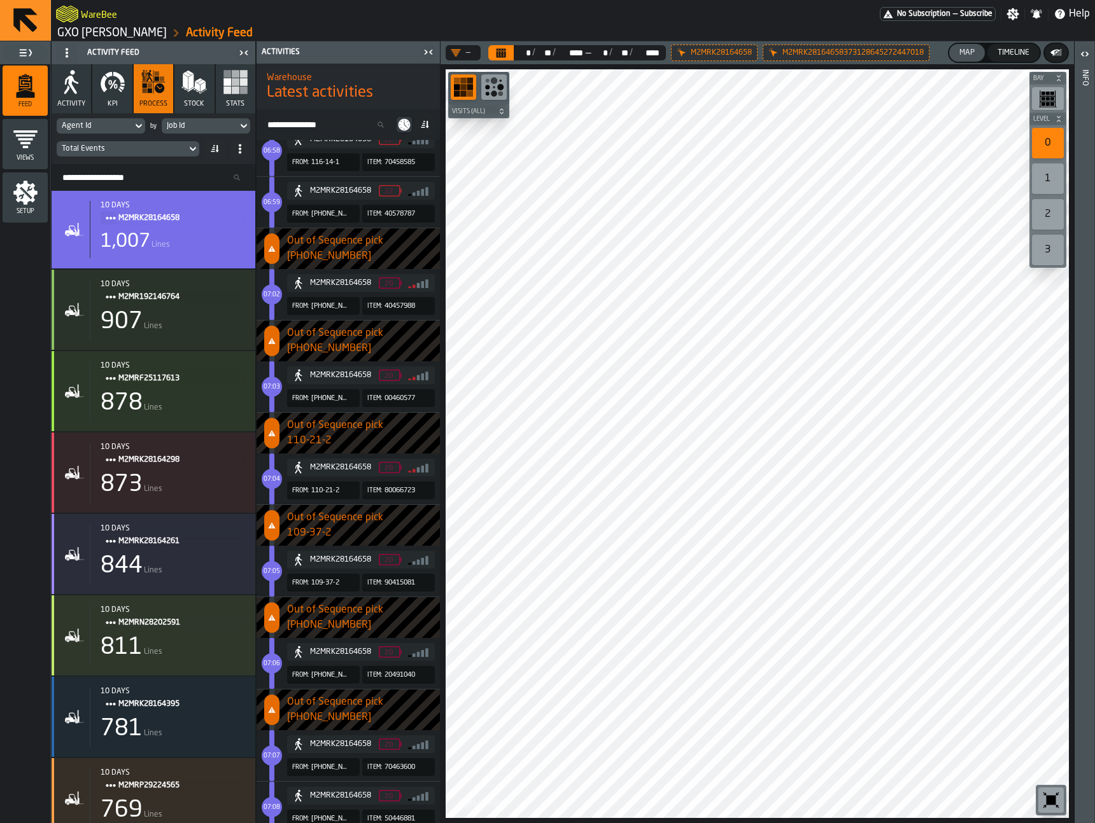
scroll to position [0, 0]
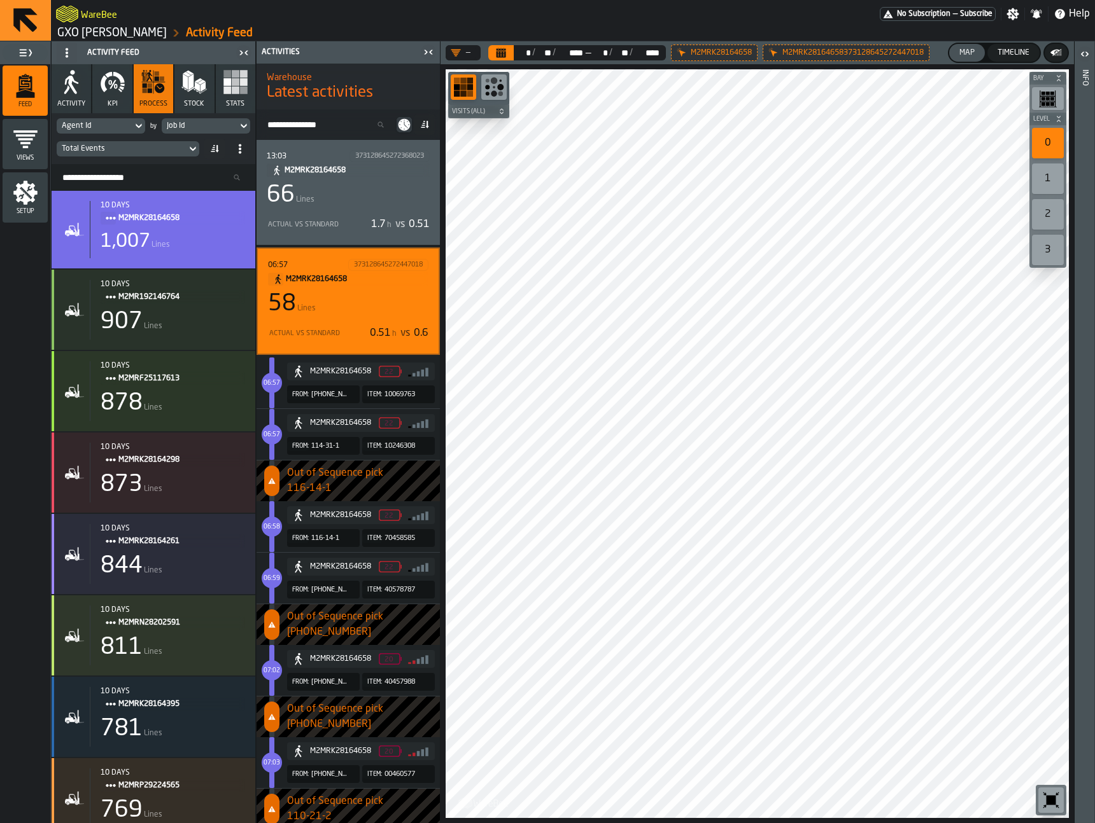
click at [134, 127] on icon at bounding box center [138, 125] width 13 height 15
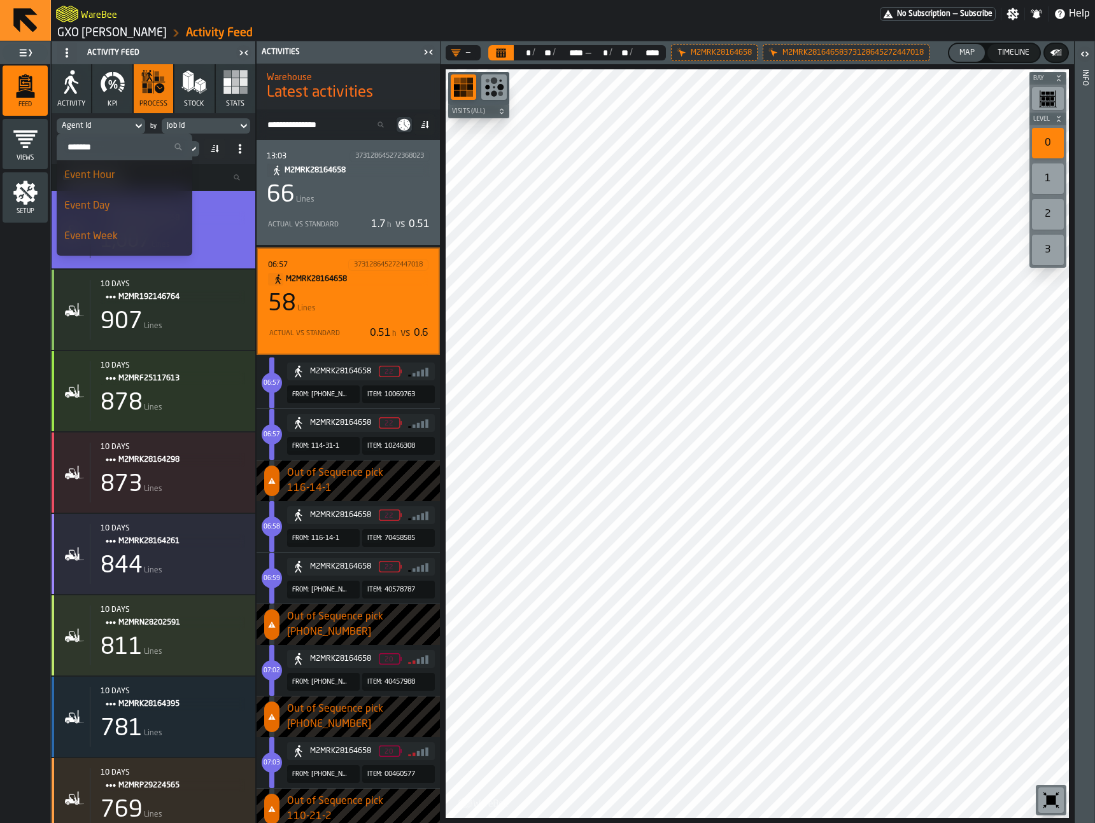
click at [134, 127] on icon at bounding box center [138, 125] width 13 height 15
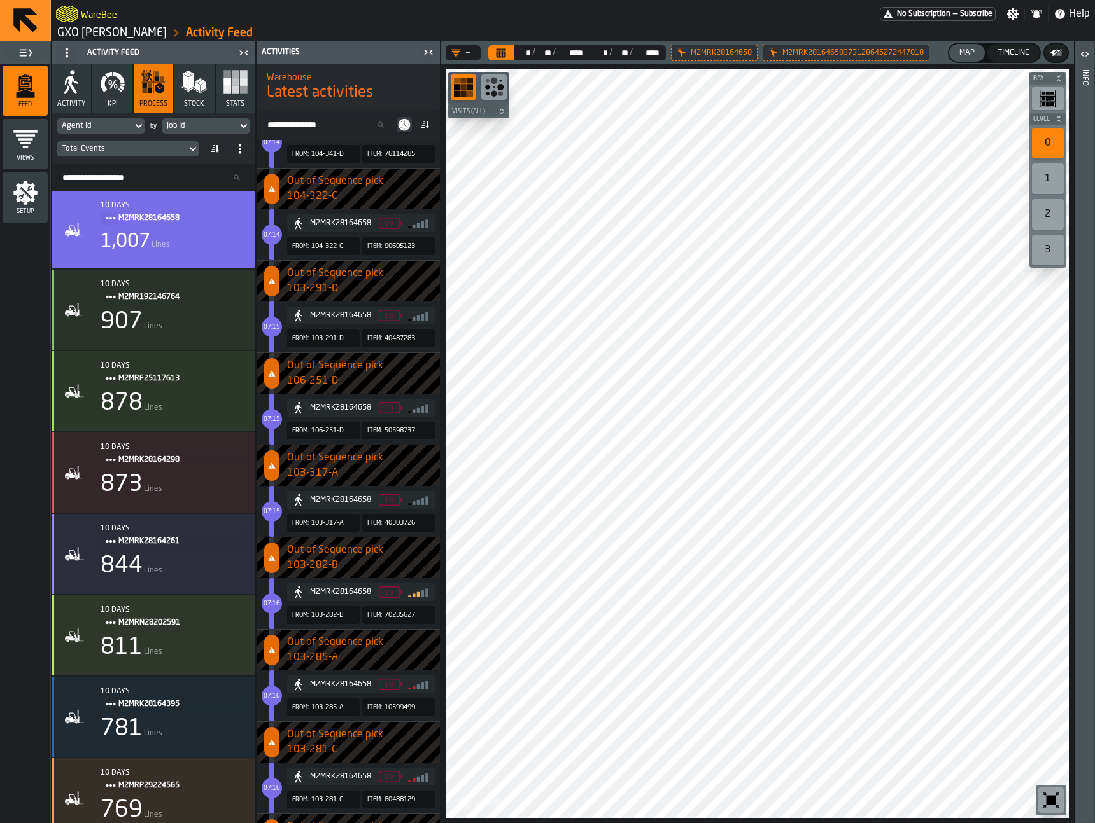
scroll to position [1832, 0]
click at [119, 34] on link "GXO [PERSON_NAME]" at bounding box center [111, 33] width 109 height 14
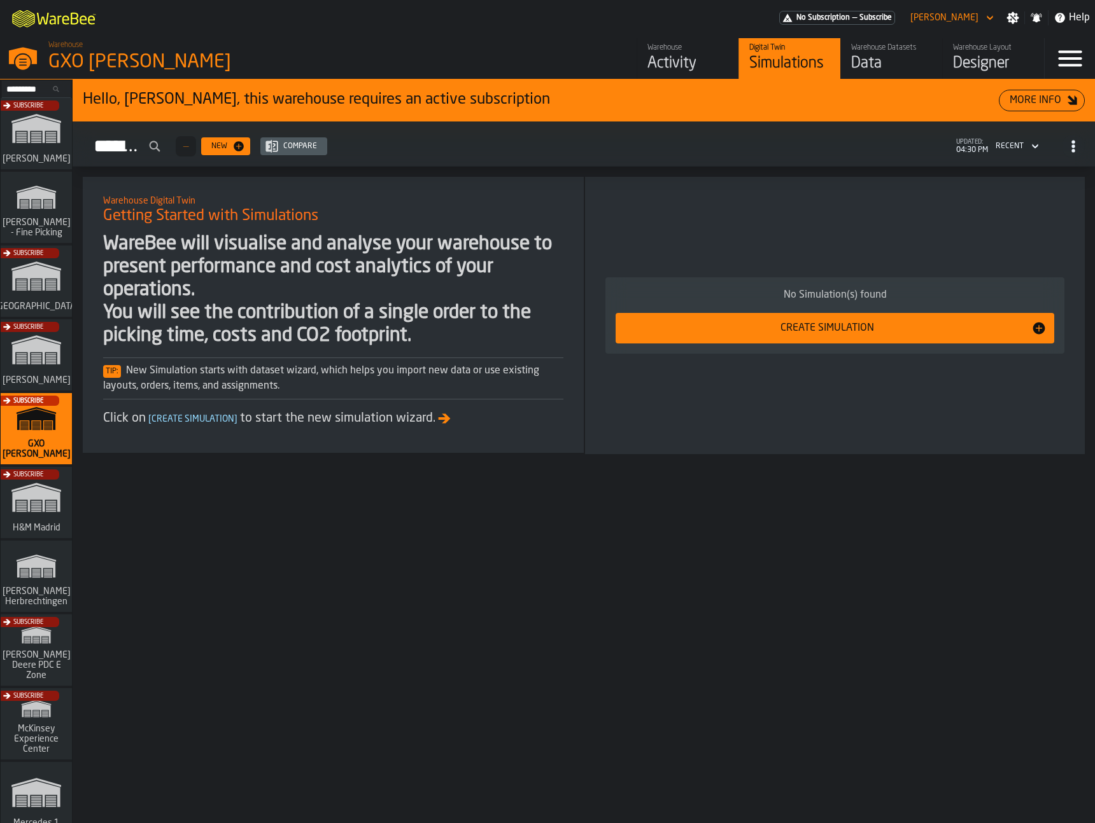
click at [1008, 53] on div "Designer" at bounding box center [993, 63] width 81 height 20
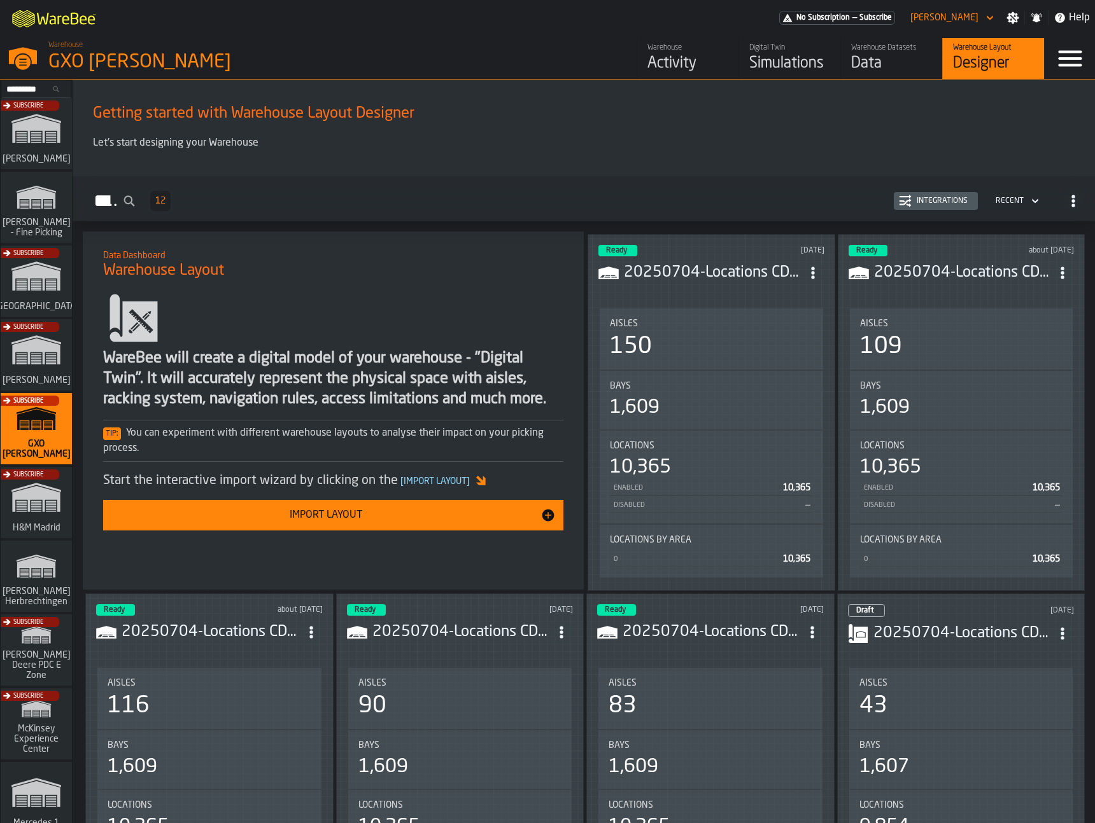
click at [816, 269] on icon "ItemListCard-DashboardItemContainer" at bounding box center [812, 273] width 13 height 13
click at [394, 388] on div "WareBee will create a digital model of your warehouse - "Digital Twin". It will…" at bounding box center [333, 379] width 460 height 61
click at [810, 269] on icon "ItemListCard-DashboardItemContainer" at bounding box center [812, 273] width 13 height 13
click at [783, 354] on div "Edit in Designer" at bounding box center [781, 356] width 71 height 15
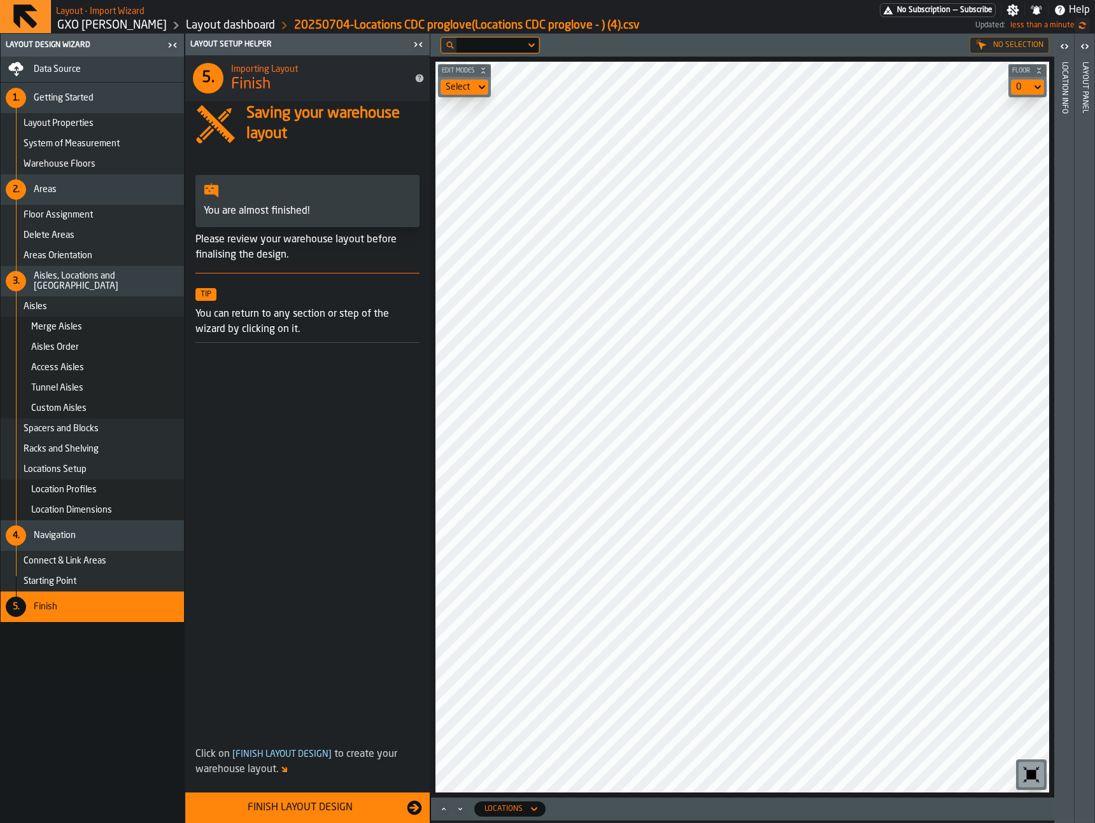
click at [374, 564] on span at bounding box center [307, 545] width 244 height 384
click at [236, 15] on div "Layout - Import Wizard" at bounding box center [467, 10] width 823 height 15
click at [238, 22] on link "Layout dashboard" at bounding box center [230, 25] width 89 height 14
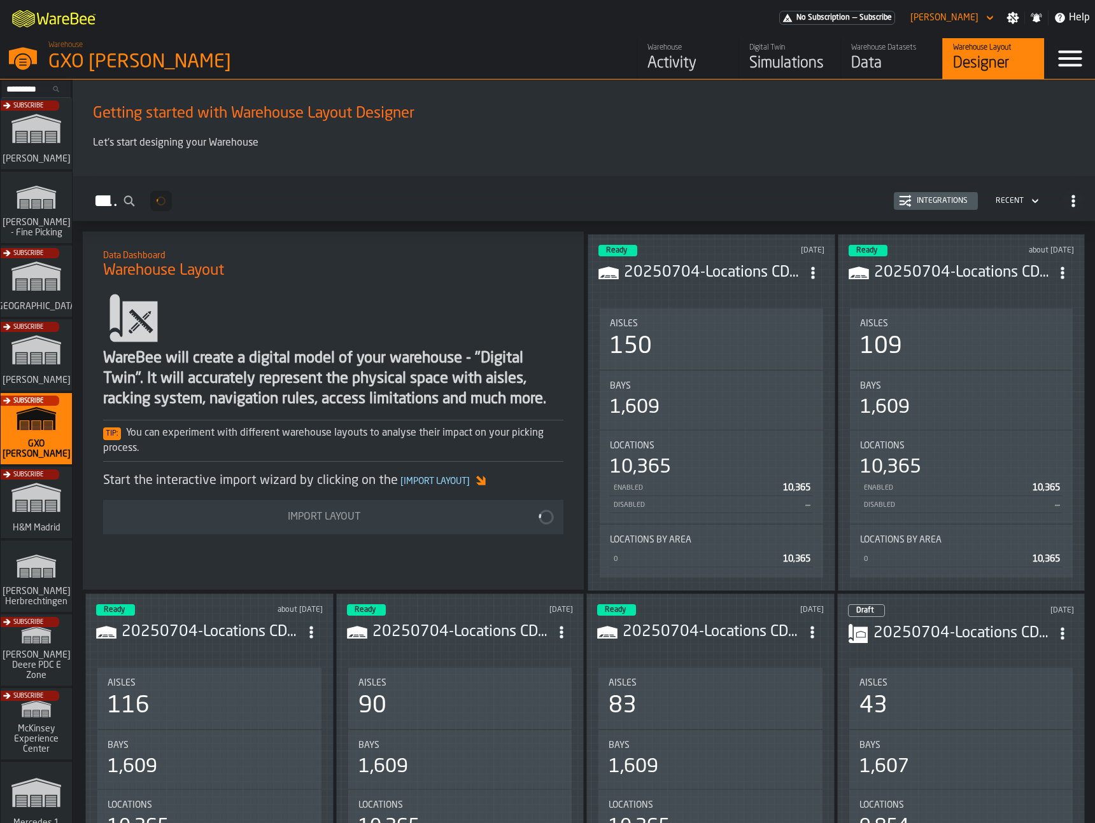
click at [781, 280] on div "20250704-Locations CDC proglove(Locations CDC proglove - ) (4).csv" at bounding box center [711, 273] width 226 height 23
